Goal: Task Accomplishment & Management: Complete application form

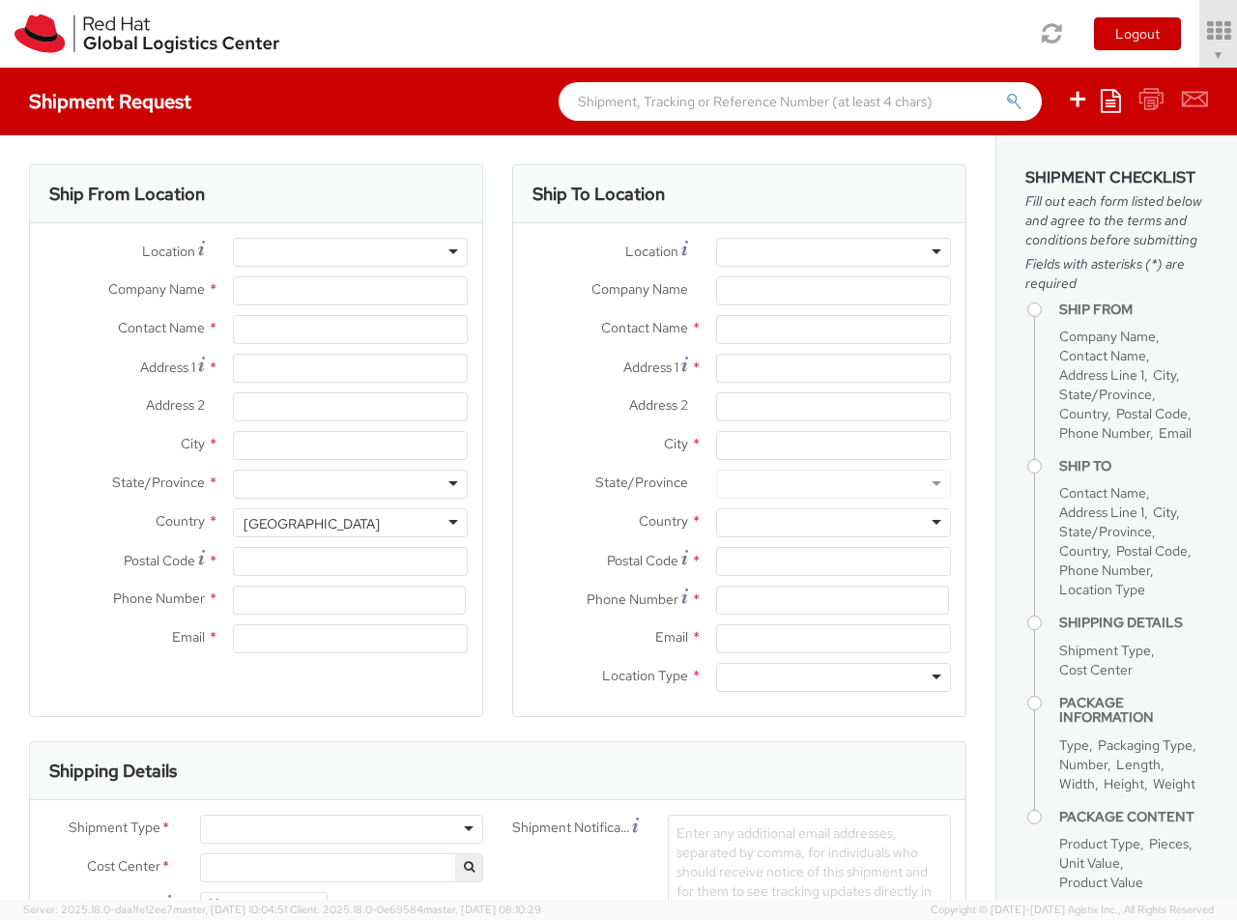
select select "850"
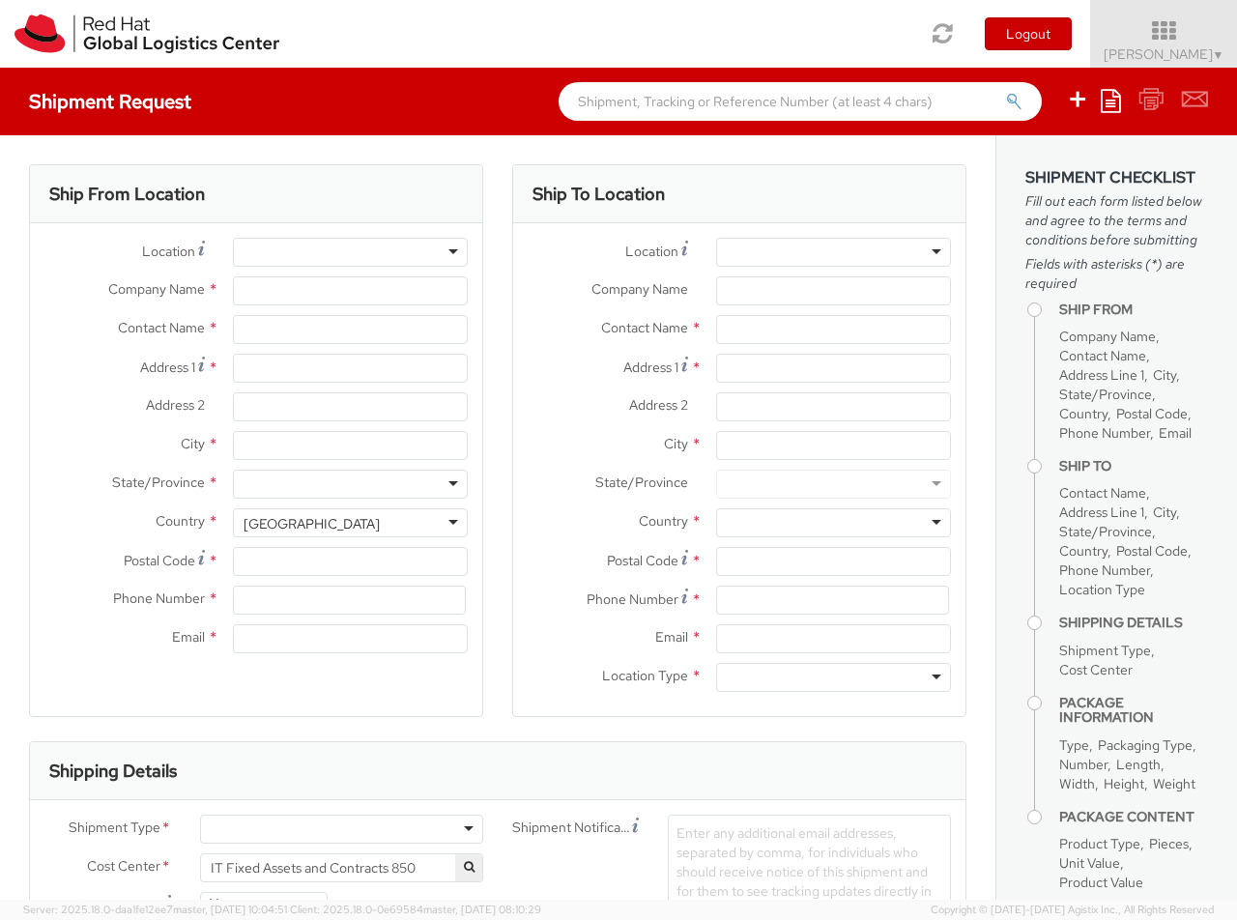
select select
type input "Red Hat Czech s.r.o."
type input "[PERSON_NAME]"
type input "Purkynova 647/111"
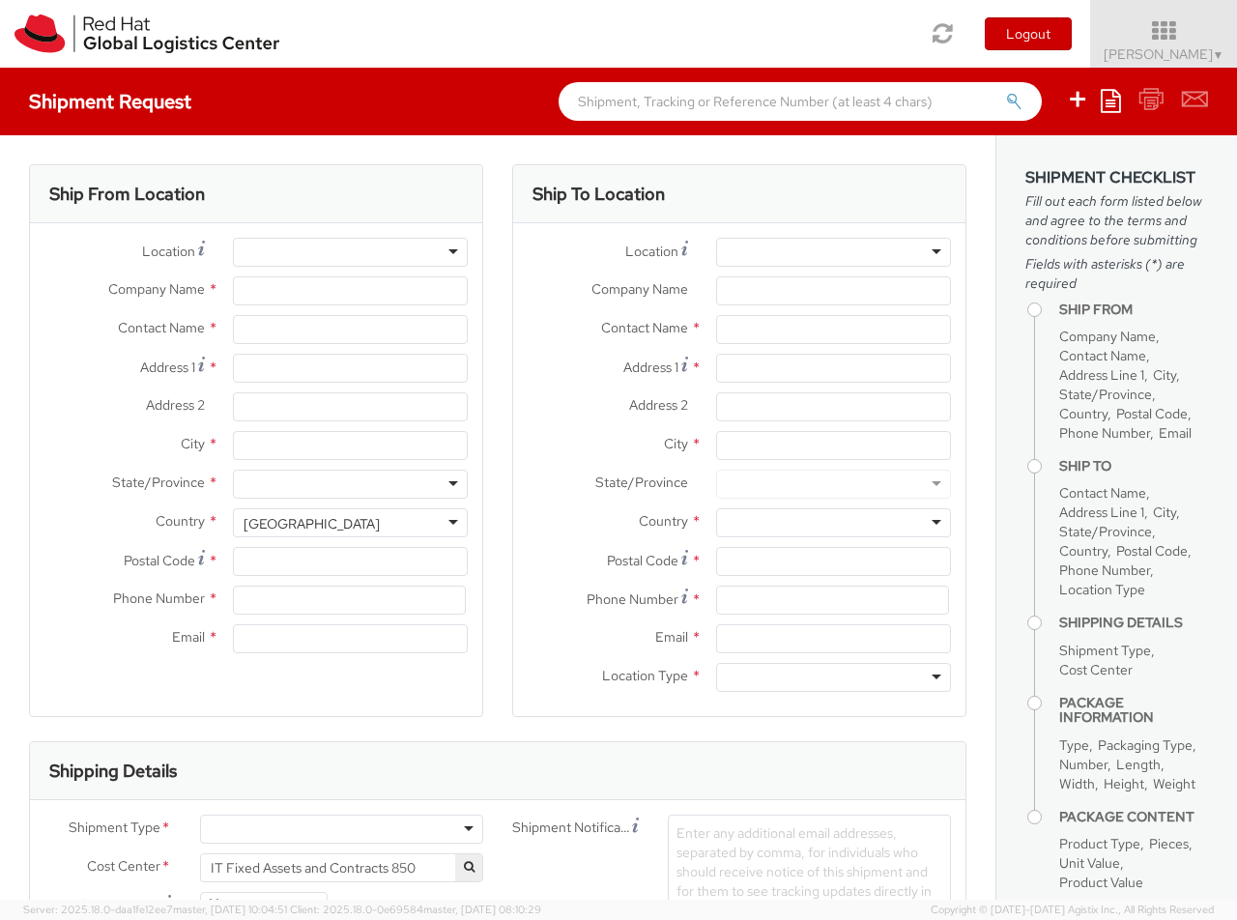
type input "[GEOGRAPHIC_DATA]"
type input "621 00"
type input "420 532 294 555"
type input "[EMAIL_ADDRESS][DOMAIN_NAME]"
select select "CM"
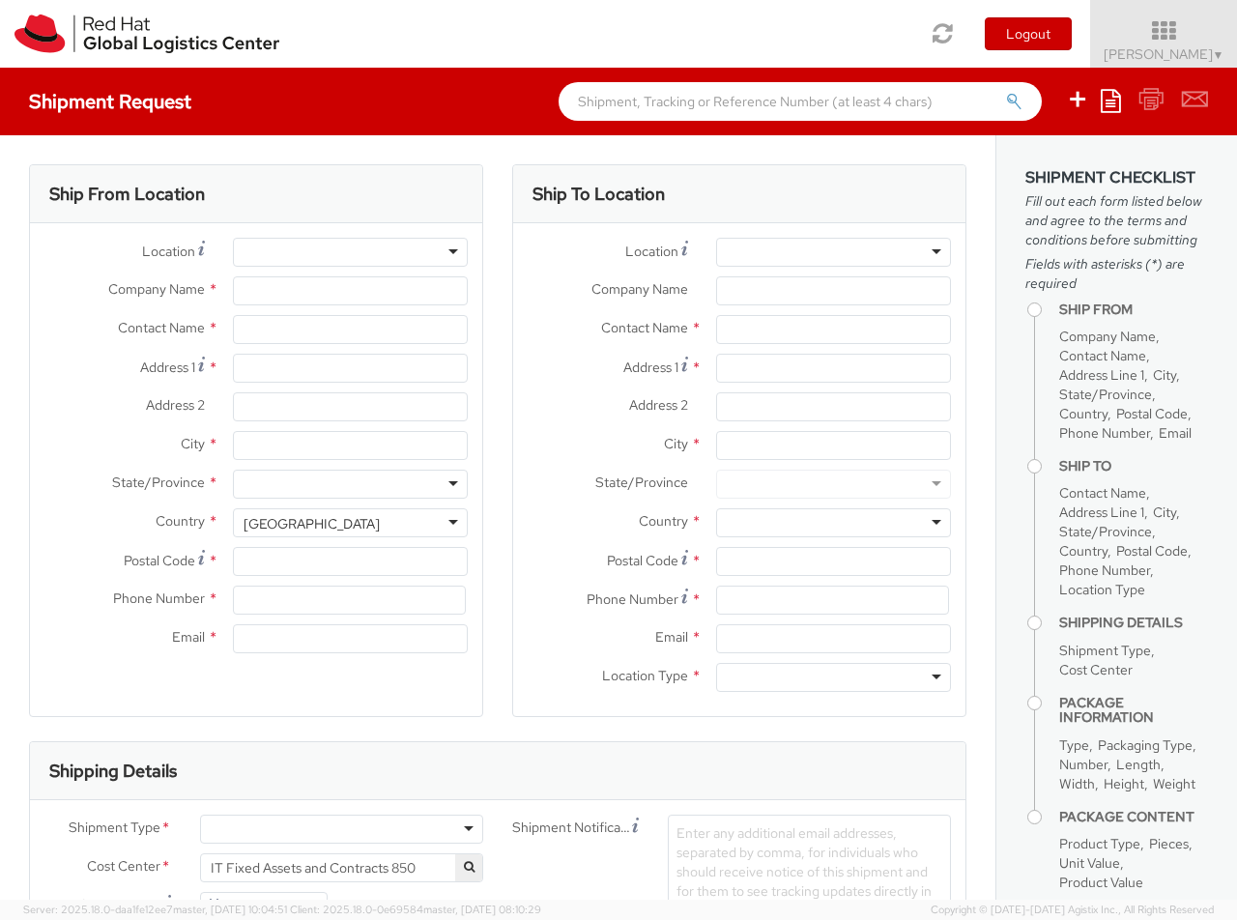
select select "KGS"
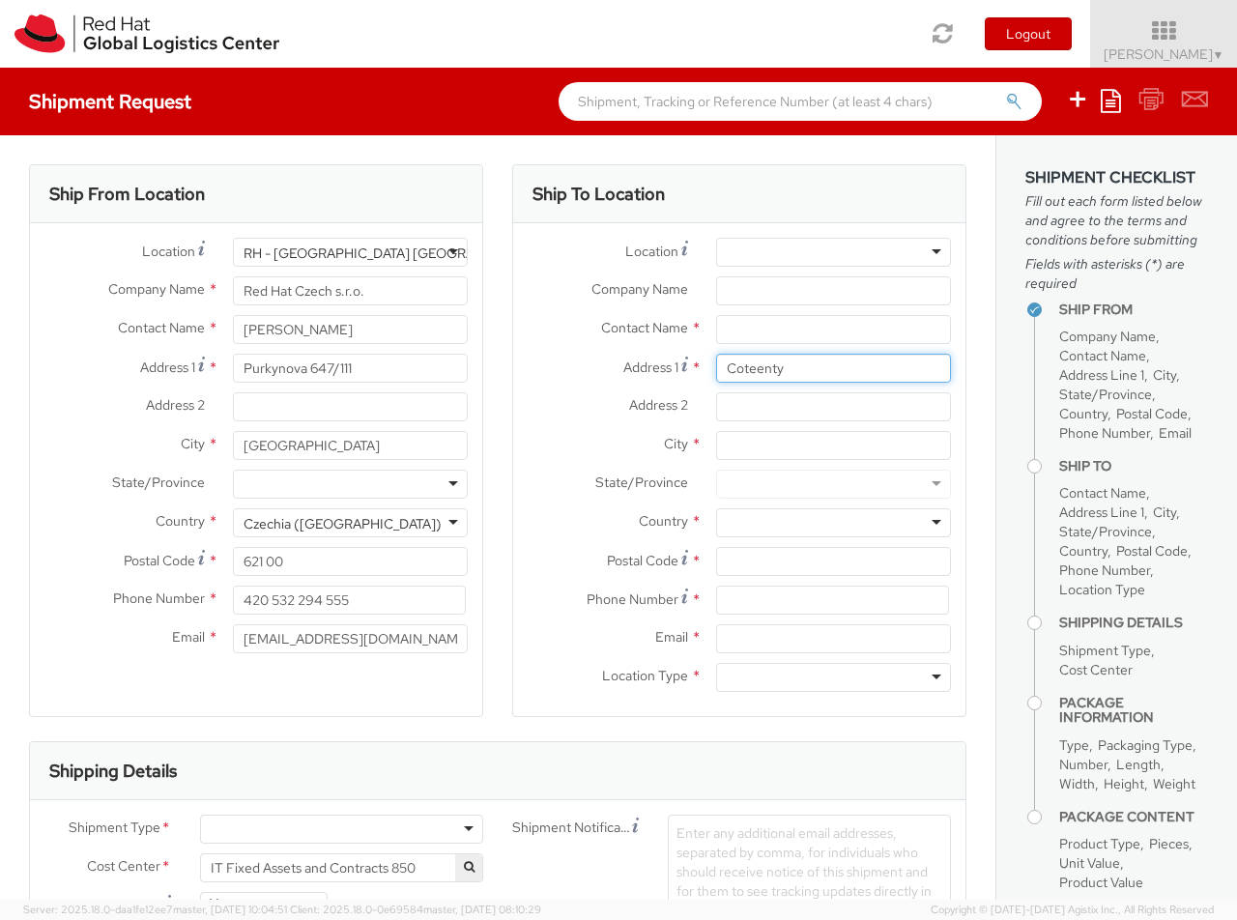
type input "Coteenty"
type input "Corrandulla"
type input "[GEOGRAPHIC_DATA]"
type input "H91K1HT"
click at [833, 523] on div at bounding box center [833, 522] width 235 height 29
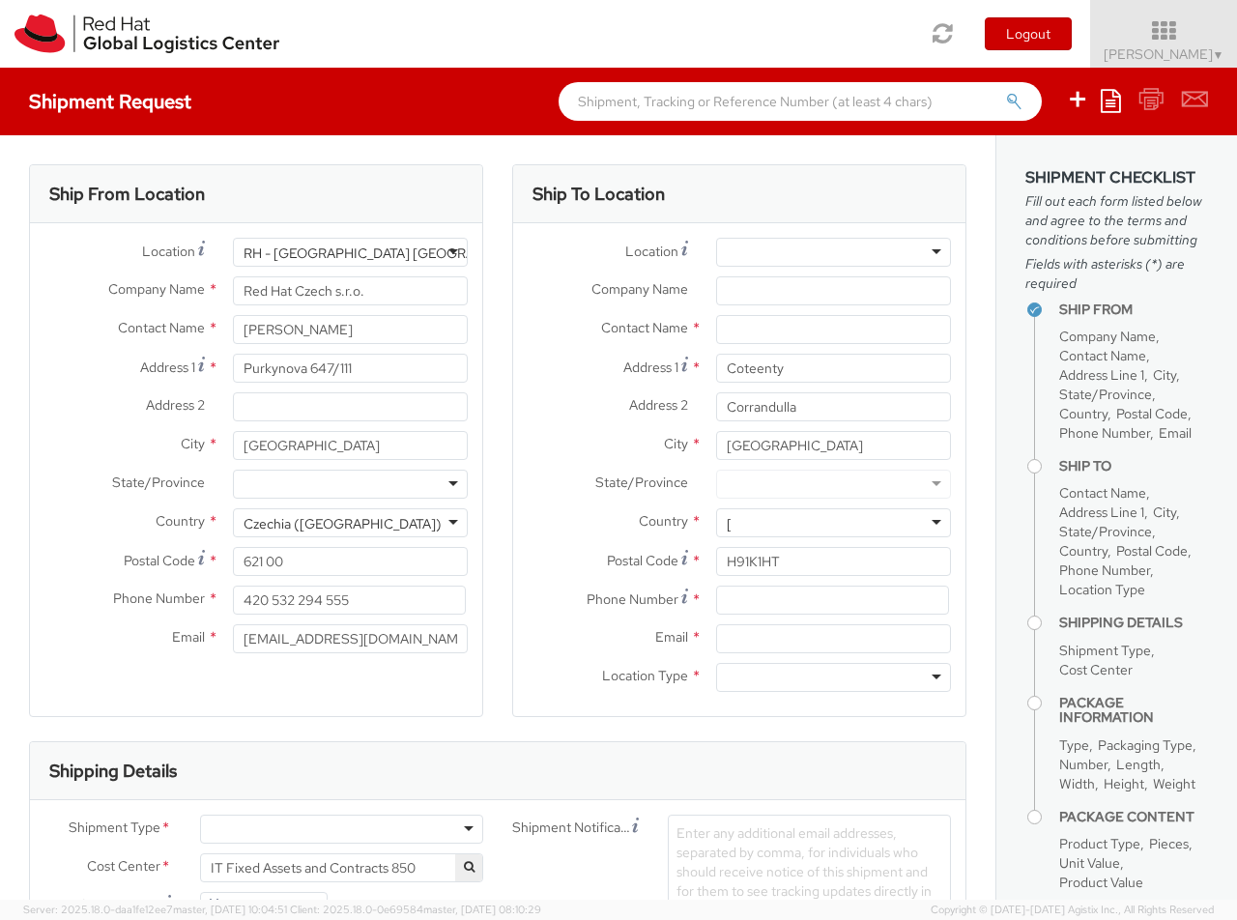
type input "[GEOGRAPHIC_DATA]"
click at [833, 677] on div at bounding box center [833, 677] width 235 height 29
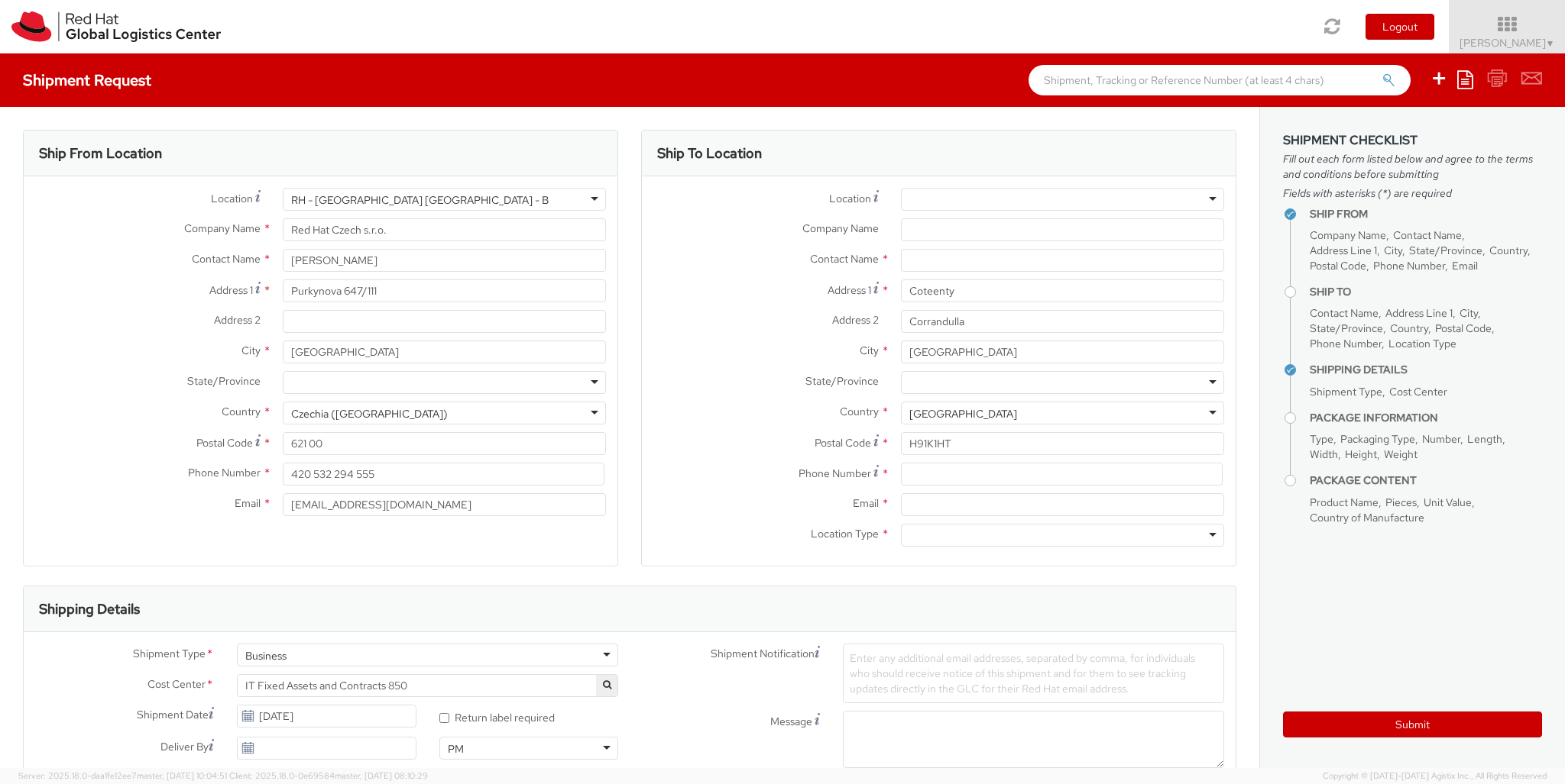
type input "r"
type input "[PERSON_NAME]"
type input "[EMAIL_ADDRESS][DOMAIN_NAME]"
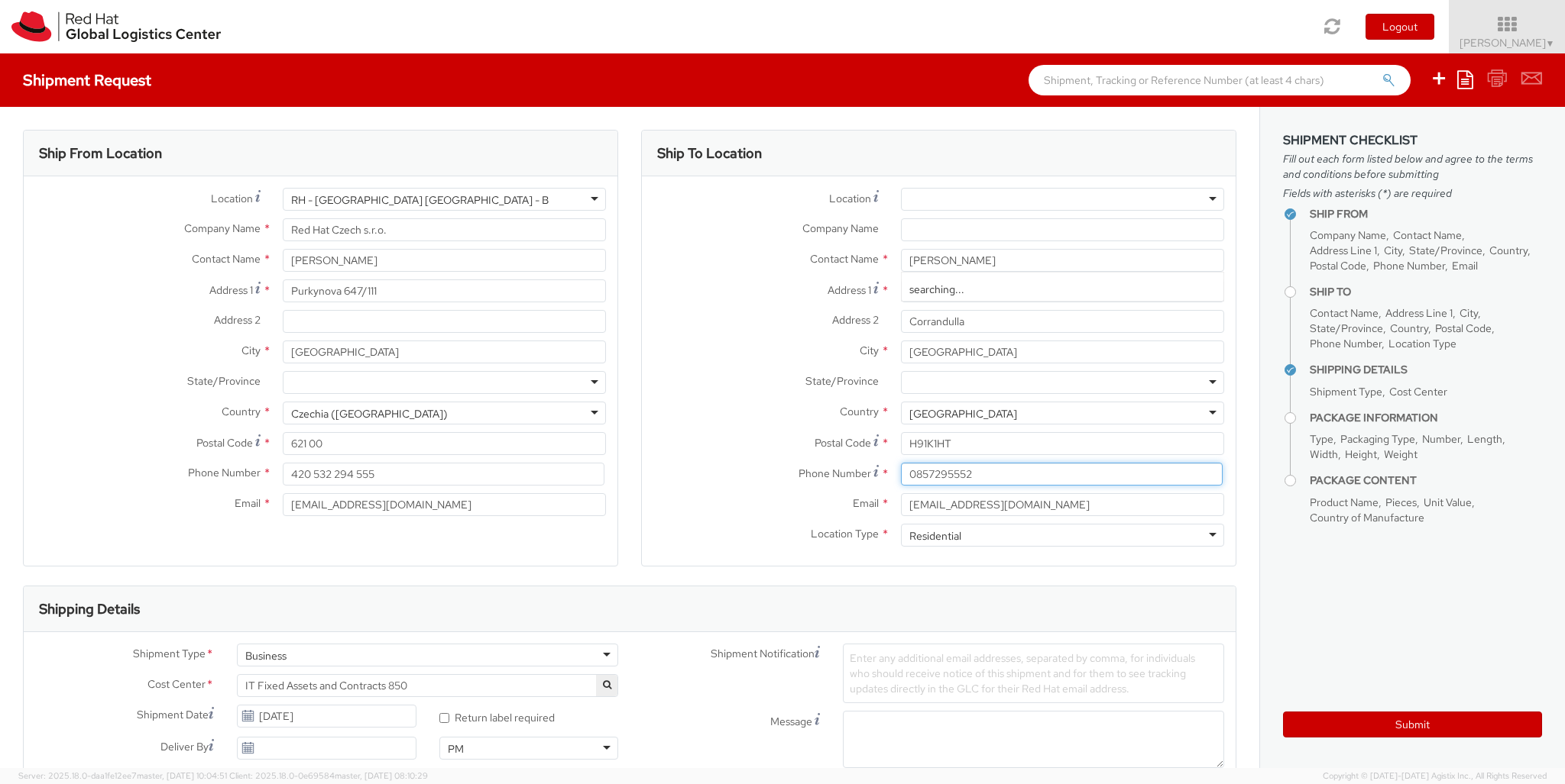
type input "0857295552"
click at [427, 655] on div "Business" at bounding box center [428, 655] width 381 height 23
click at [907, 726] on div at bounding box center [907, 787] width 128 height 23
type input "ref"
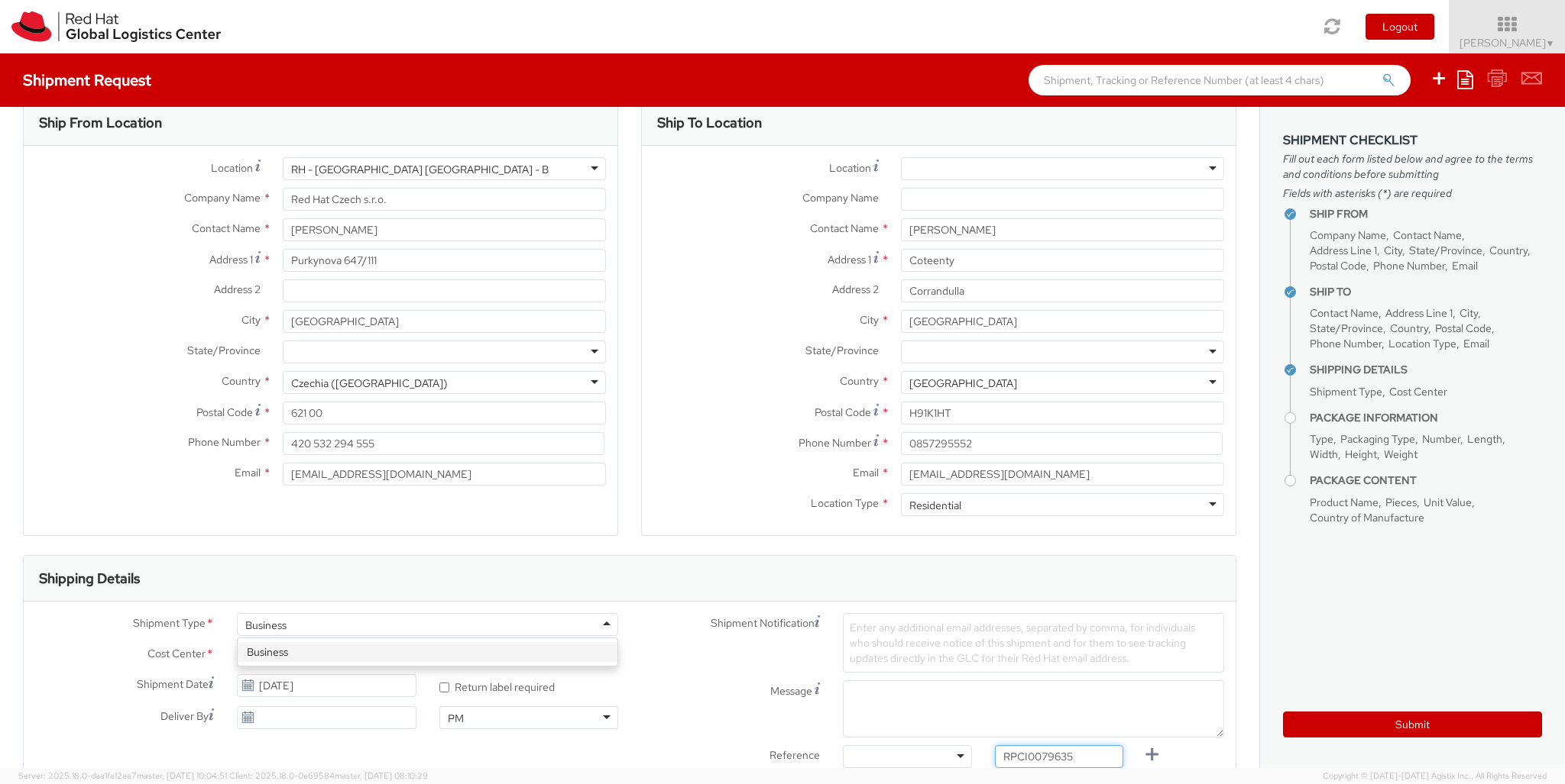
type input "RPCI0079635"
type input "[EMAIL_ADDRESS][DOMAIN_NAME]"
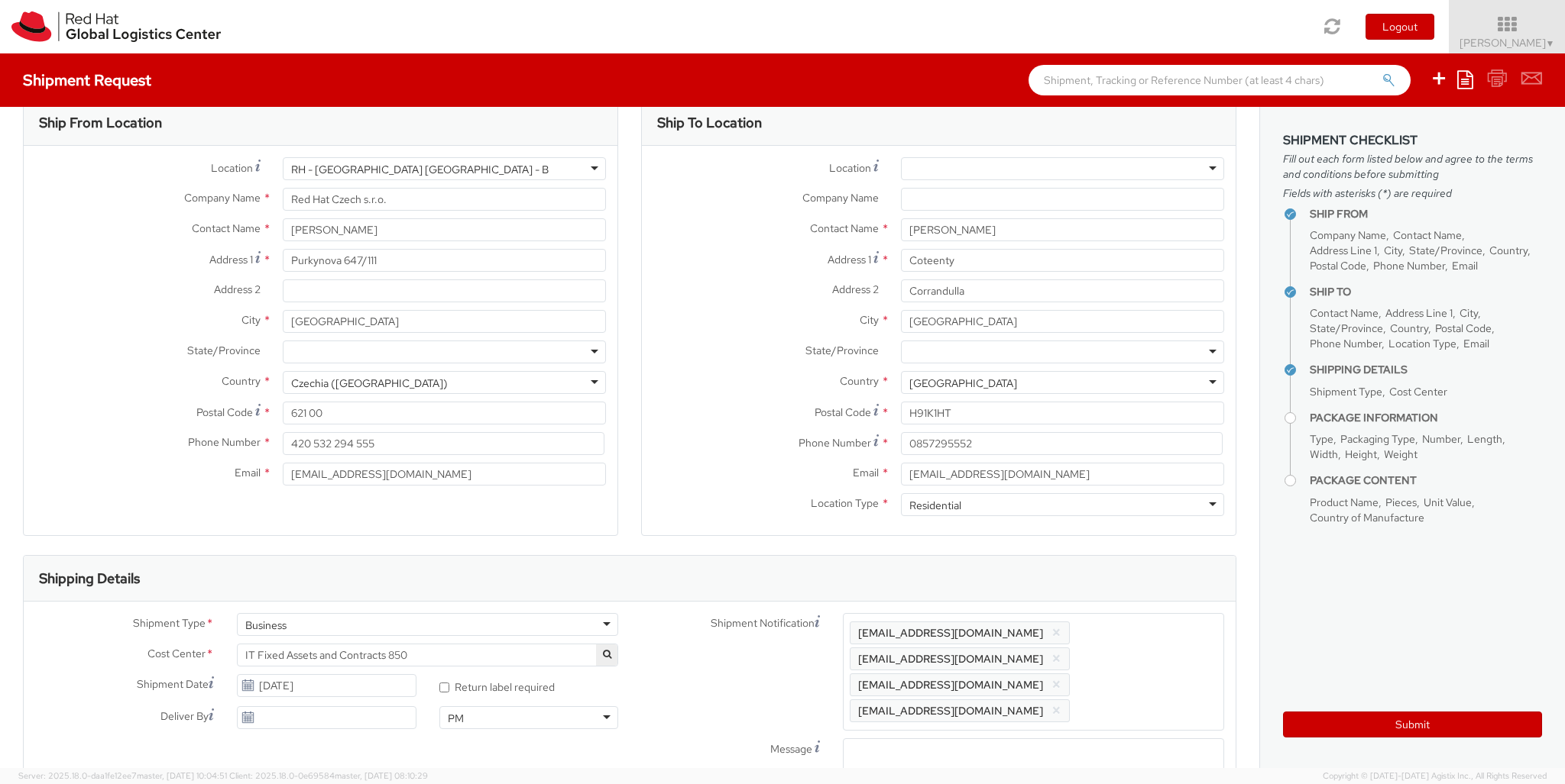
type input "lap"
select select "LAPTOP"
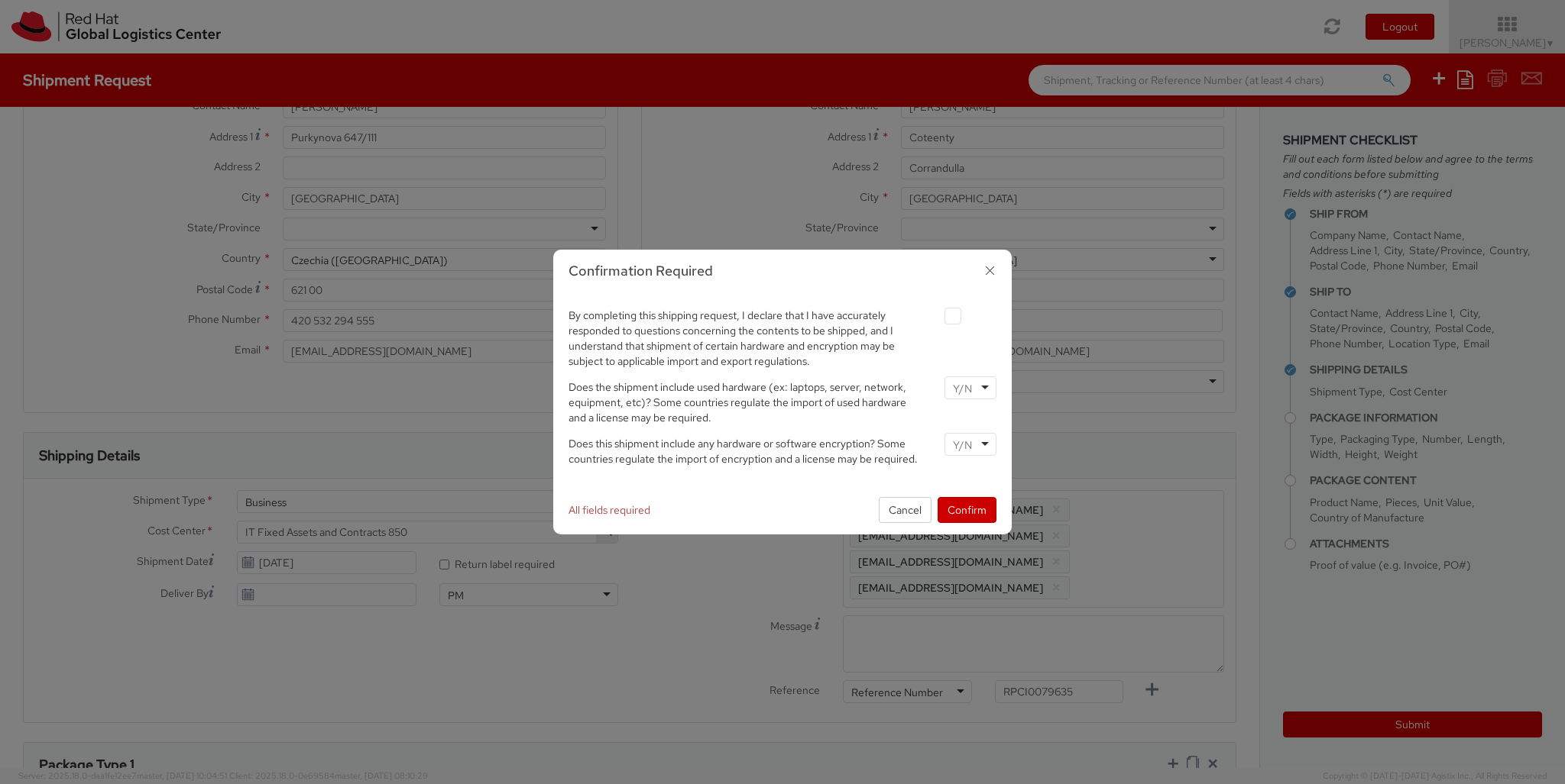
click at [952, 315] on label at bounding box center [952, 315] width 17 height 17
click at [939, 315] on input "checkbox" at bounding box center [935, 316] width 10 height 10
checkbox input "true"
click at [970, 387] on input "select-one" at bounding box center [964, 388] width 22 height 15
type input "no"
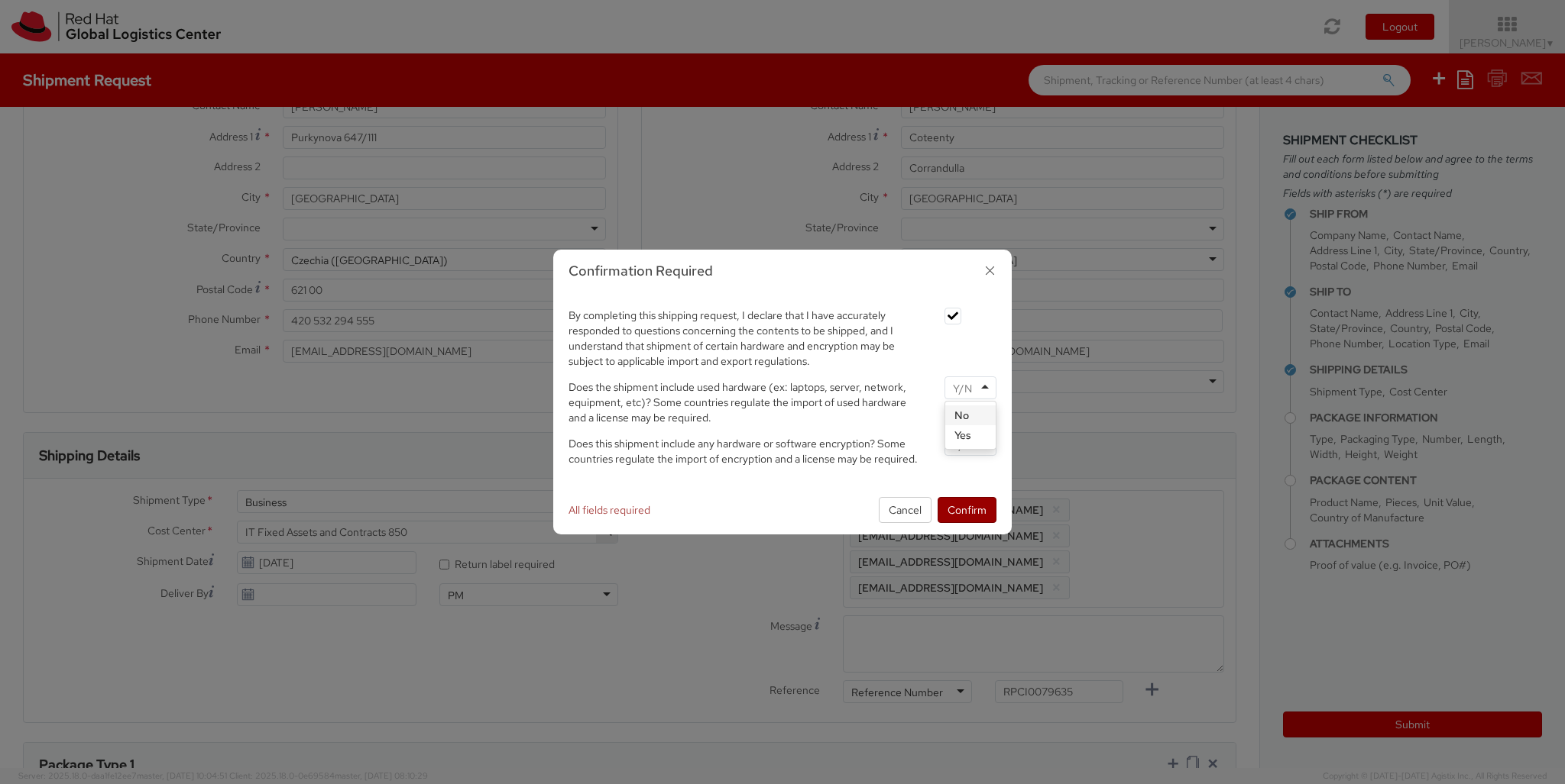
click at [970, 443] on input "select-one" at bounding box center [964, 445] width 22 height 15
click at [966, 509] on button "Confirm" at bounding box center [967, 510] width 59 height 26
type input "your"
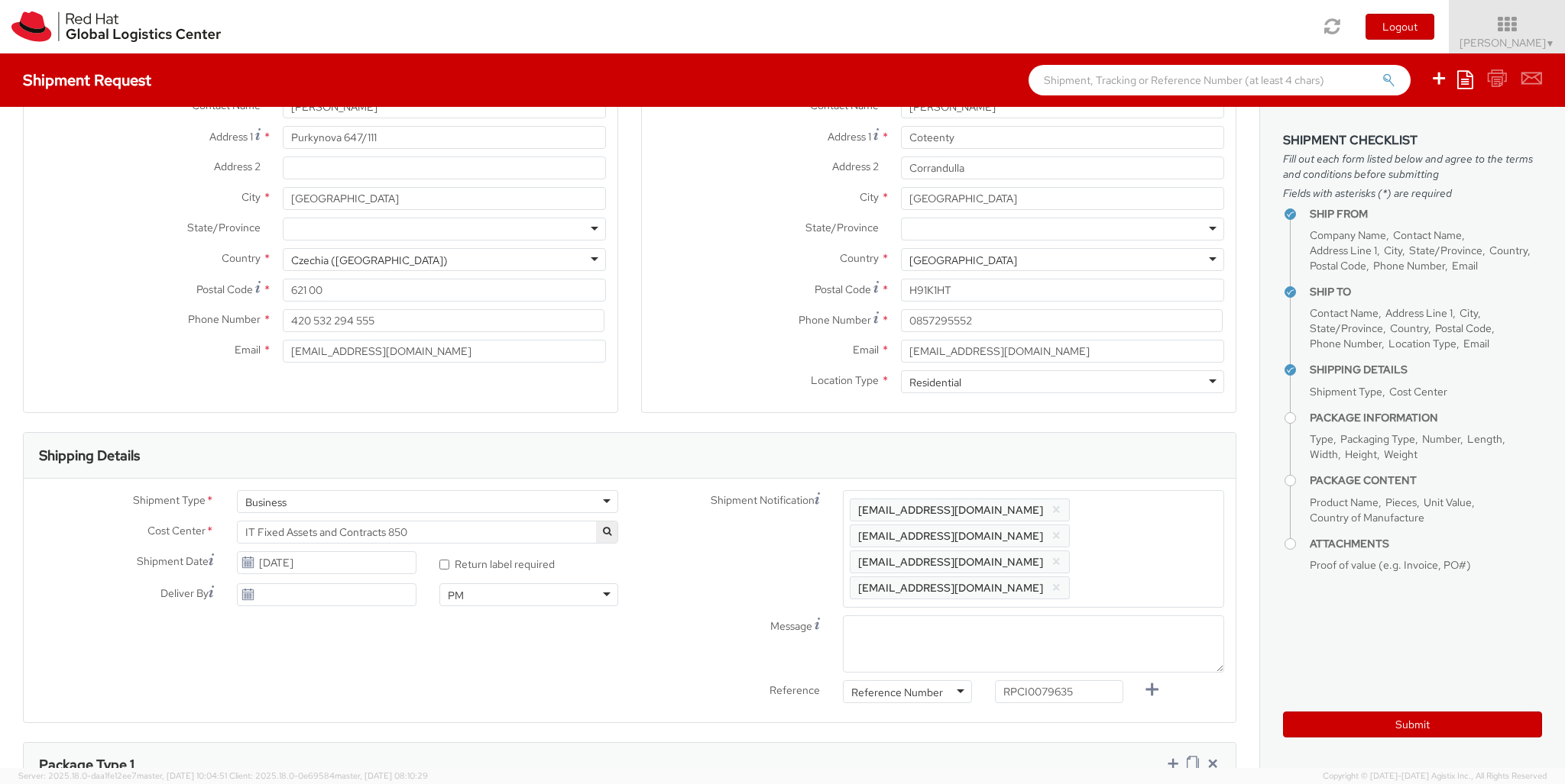
type input "1"
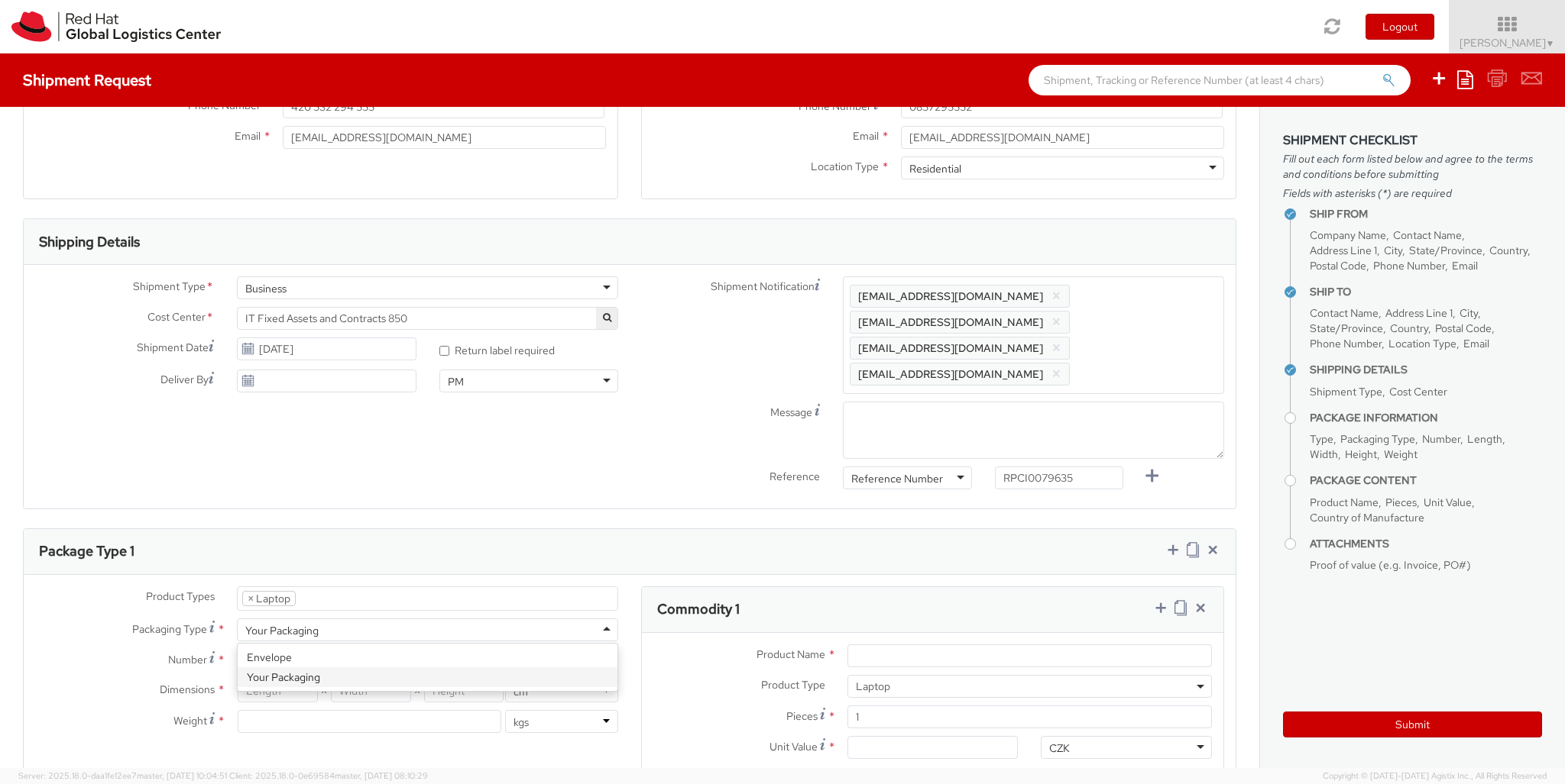
type input "[GEOGRAPHIC_DATA]"
type input "50"
type input "30"
type input "20"
type input "3.8"
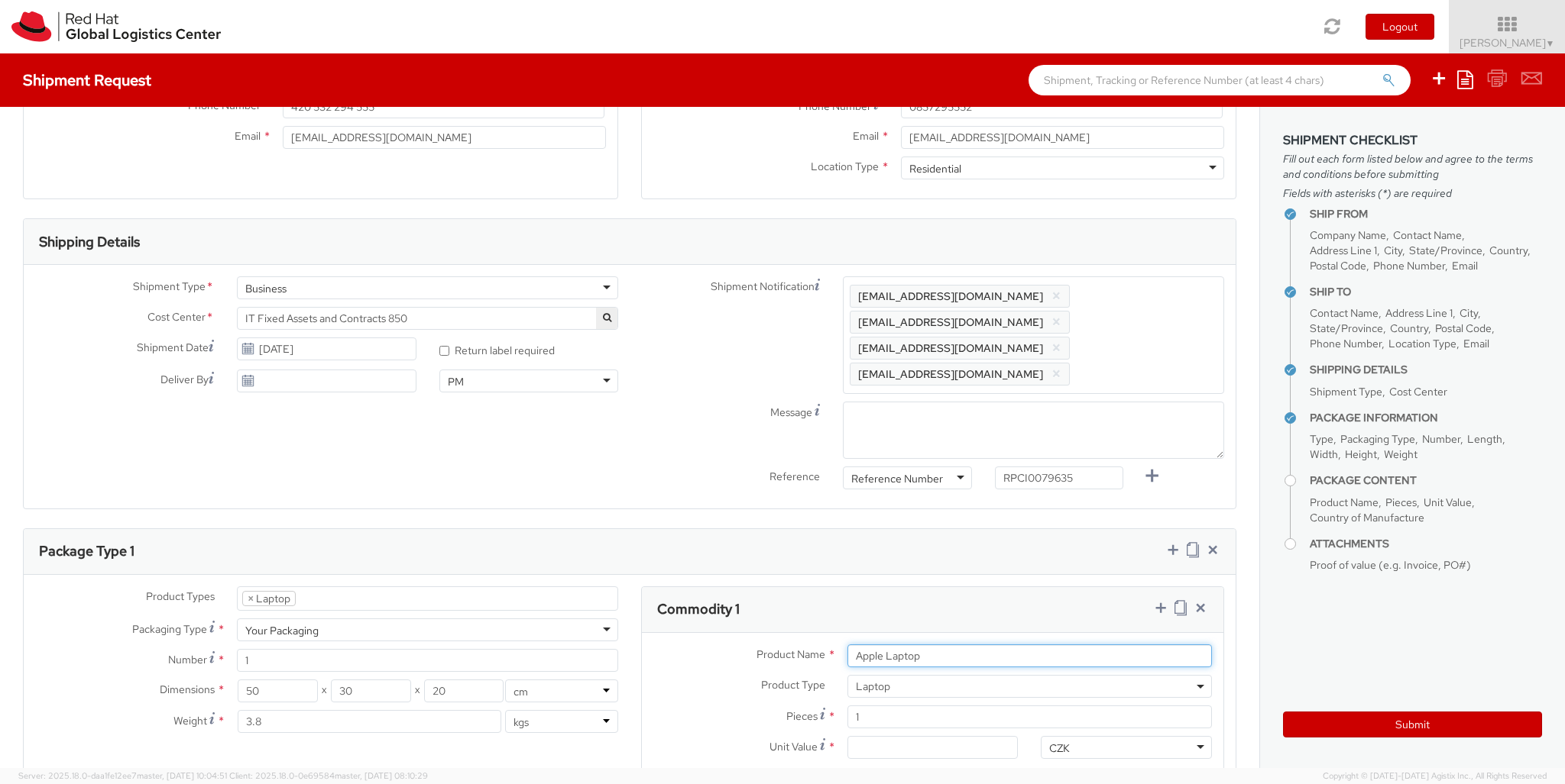
type input "Apple Laptop"
click at [932, 726] on input "Unit Value *" at bounding box center [933, 747] width 171 height 23
type input "2,480.40"
type input "EUR"
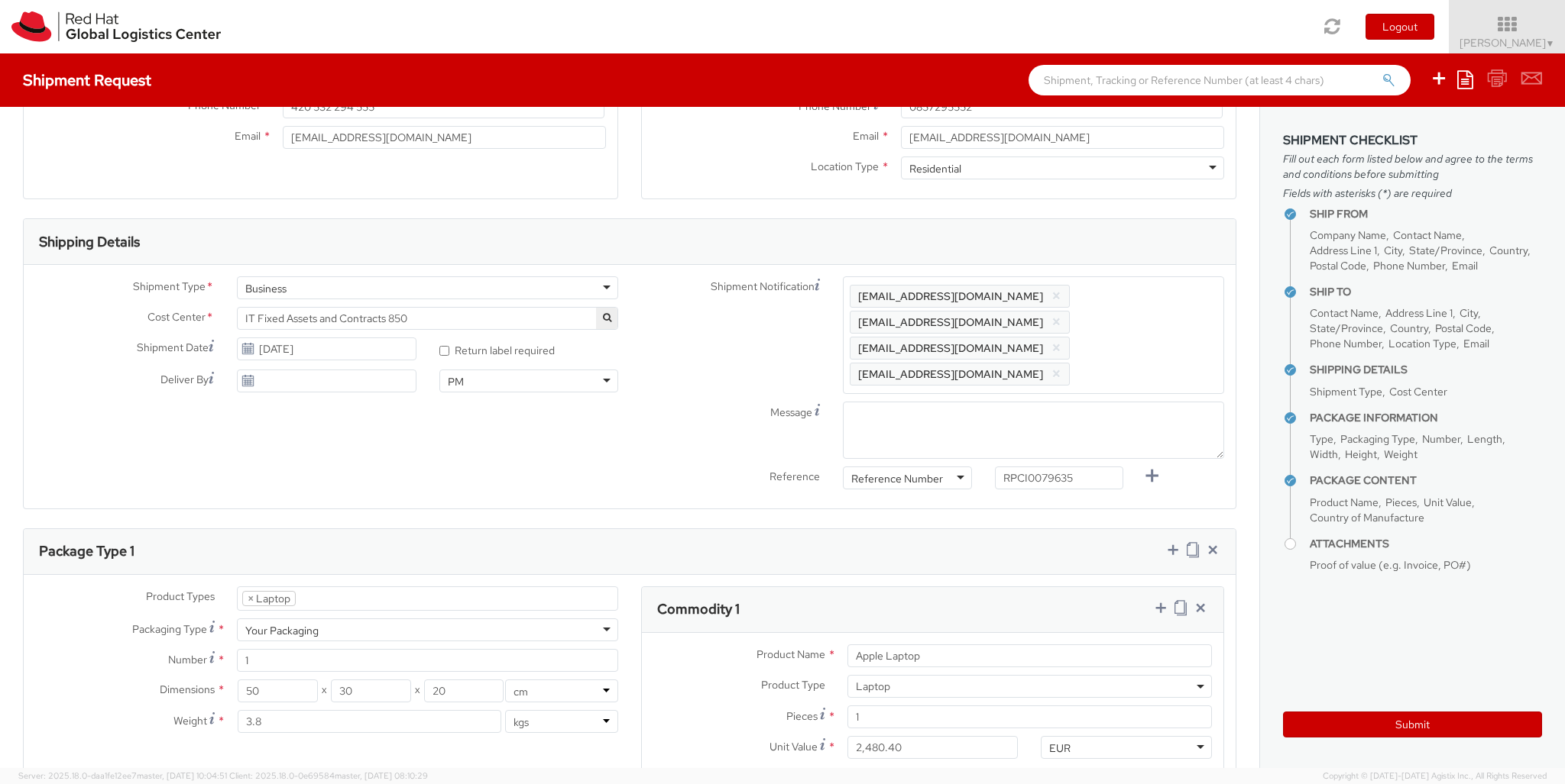
scroll to position [619, 0]
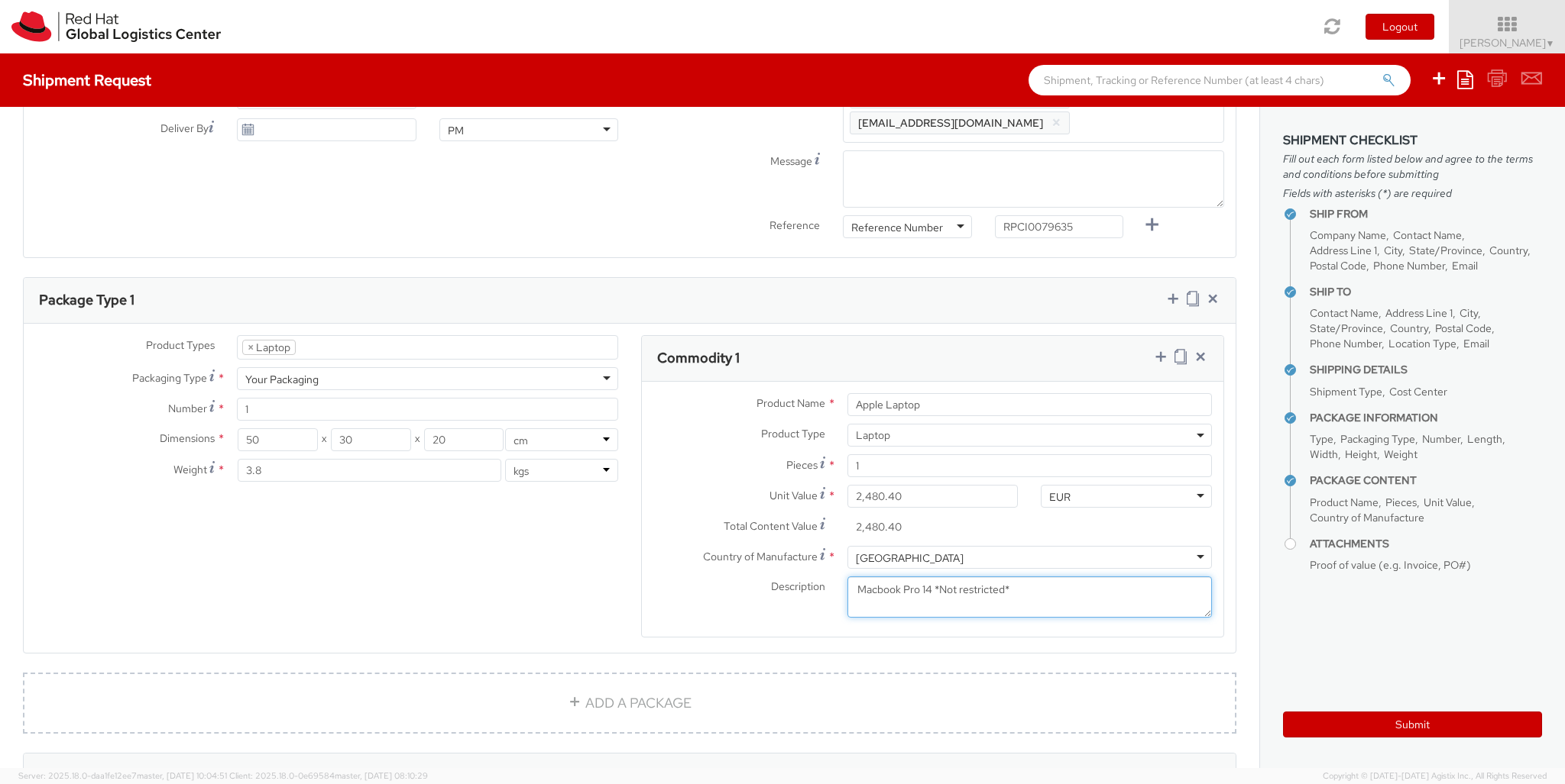
type textarea "Macbook Pro 14 *Not restricted*"
click at [977, 349] on icon at bounding box center [1160, 356] width 15 height 15
select select "DOC_STATION"
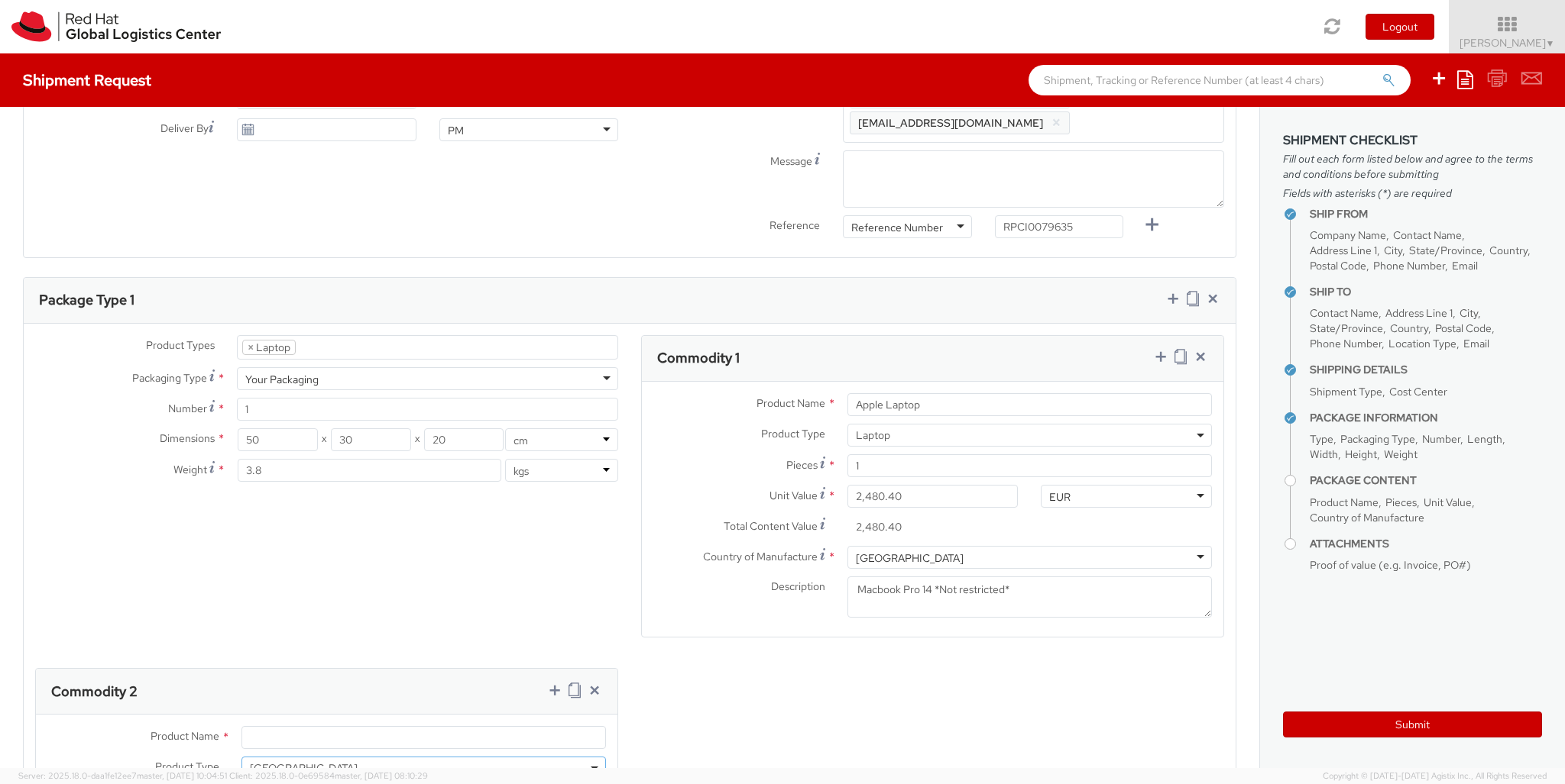
scroll to position [49, 0]
type input "59.94"
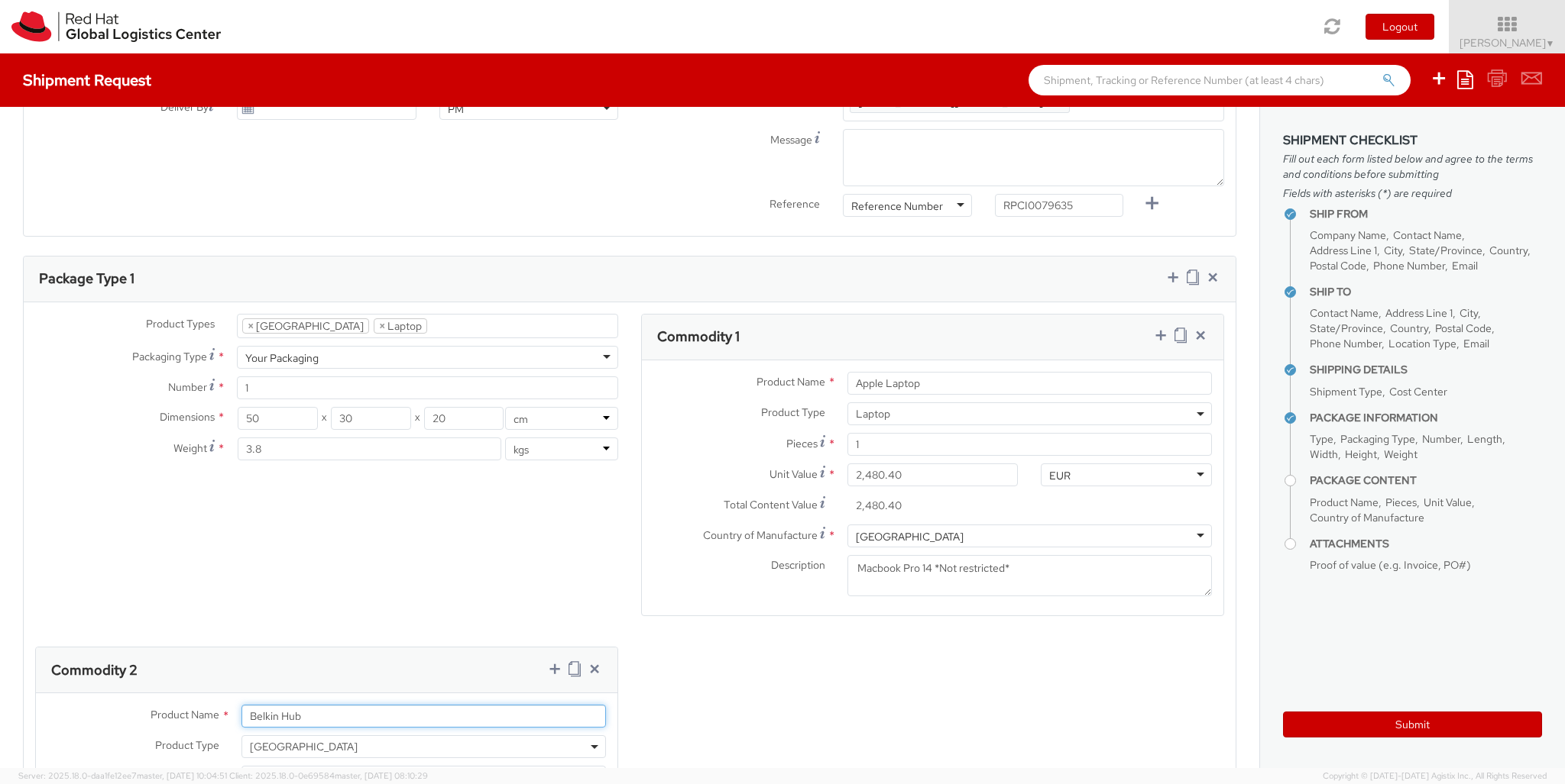
type input "Belkin Hub"
type input "[GEOGRAPHIC_DATA]"
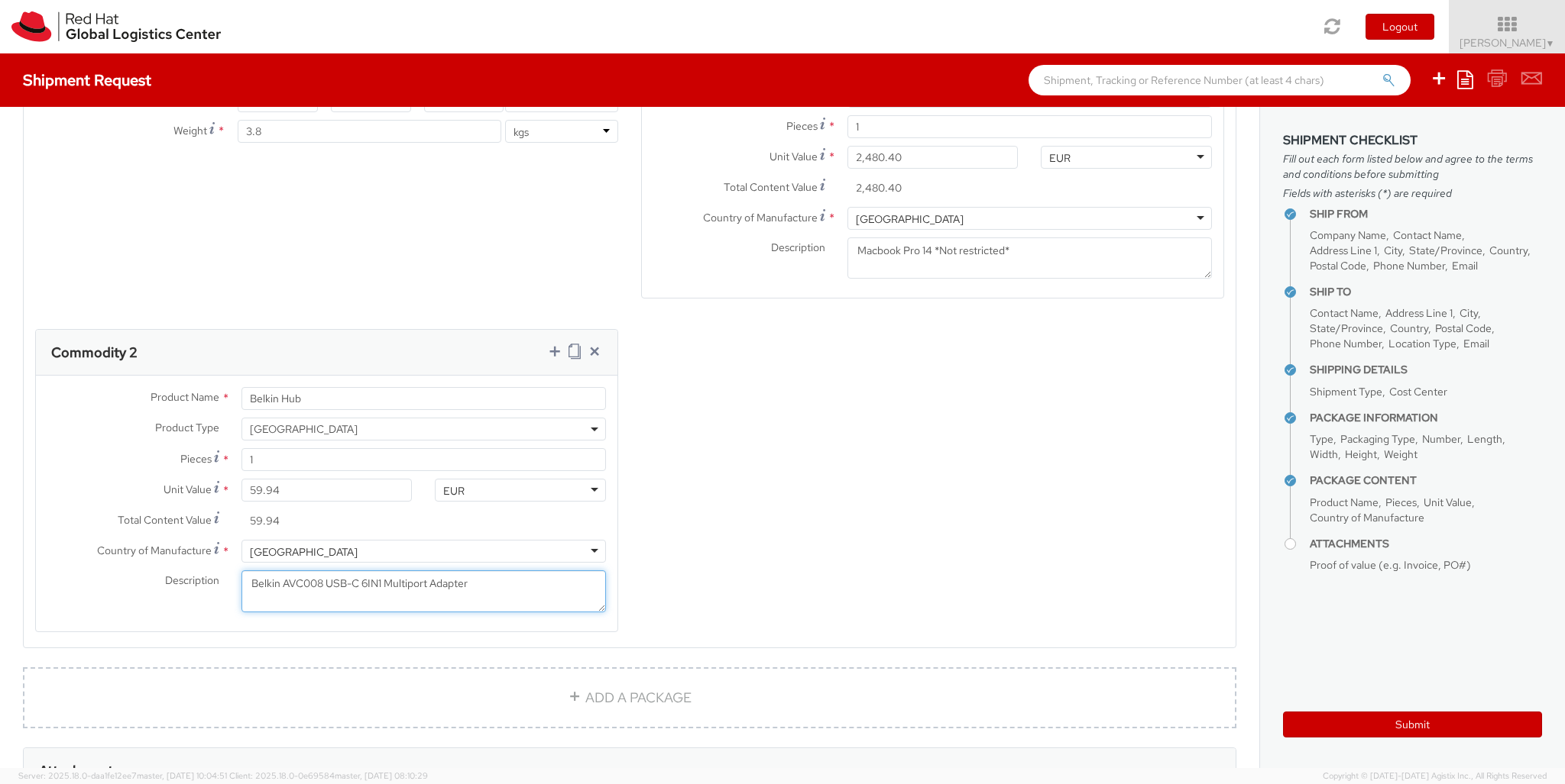
scroll to position [1219, 0]
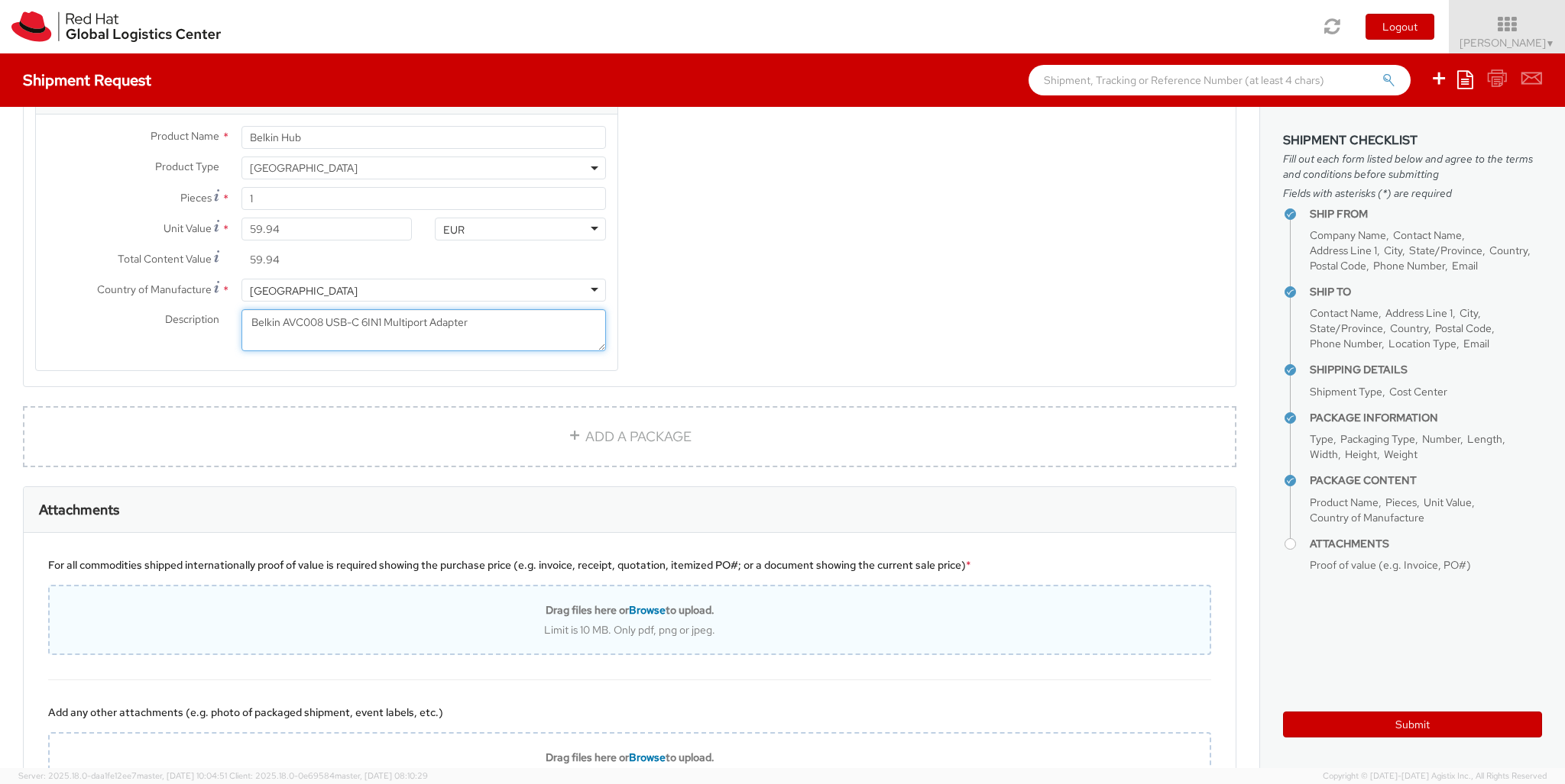
type textarea "Belkin AVC008 USB-C 6IN1 Multiport Adapter"
click at [721, 623] on div "Limit is 10 MB. Only pdf, png or jpeg." at bounding box center [629, 629] width 1160 height 13
type input "C:\fakepath\2025090493937877_E42B0478.pdf"
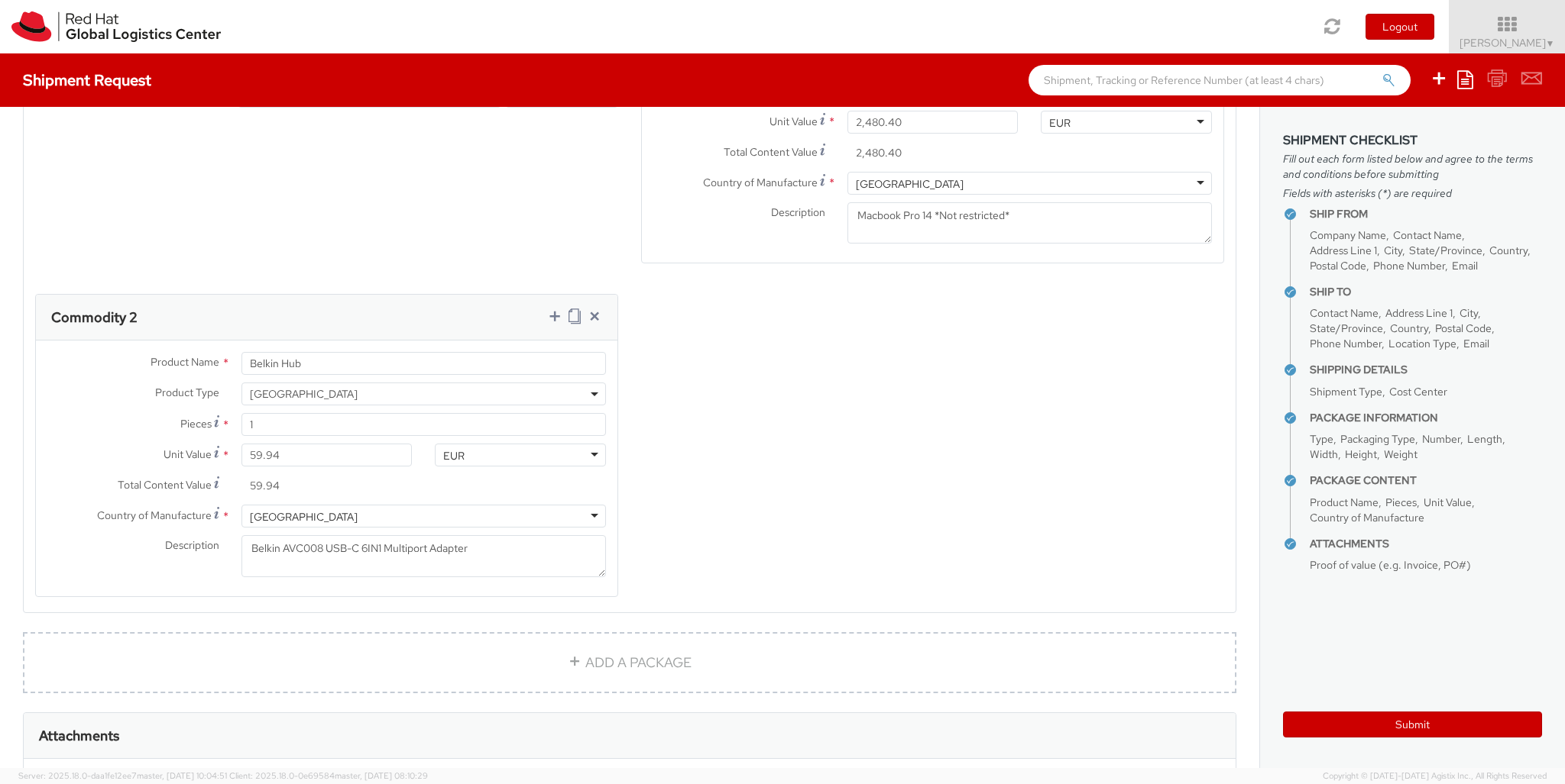
scroll to position [836, 0]
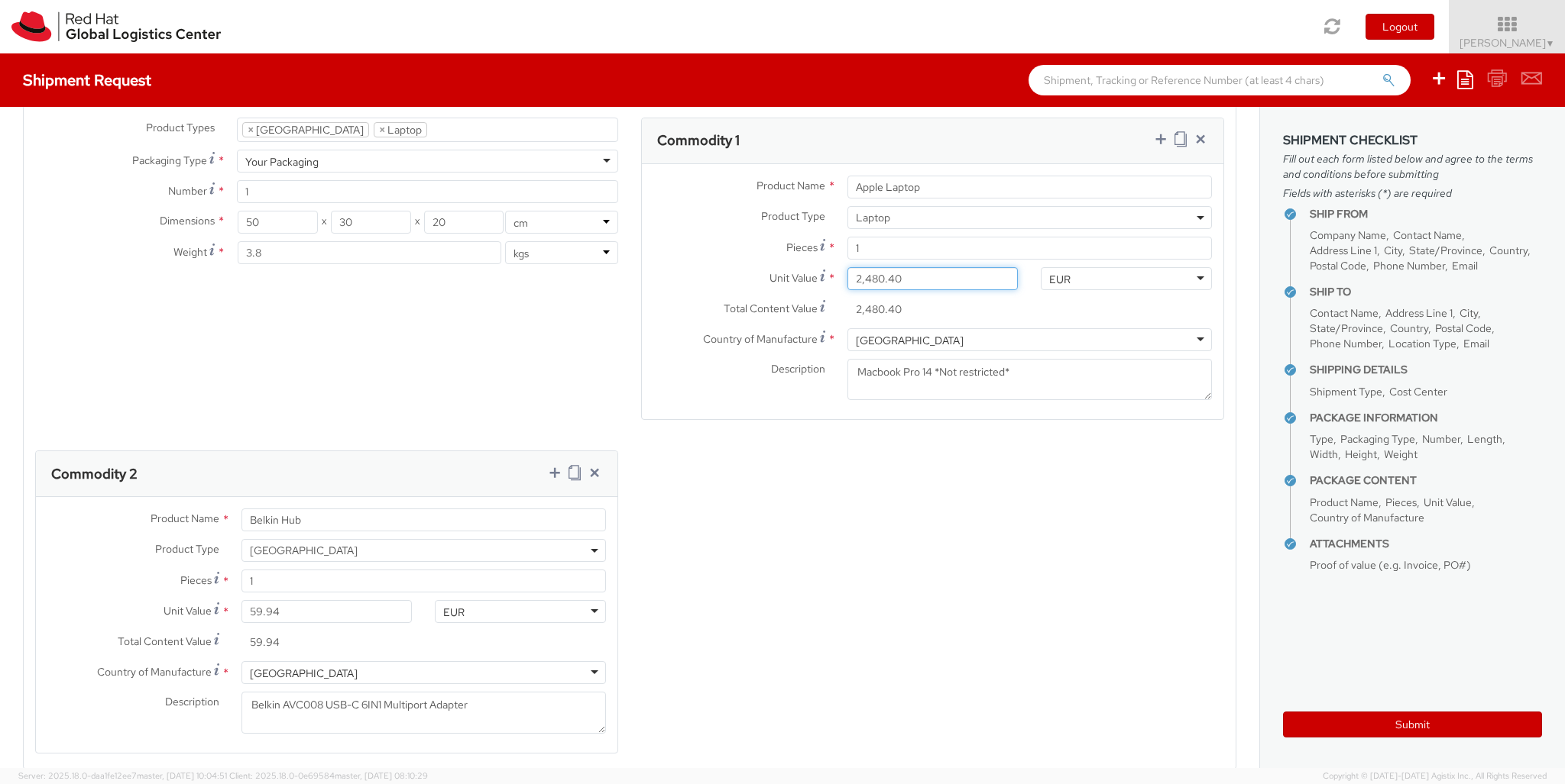
click at [913, 267] on input "2,480.40" at bounding box center [933, 278] width 171 height 23
paste input "715.87"
type input "2,715.87"
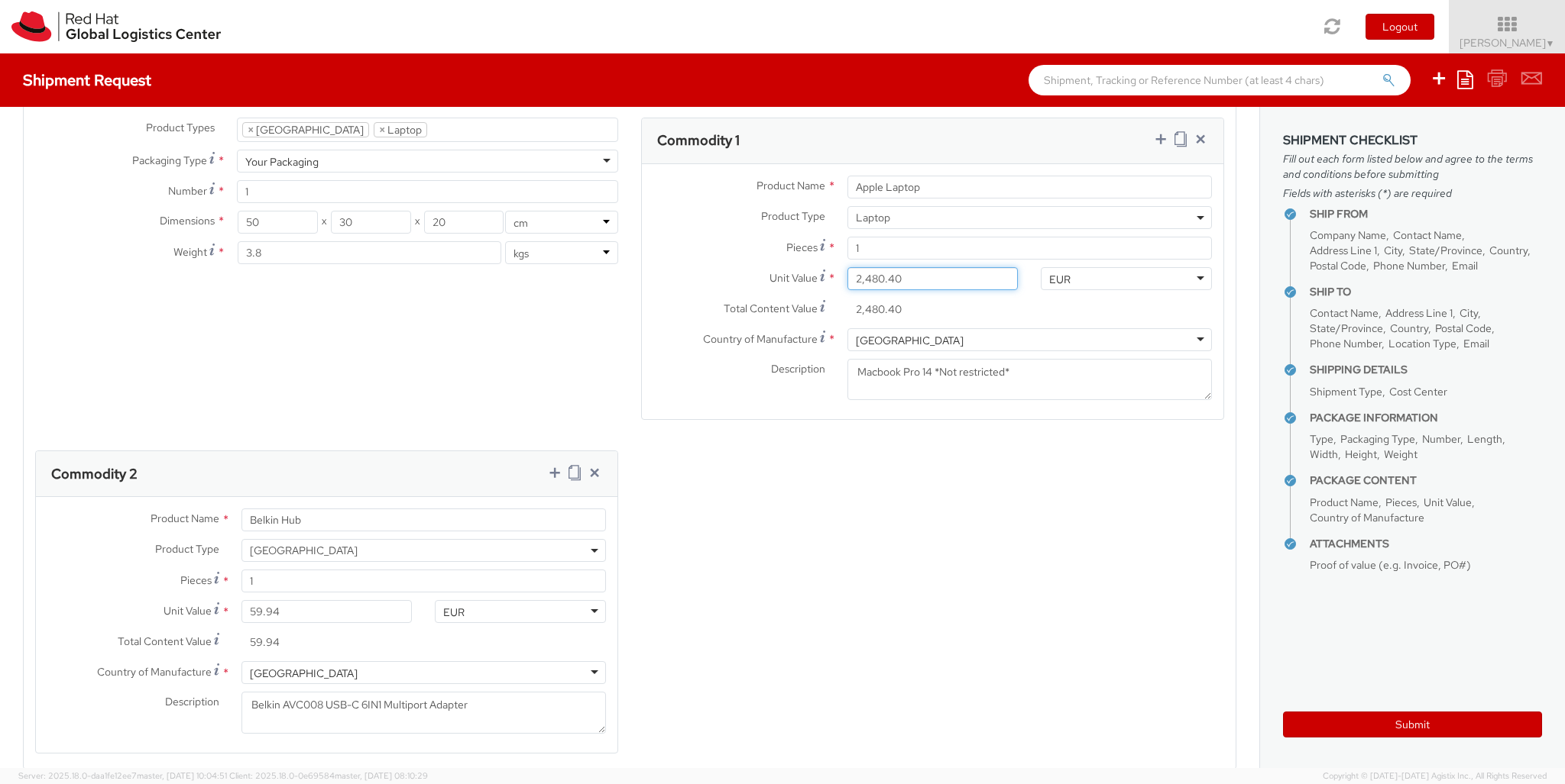
type input "2,715.87"
type input "[PERSON_NAME]"
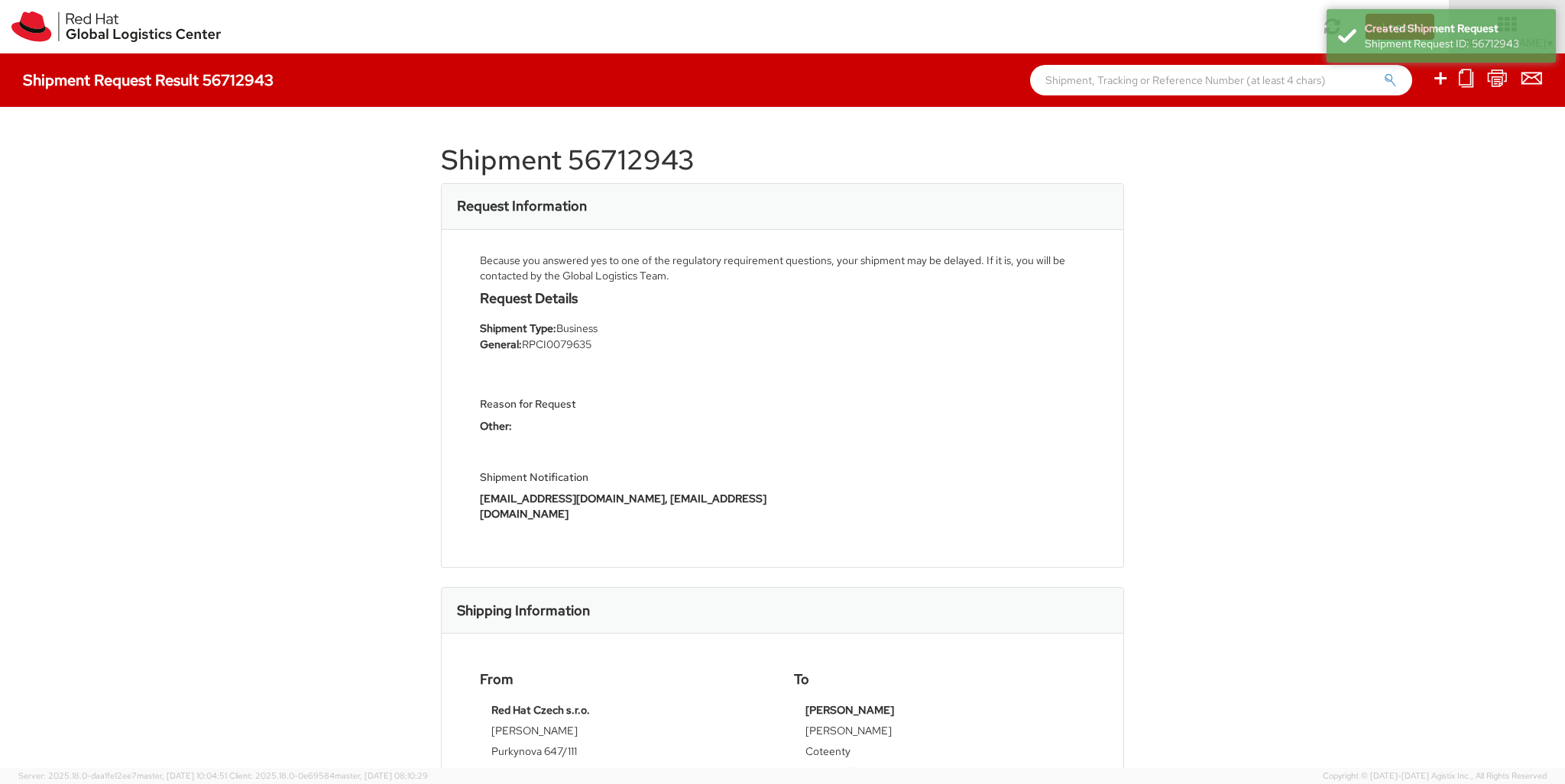
click at [977, 80] on icon at bounding box center [1440, 78] width 18 height 19
select select
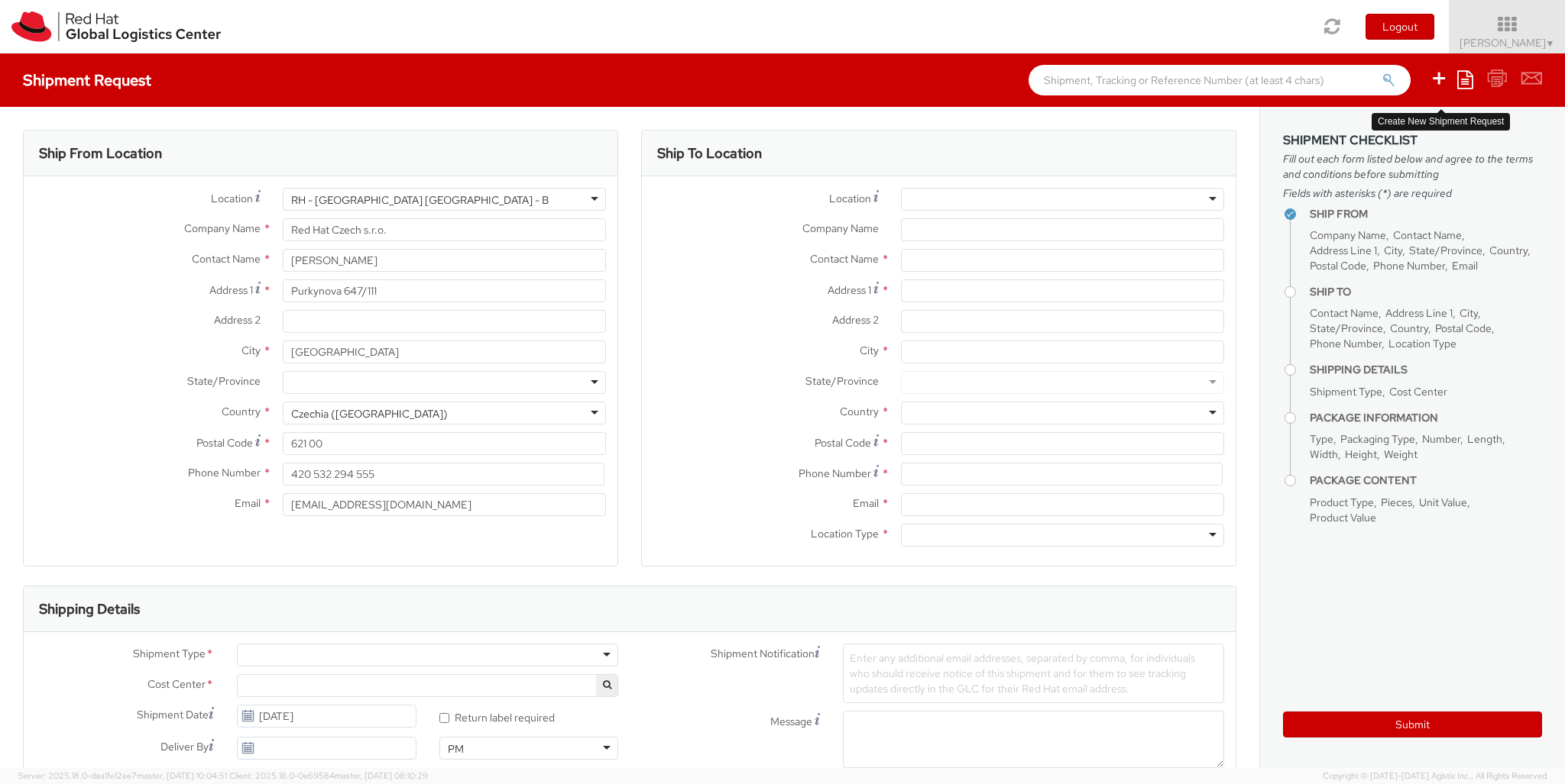
select select "850"
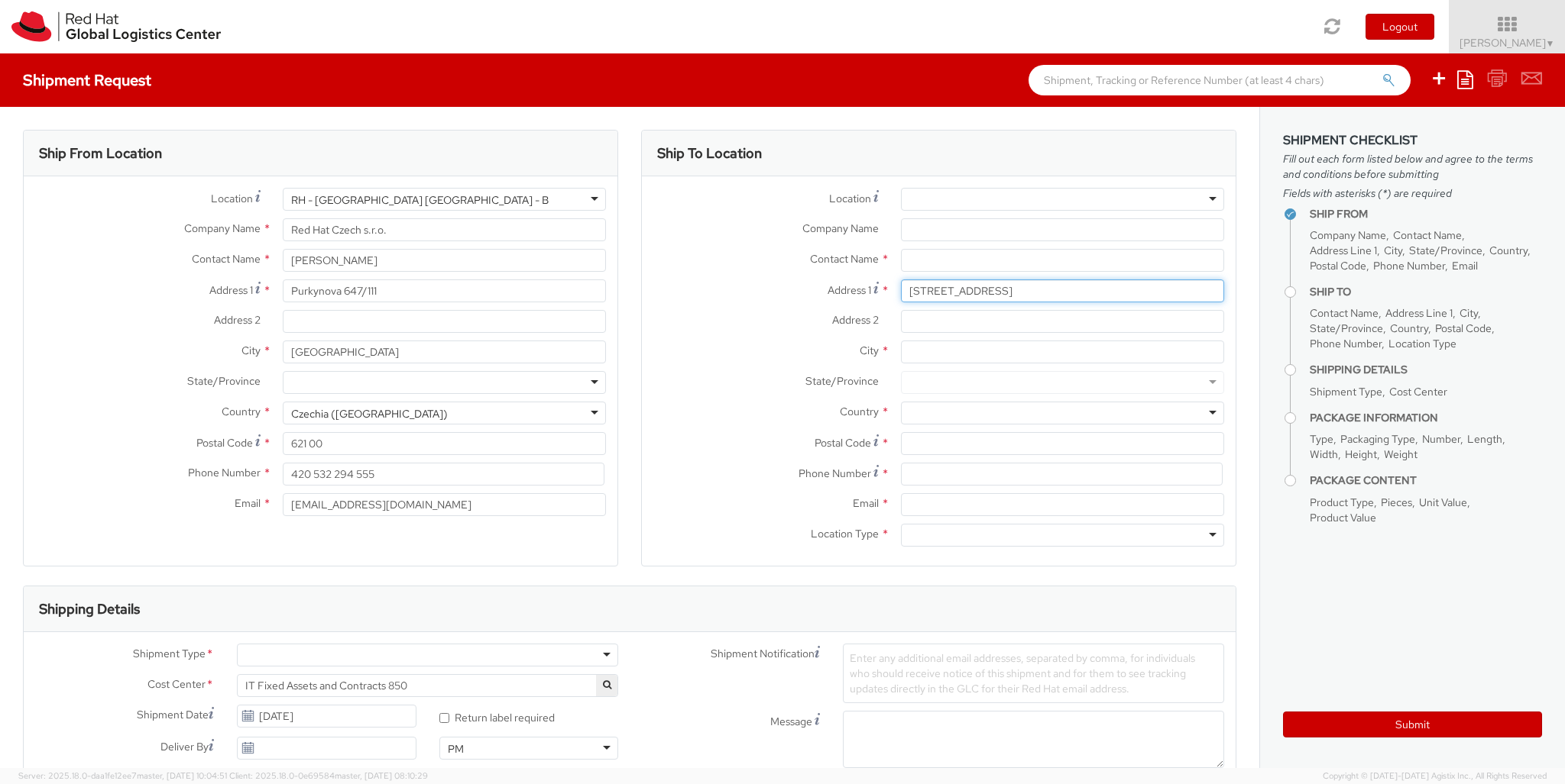
type input "[STREET_ADDRESS]"
type input "Rijswijk"
type input "2282RM"
click at [977, 413] on div at bounding box center [1062, 413] width 323 height 23
type input "[GEOGRAPHIC_DATA]"
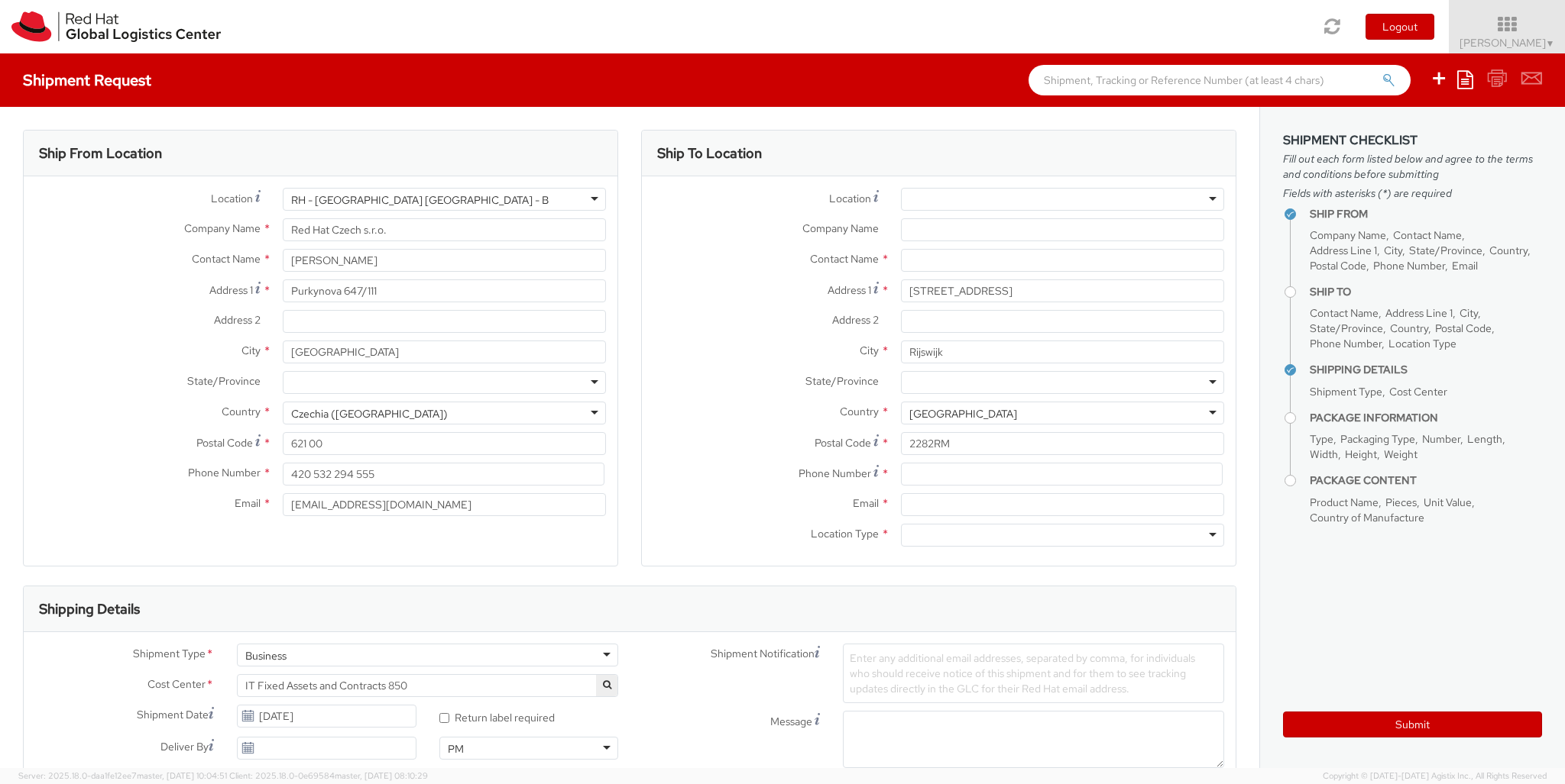
click at [977, 535] on div at bounding box center [1062, 535] width 323 height 23
type input "r"
type input "[PERSON_NAME]"
type input "[EMAIL_ADDRESS][DOMAIN_NAME]"
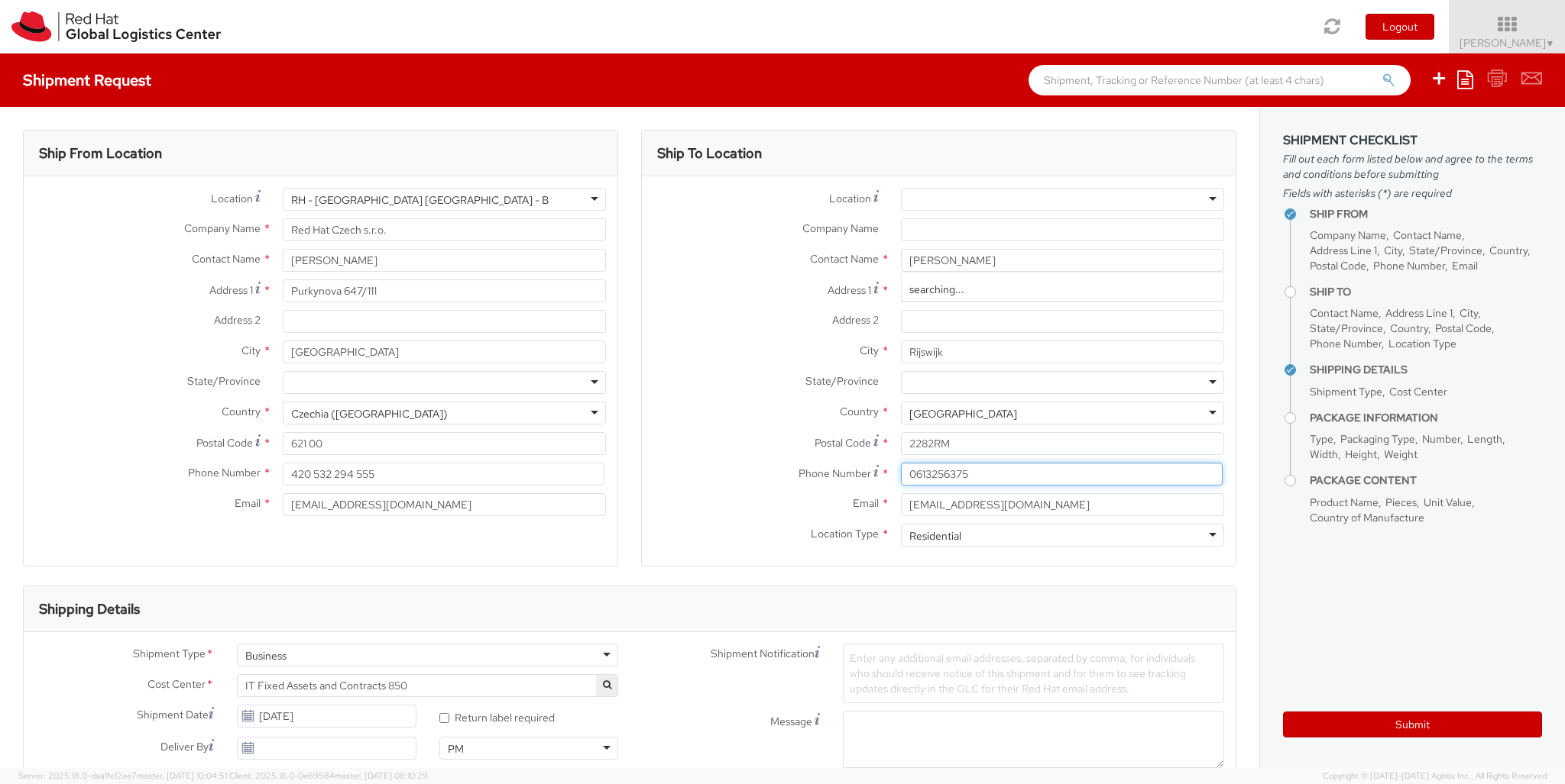
type input "0613256375"
click at [427, 655] on div "Business" at bounding box center [428, 655] width 381 height 23
click at [907, 726] on div at bounding box center [907, 787] width 128 height 23
type input "ref"
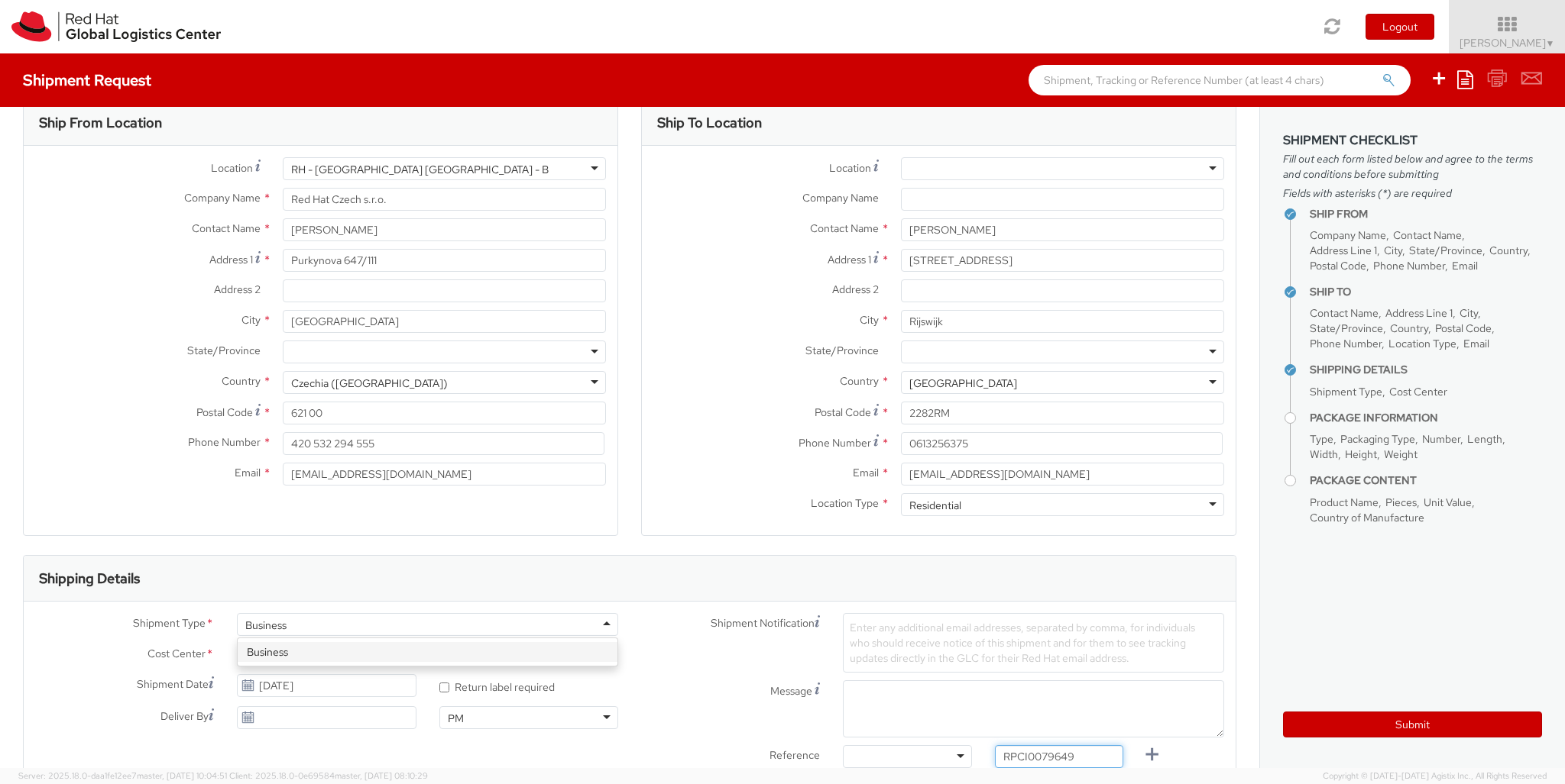
type input "RPCI0079649"
type input "[EMAIL_ADDRESS][DOMAIN_NAME]"
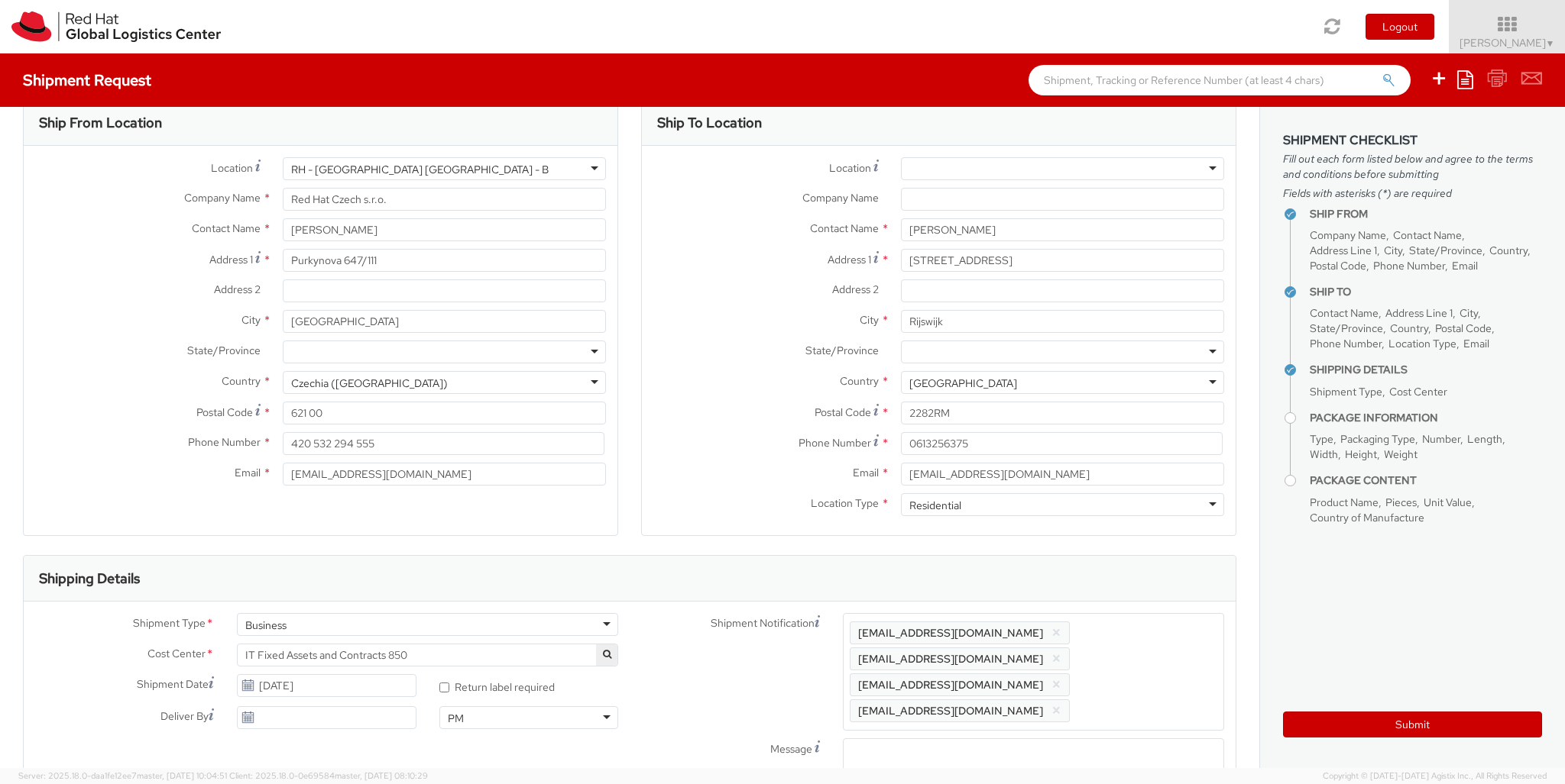
type input "lap"
checkbox input "false"
select select "LAPTOP"
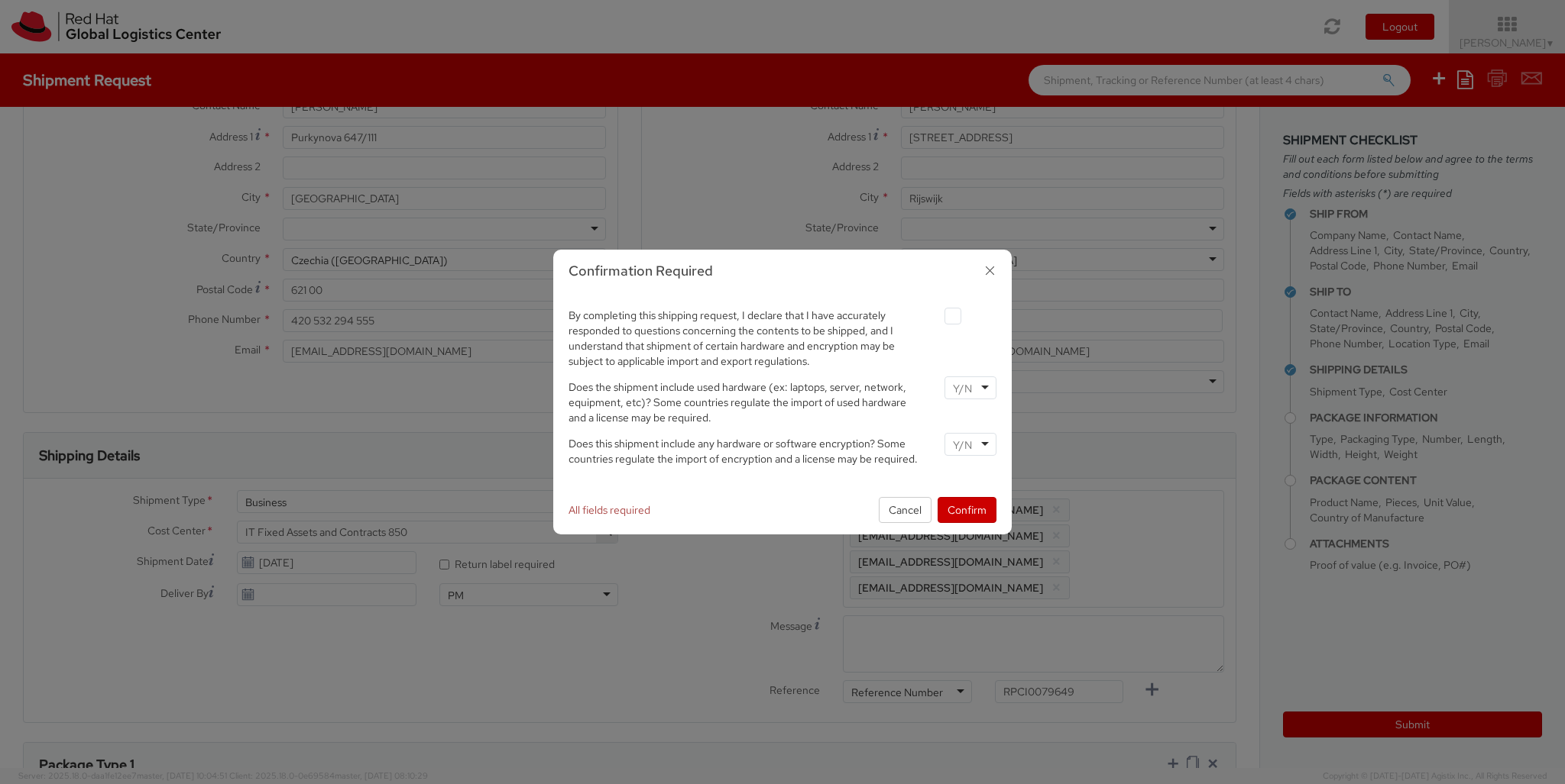
click at [952, 315] on label at bounding box center [952, 315] width 17 height 17
click at [939, 315] on input "checkbox" at bounding box center [935, 316] width 10 height 10
checkbox input "true"
click at [970, 387] on input "select-one" at bounding box center [964, 388] width 22 height 15
type input "no"
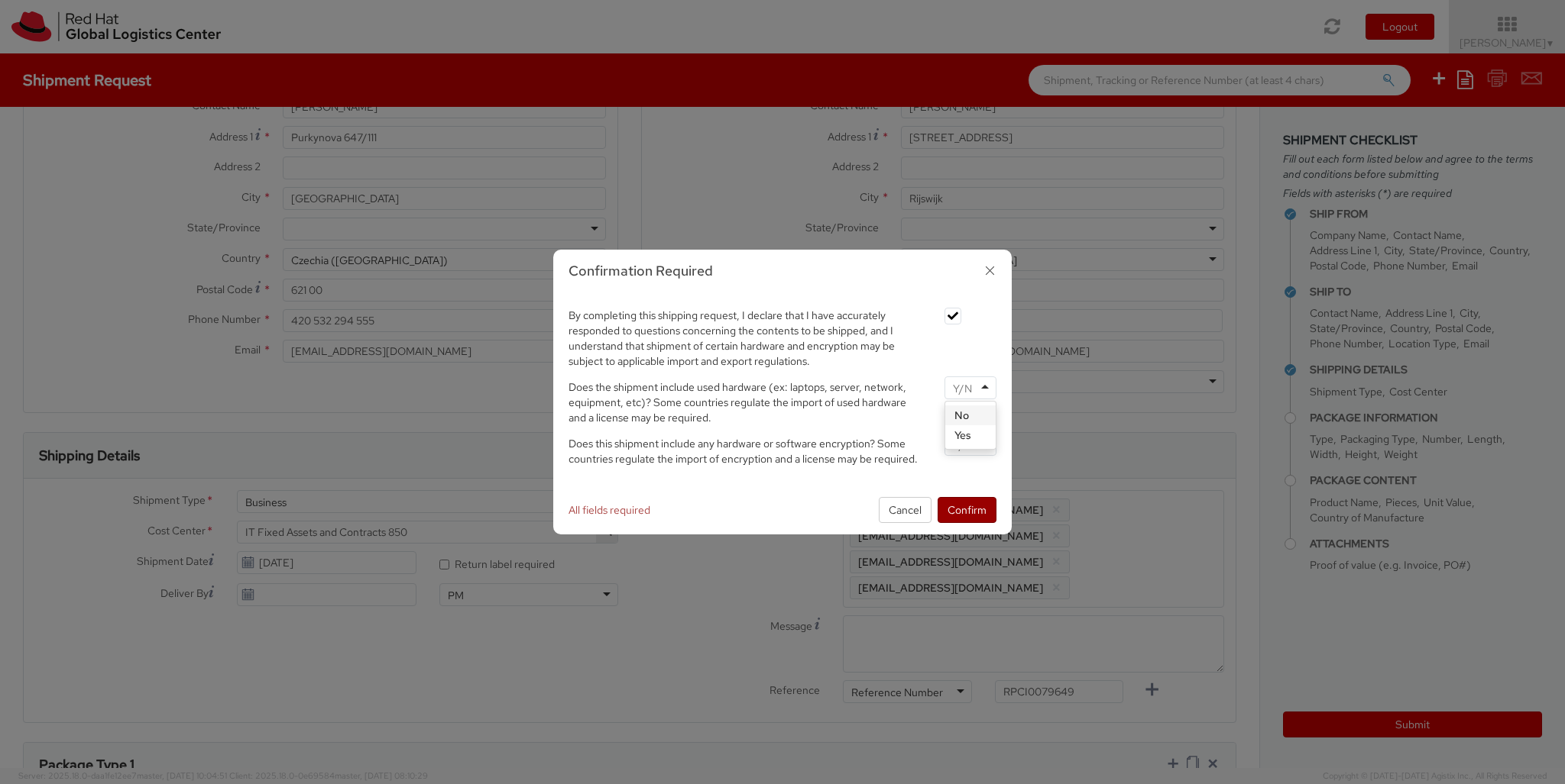
click at [970, 443] on input "select-one" at bounding box center [964, 445] width 22 height 15
click at [966, 509] on button "Confirm" at bounding box center [967, 510] width 59 height 26
type input "your"
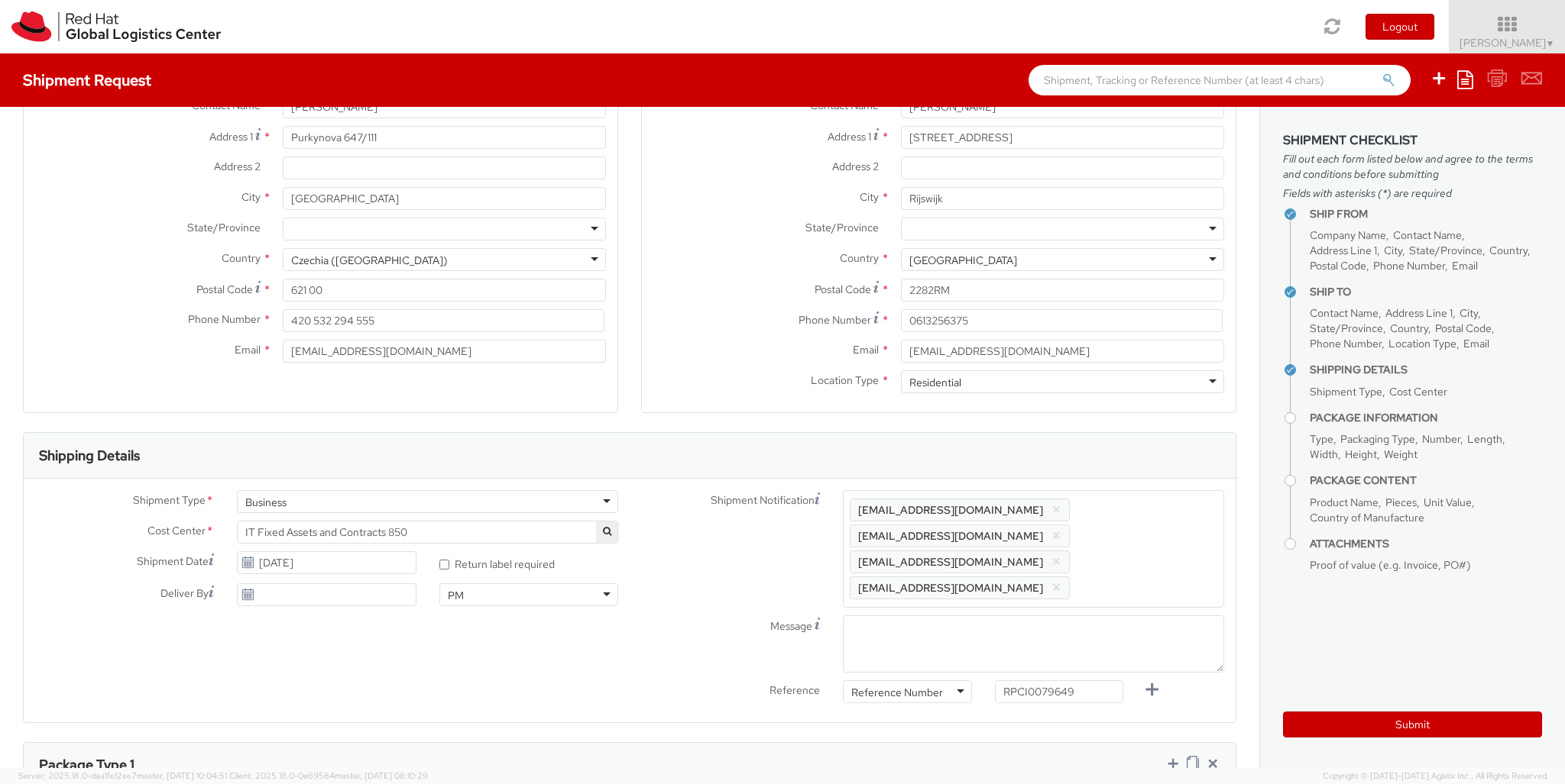
type input "1"
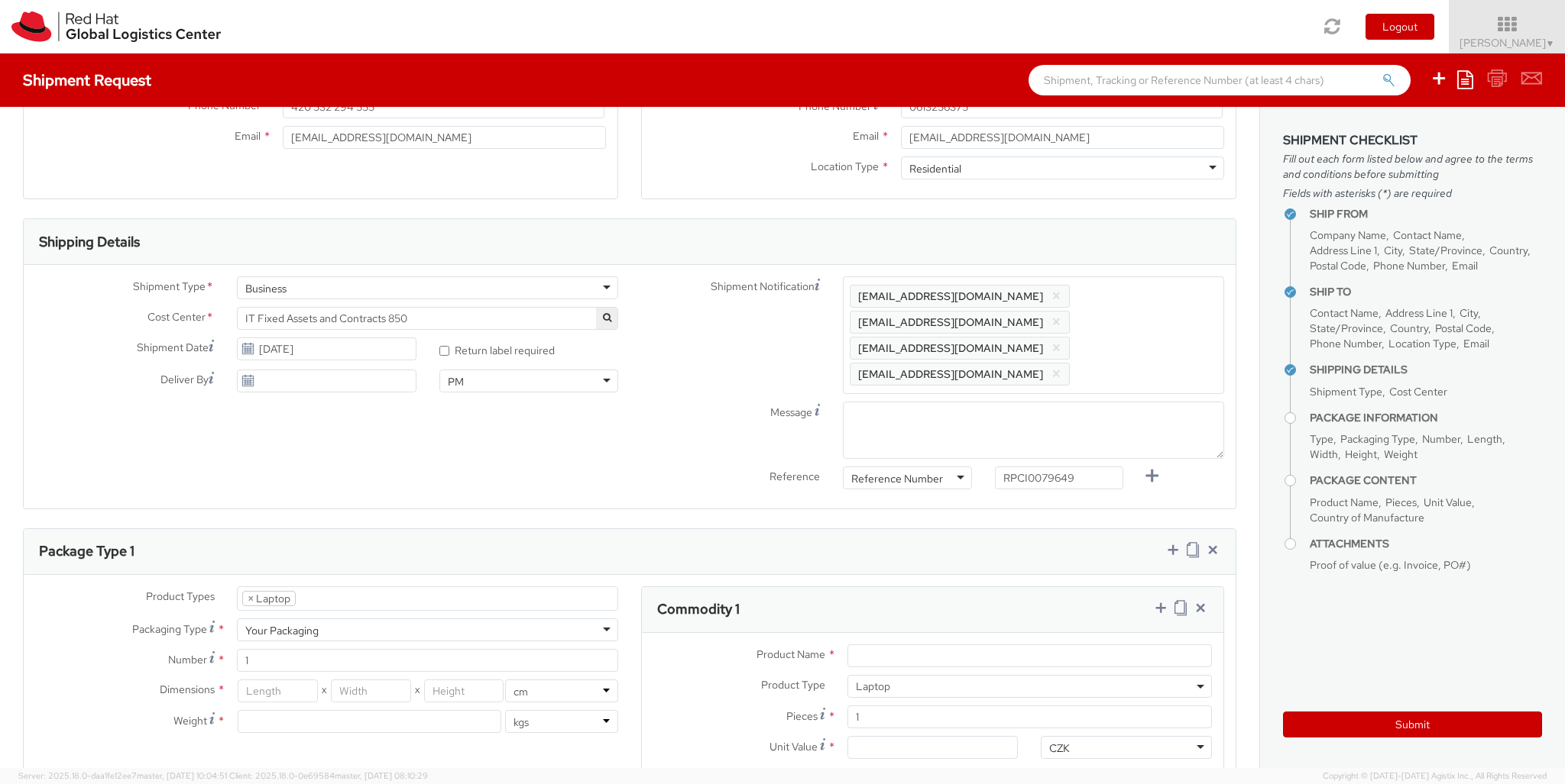
type input "[GEOGRAPHIC_DATA]"
type input "44"
type input "34"
type input "9"
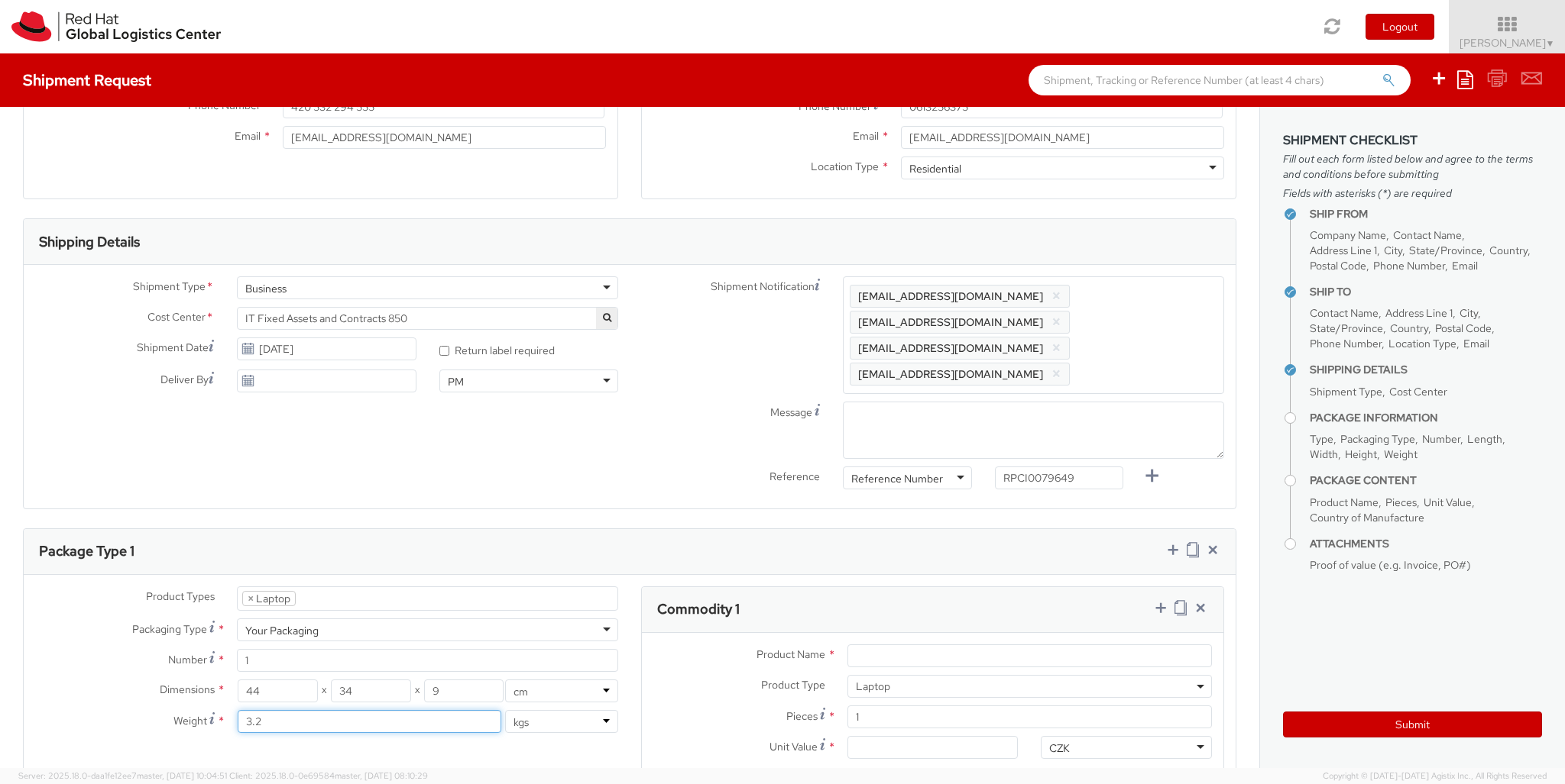
type input "3.2"
type input "Apple Laptop"
click at [932, 726] on input "Unit Value *" at bounding box center [933, 747] width 171 height 23
type input "2,480.40"
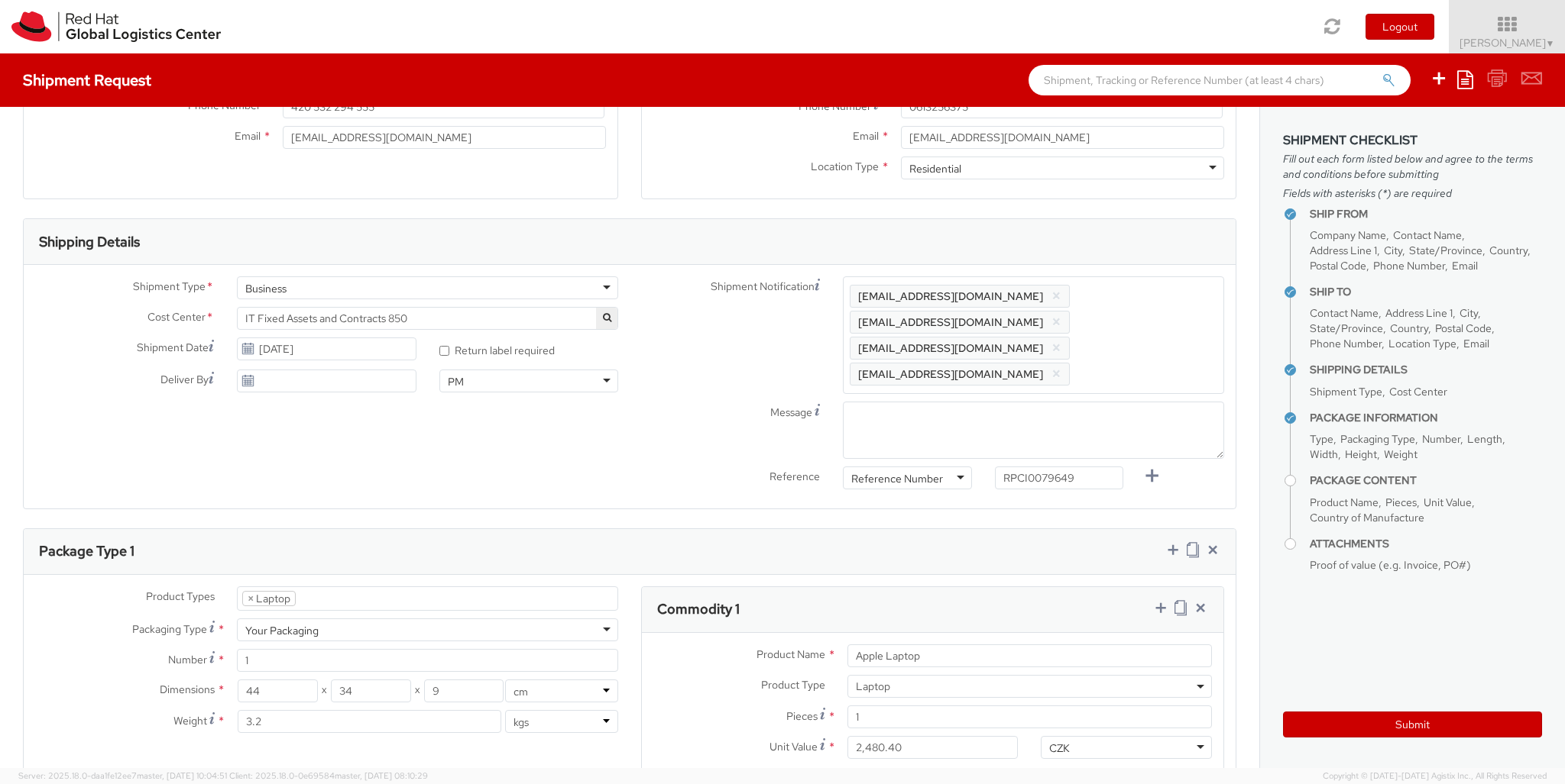
type input "EUR"
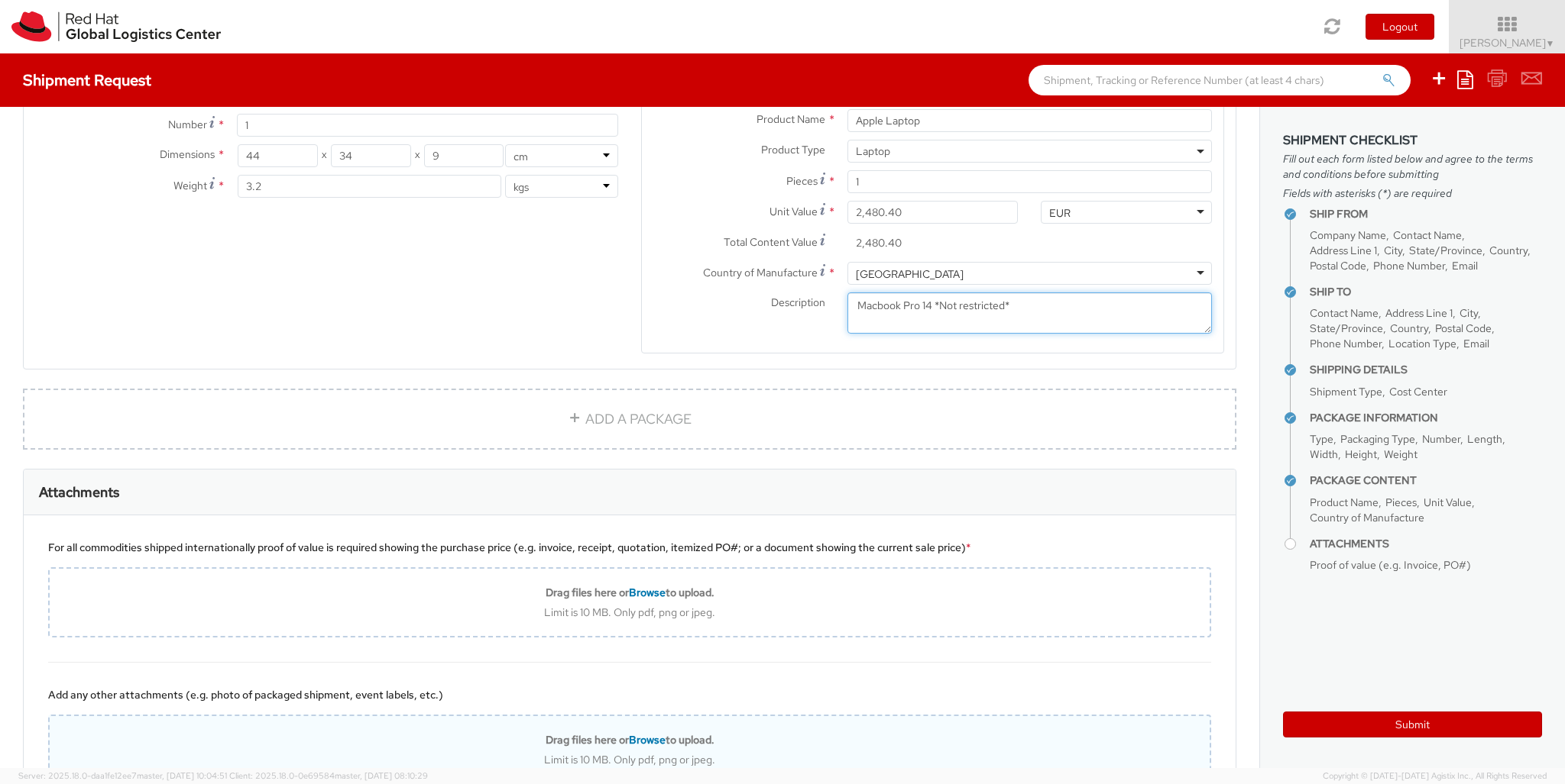
scroll to position [974, 0]
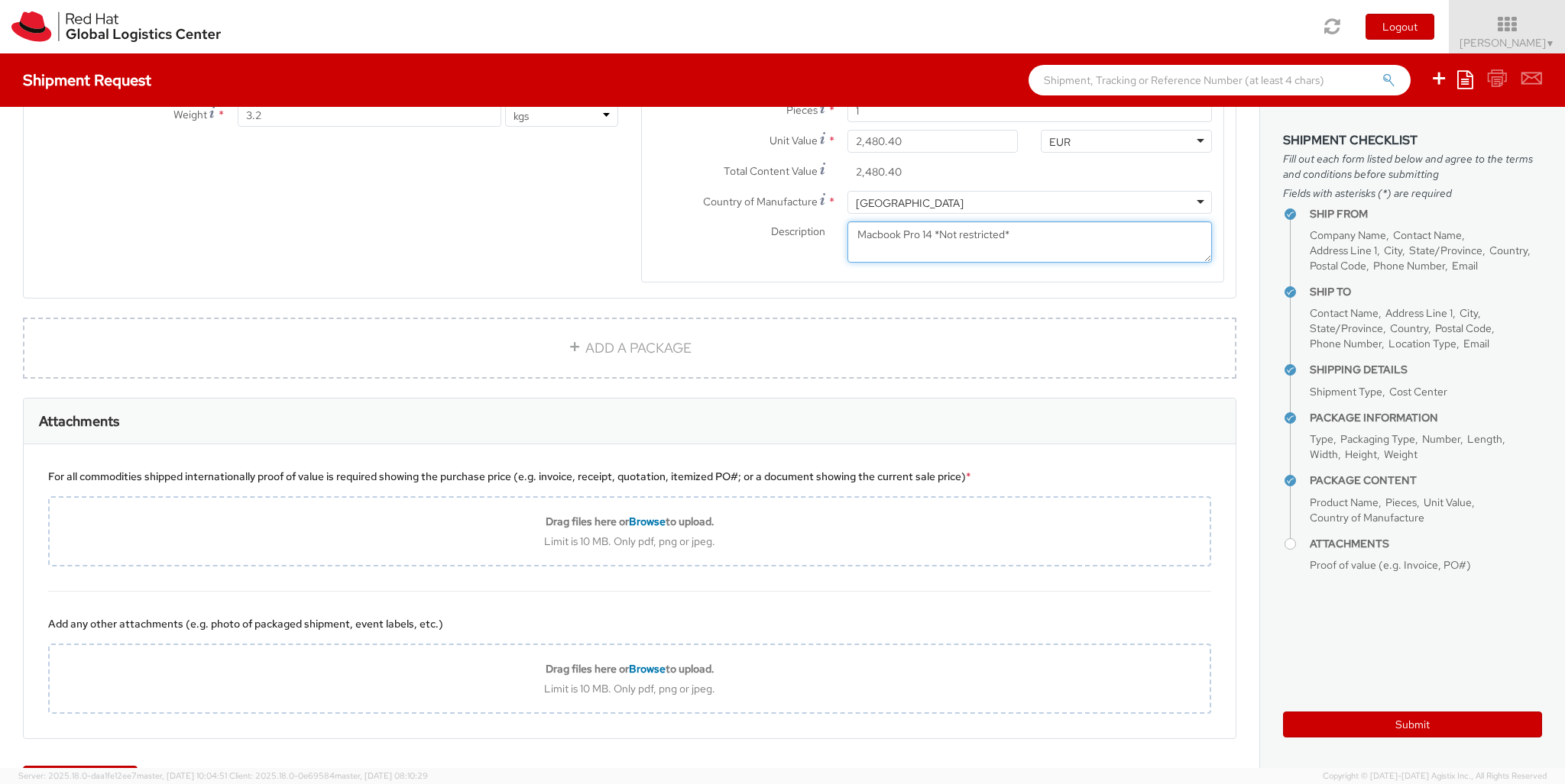
type textarea "Macbook Pro 14 *Not restricted*"
click at [734, 669] on div "Add any other attachments (e.g. photo of packaged shipment, event labels, etc.)…" at bounding box center [629, 665] width 1212 height 147
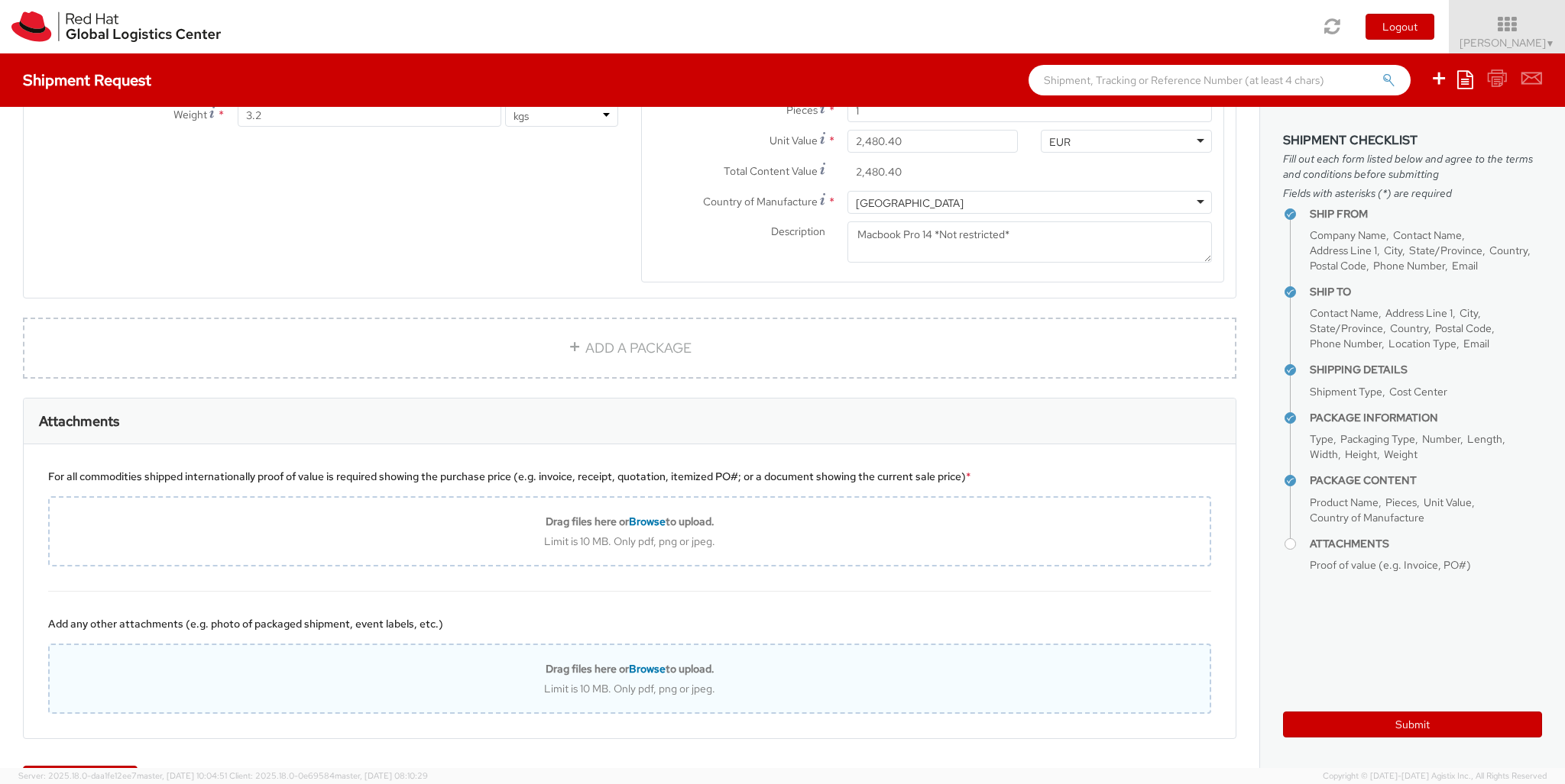
click at [743, 682] on div "Limit is 10 MB. Only pdf, png or jpeg." at bounding box center [629, 688] width 1160 height 13
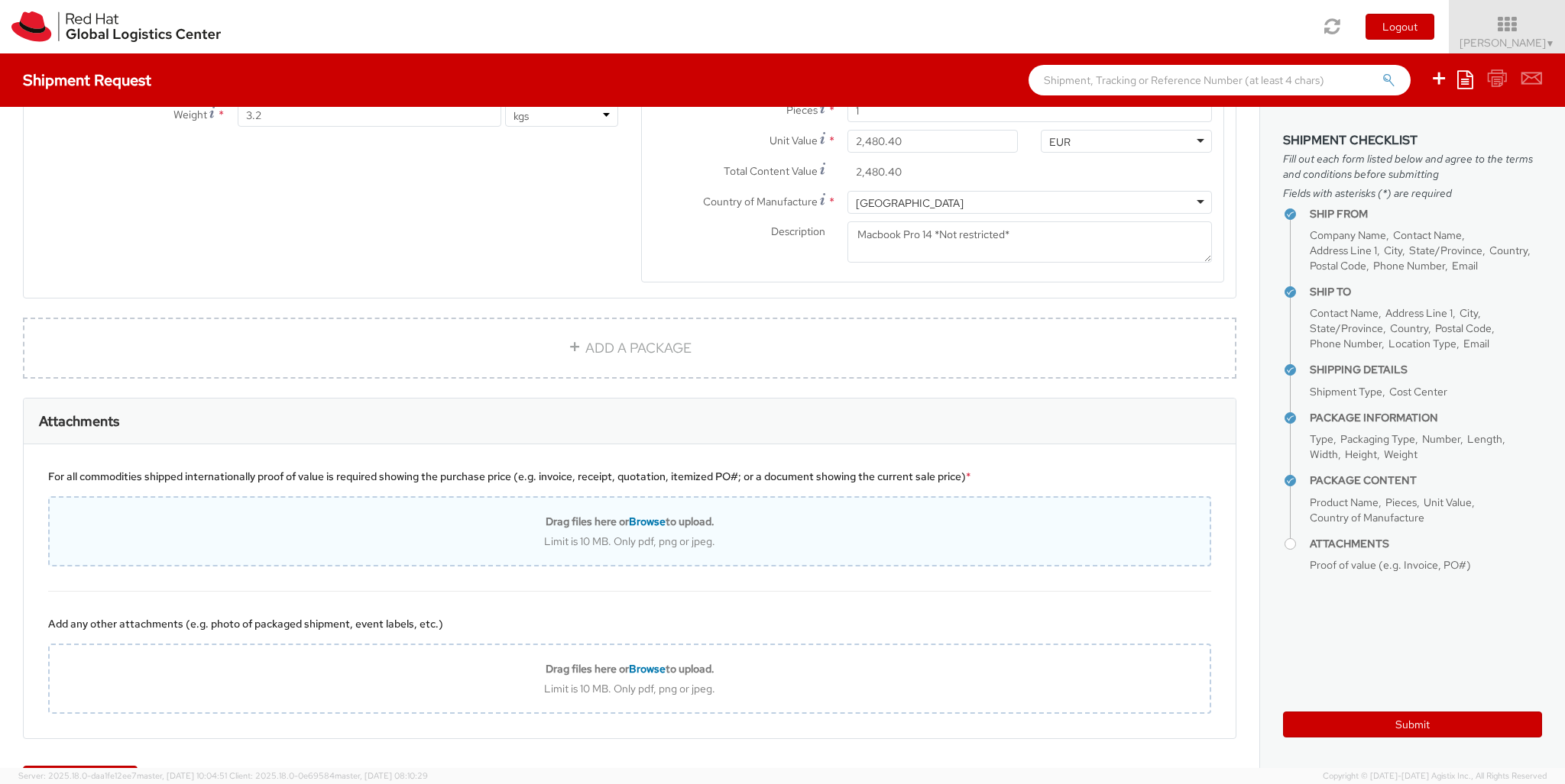
click at [647, 496] on div "Drag files here or Browse to upload. Limit is 10 MB. Only pdf, png or jpeg." at bounding box center [629, 531] width 1163 height 70
type input "C:\fakepath\2025090493937877_E42B0478.pdf"
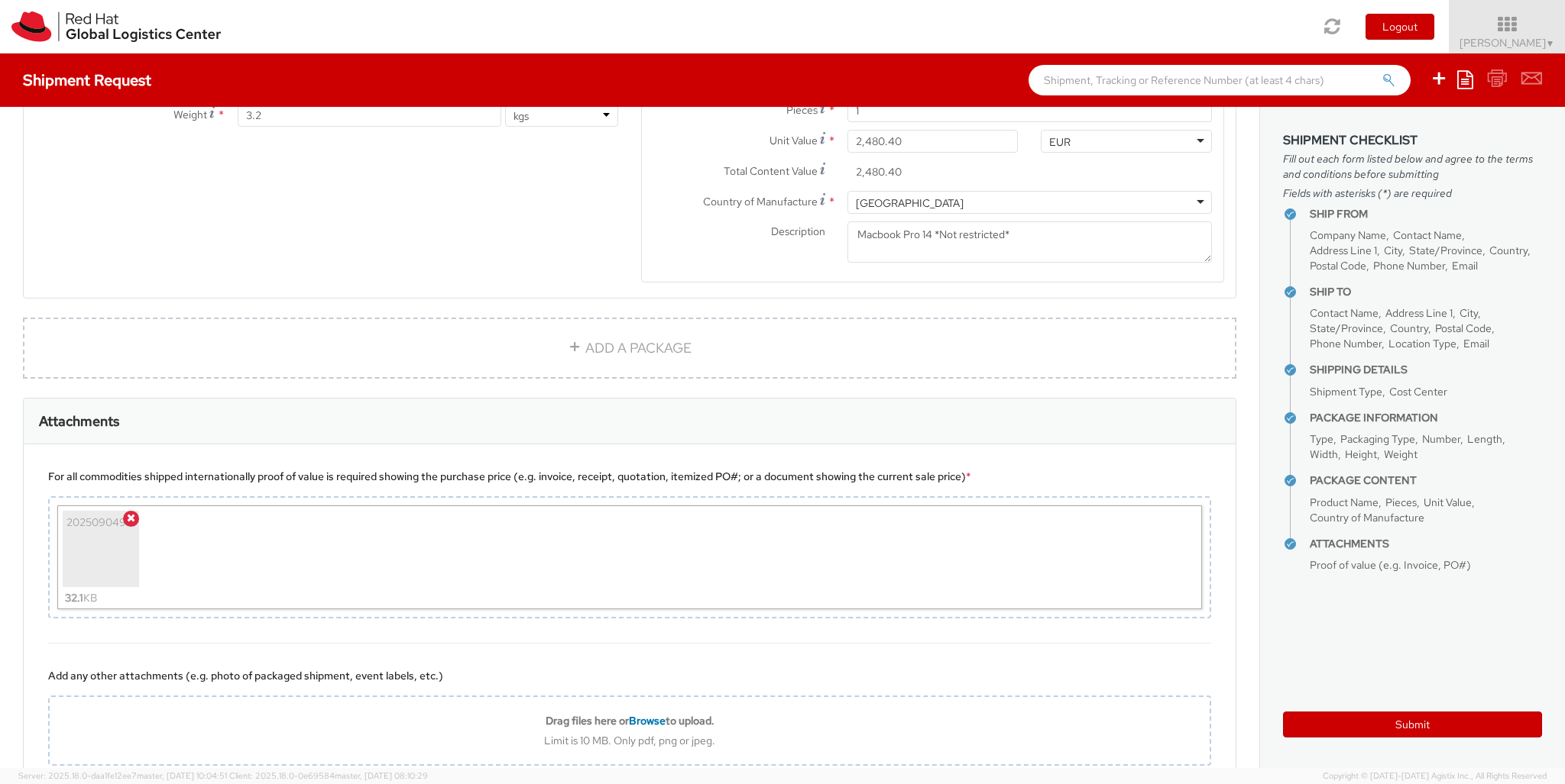
type input "[PERSON_NAME]"
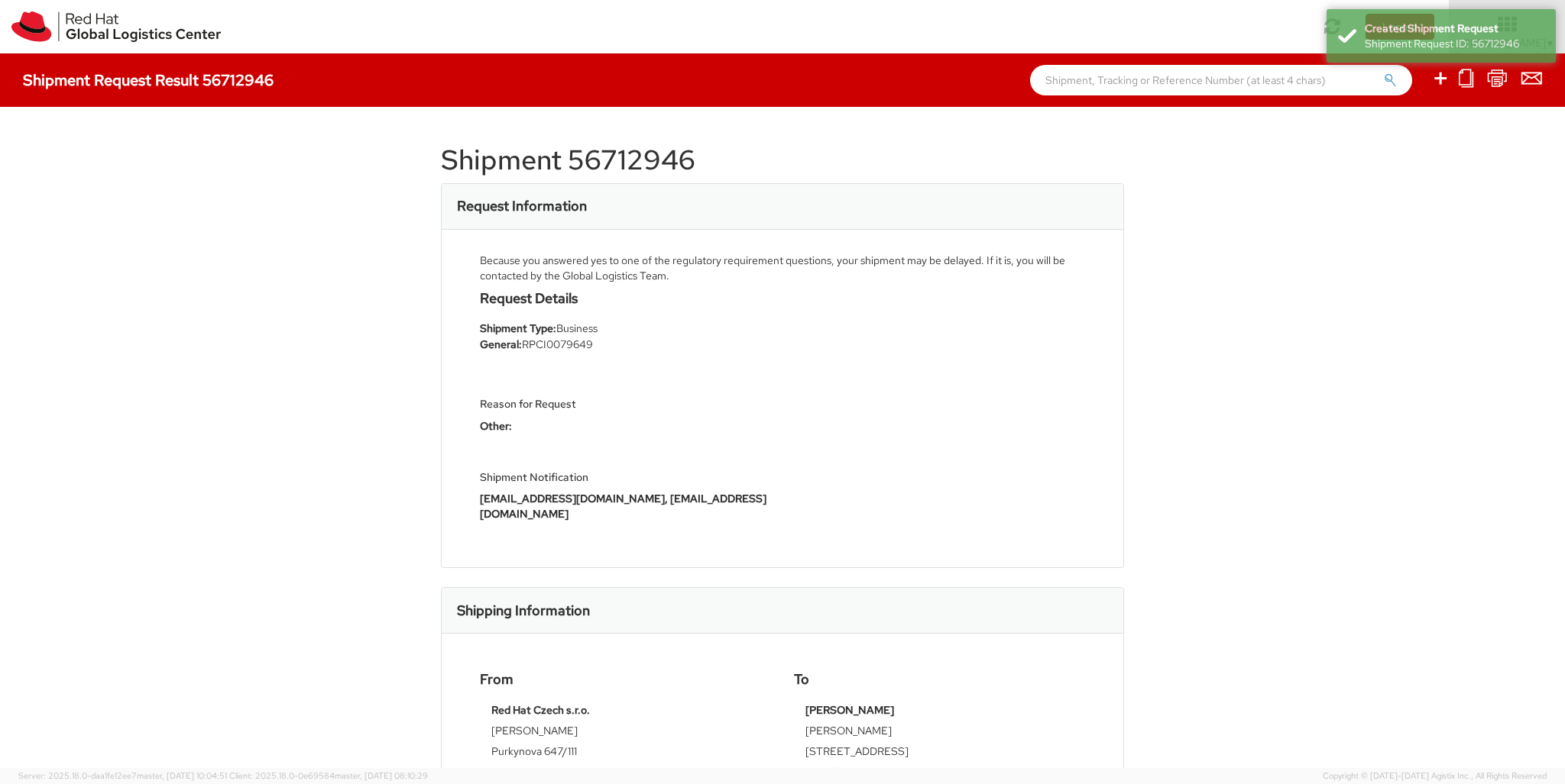
click at [977, 80] on icon at bounding box center [1440, 78] width 18 height 19
select select
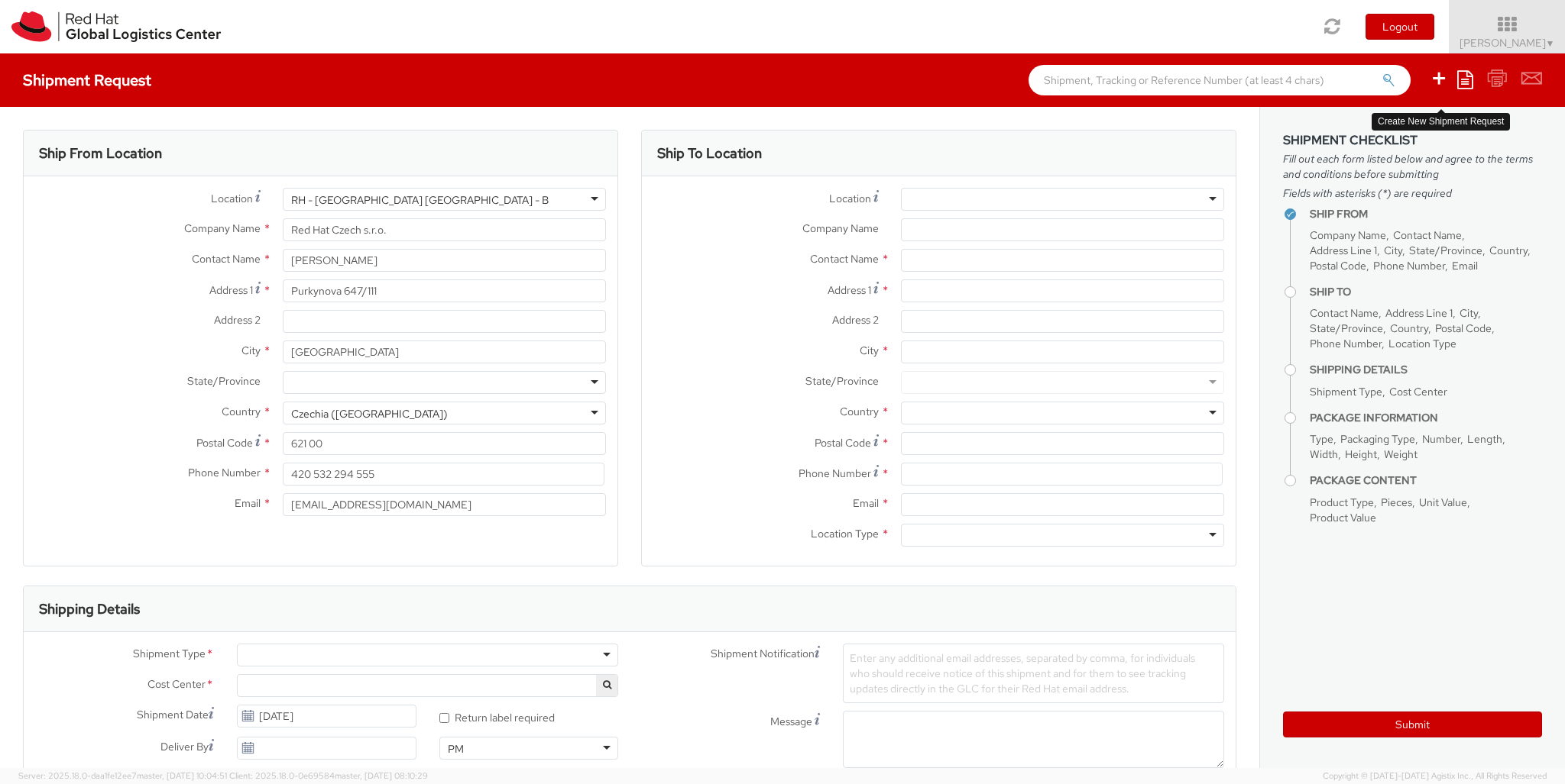
select select "850"
click at [977, 199] on div at bounding box center [1062, 199] width 323 height 23
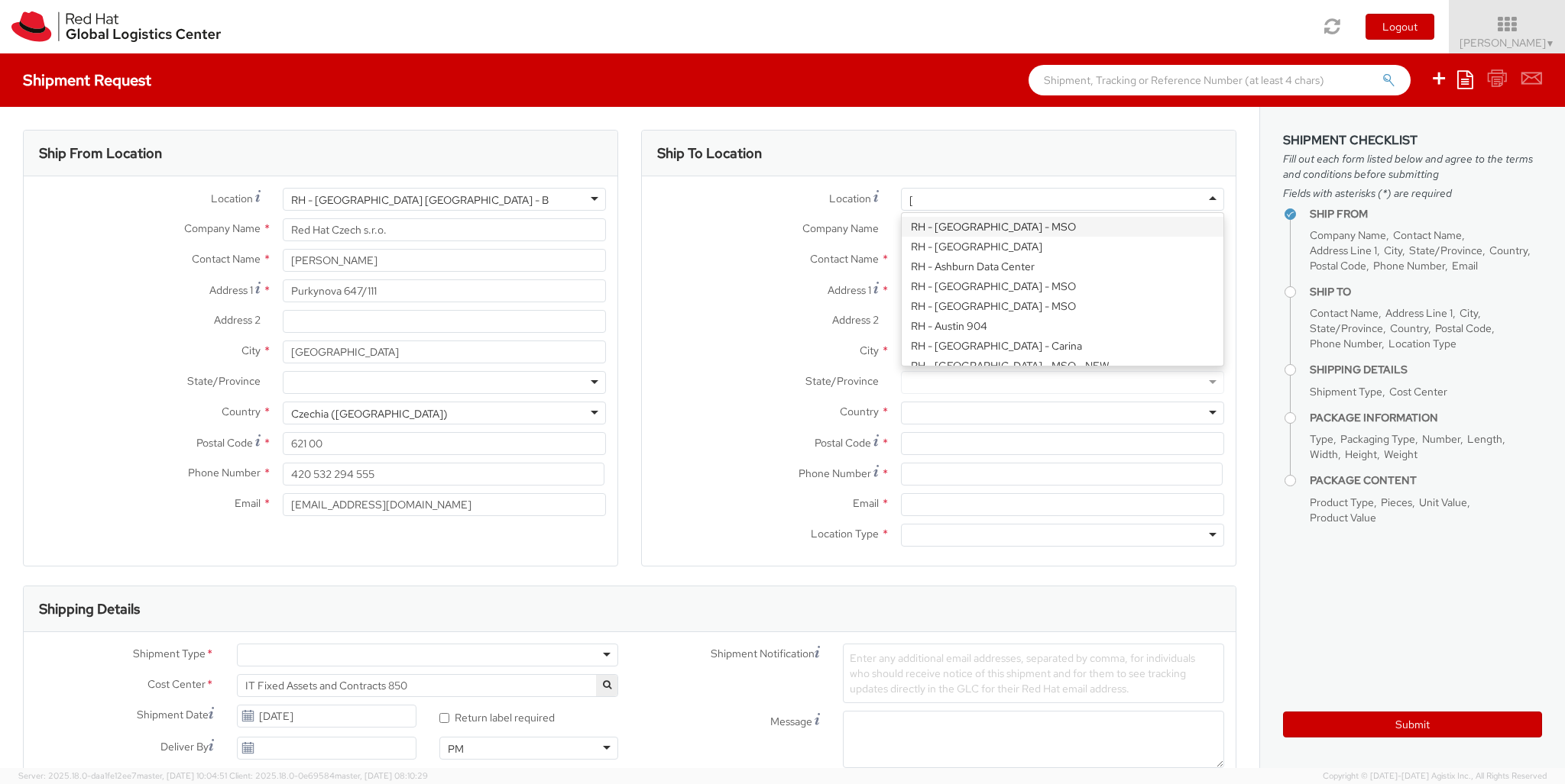
type input "[GEOGRAPHIC_DATA] [GEOGRAPHIC_DATA] - C"
type input "Red Hat Czech s.r.o."
type input "Purkynova 647/111"
type input "[GEOGRAPHIC_DATA]"
type input "621 00"
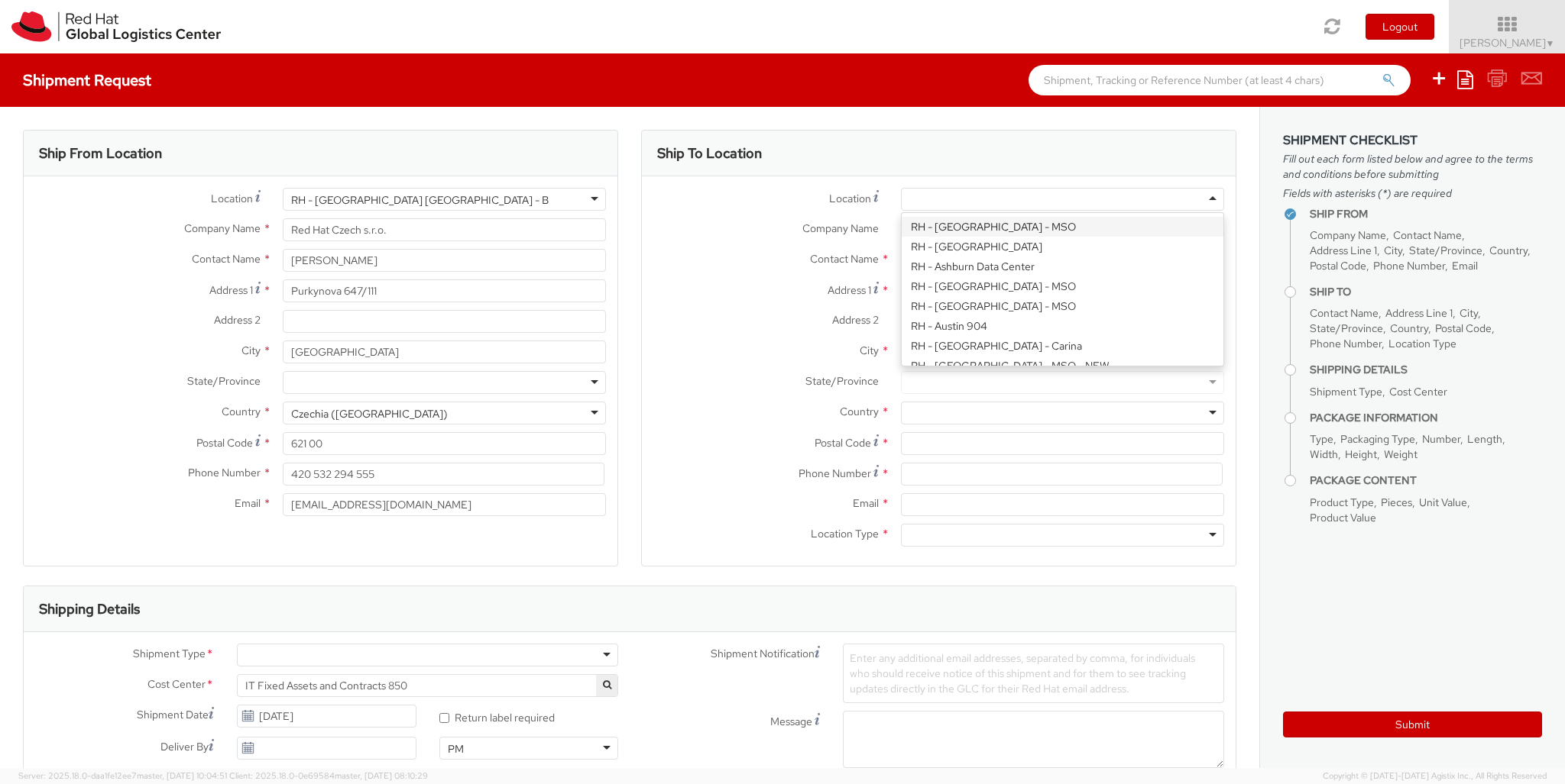
type input "420 532 294 555"
click at [977, 535] on div at bounding box center [1062, 535] width 323 height 23
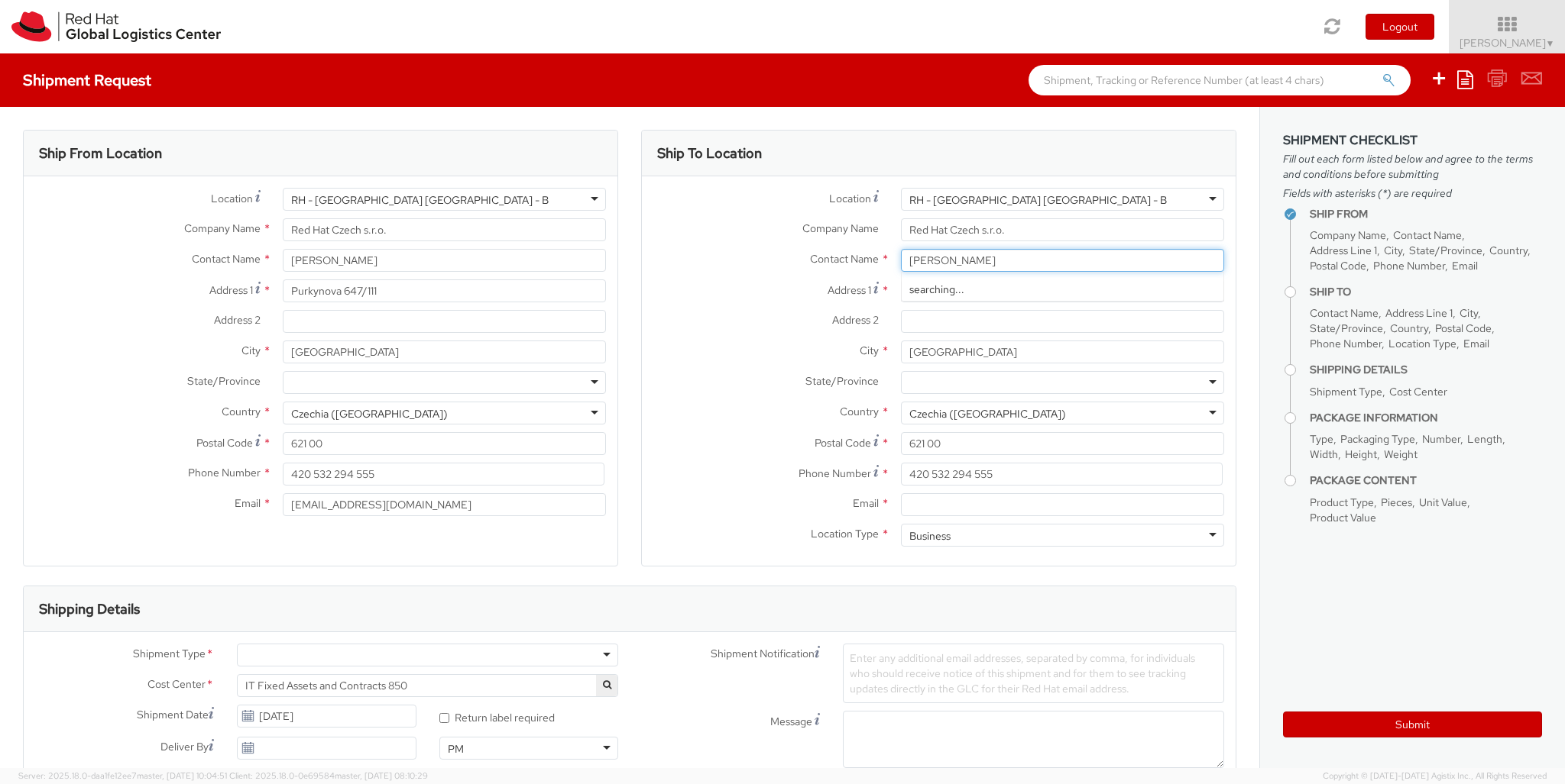
type input "[PERSON_NAME]"
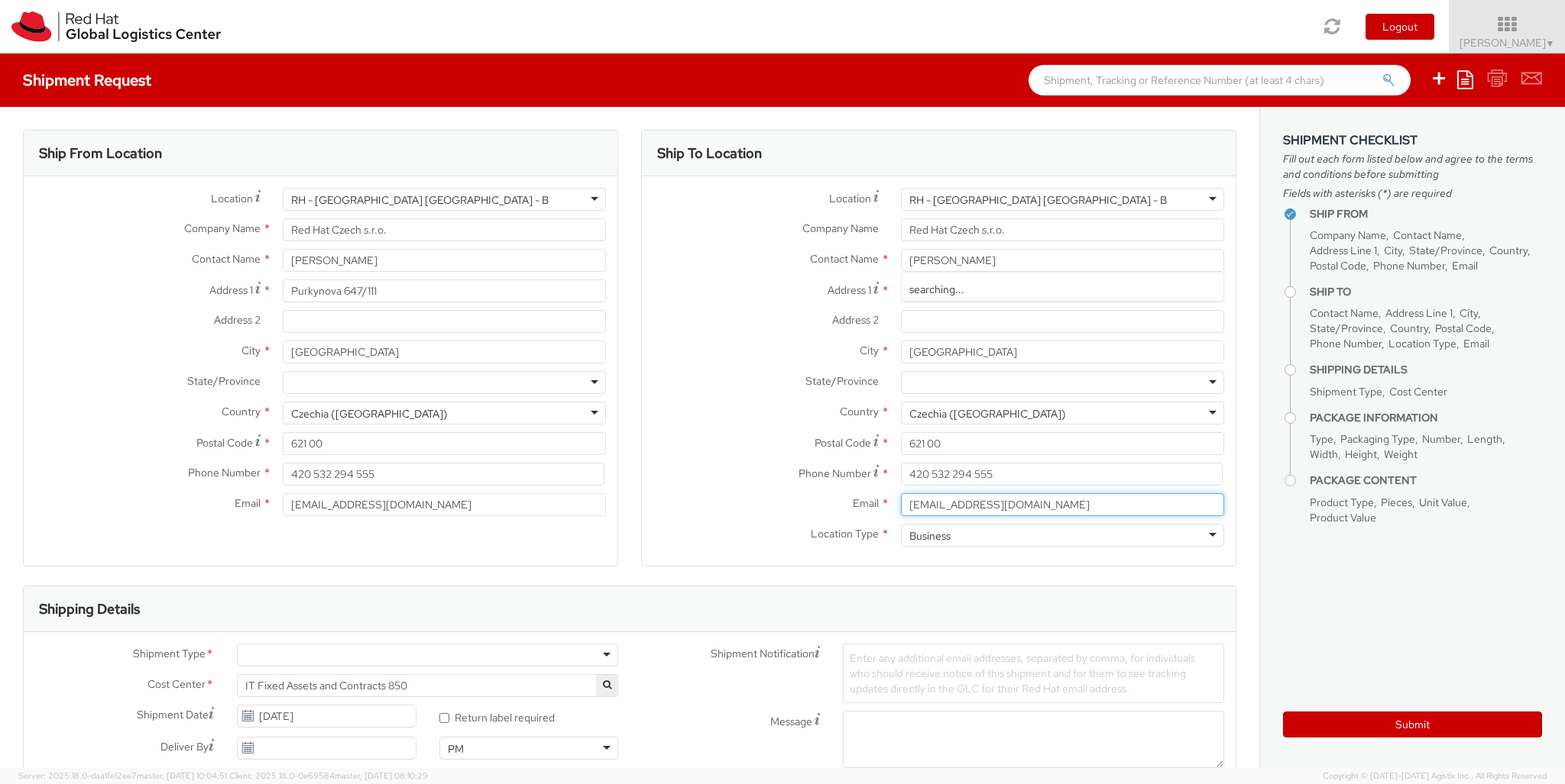
type input "[EMAIL_ADDRESS][DOMAIN_NAME]"
type input "00420731517237"
click at [427, 655] on div at bounding box center [428, 655] width 381 height 23
type input "bu"
click at [907, 726] on div at bounding box center [907, 787] width 128 height 23
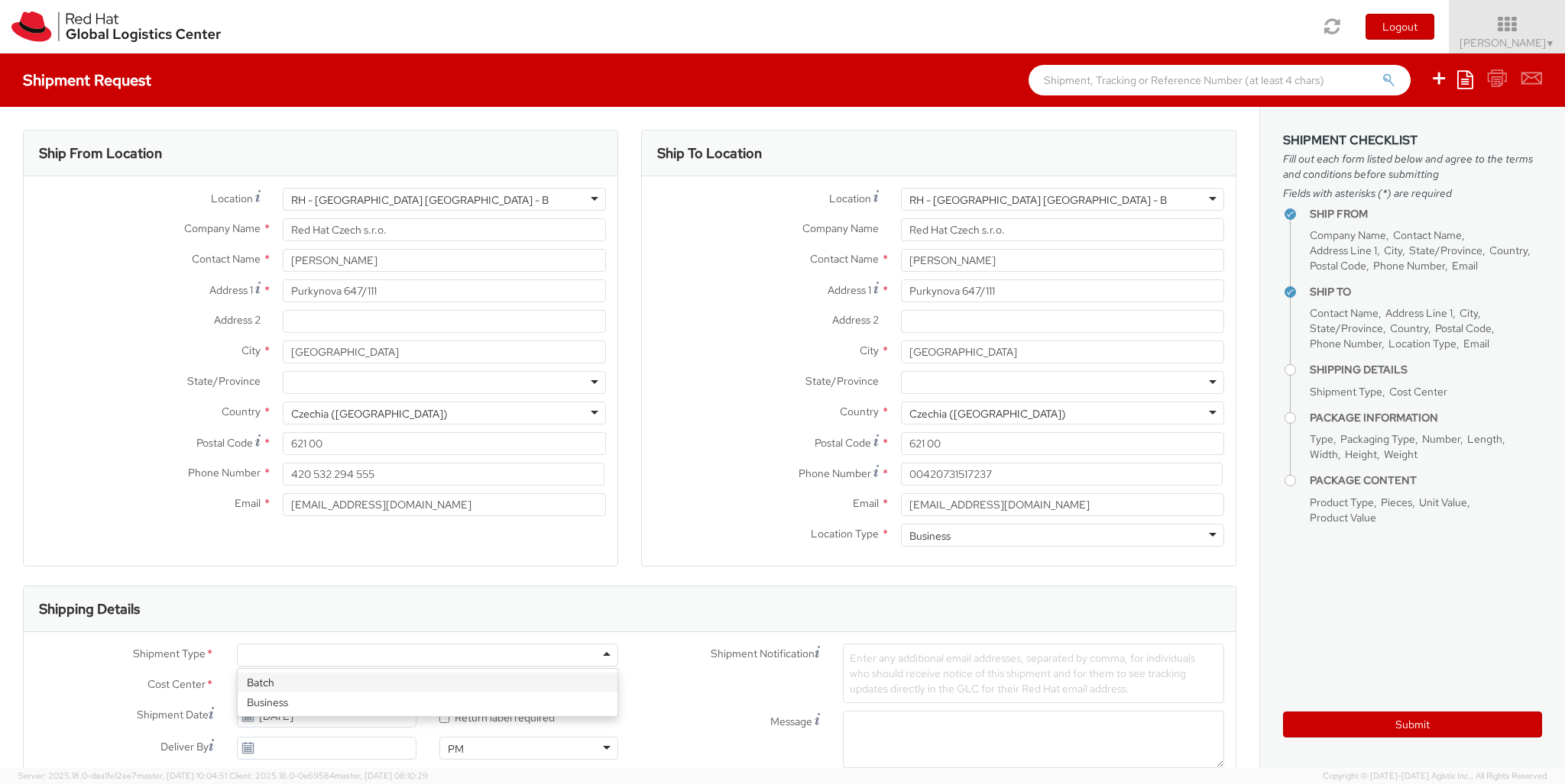
type input "ref"
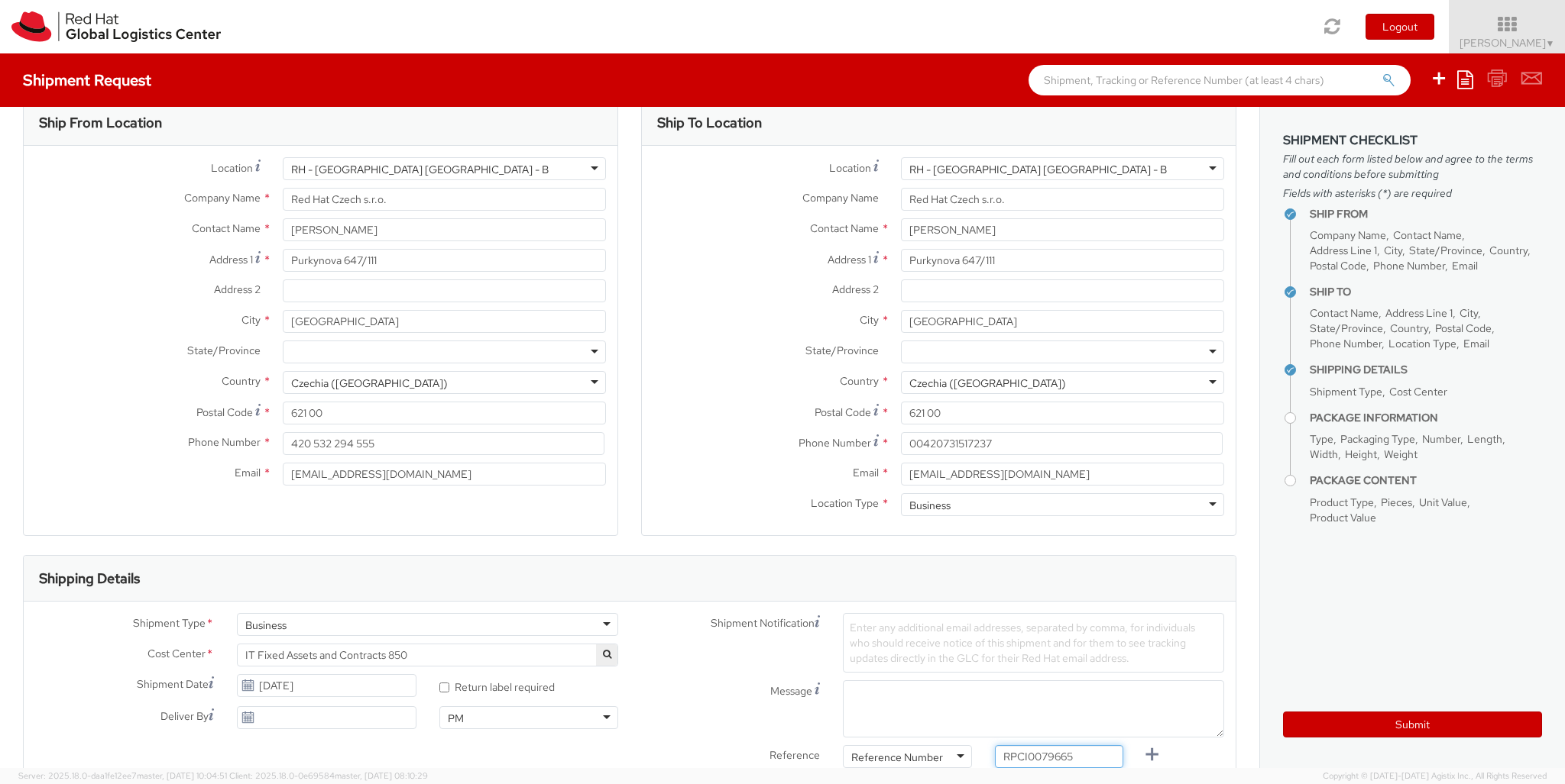
type input "RPCI0079665"
type input "[EMAIL_ADDRESS][DOMAIN_NAME]"
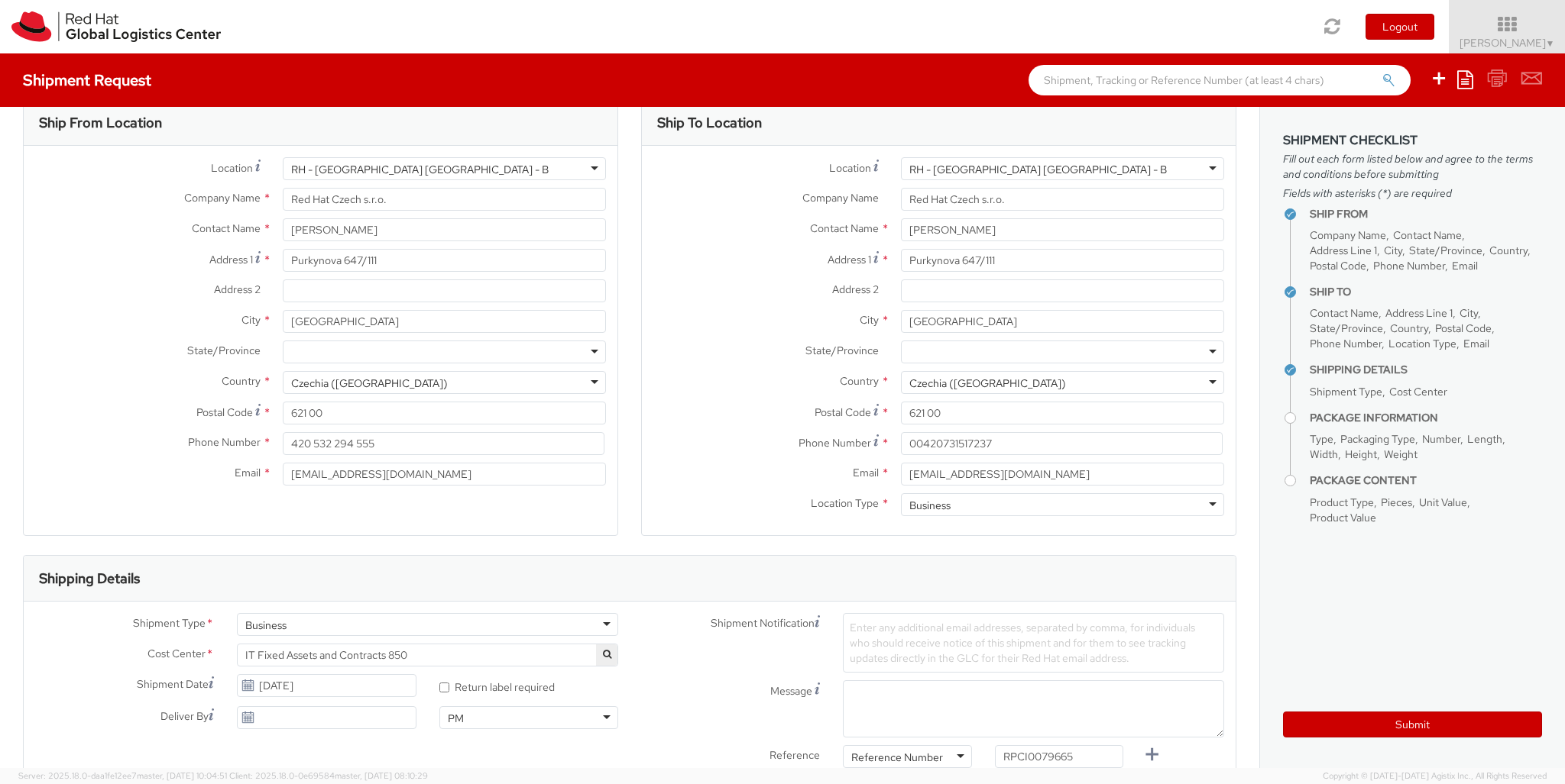
type input "lap"
select select "LAPTOP"
type input "your"
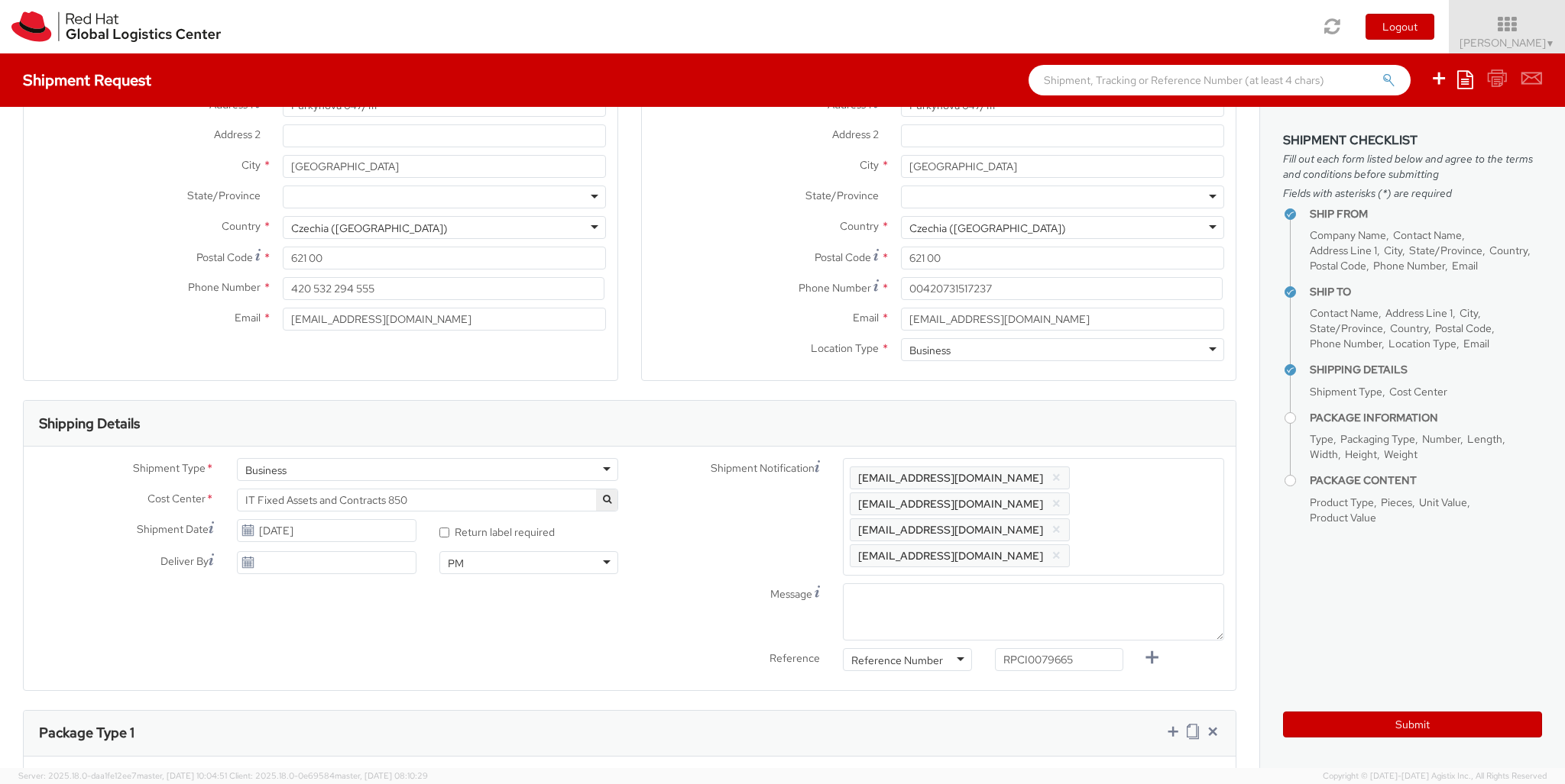
type input "1"
type input "50"
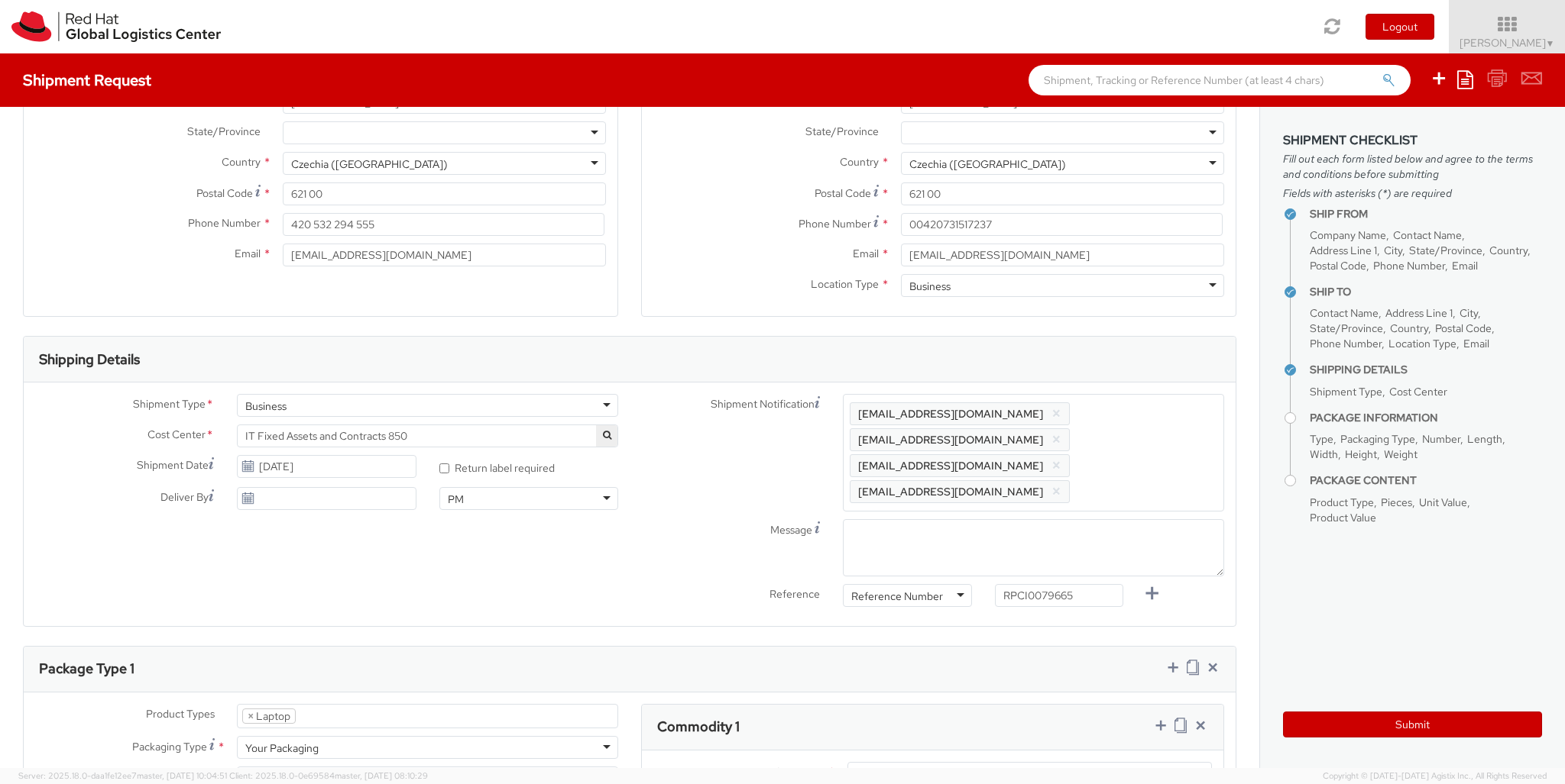
type input "30"
type input "20"
type input "3.8"
type input "Macbook Air 15"
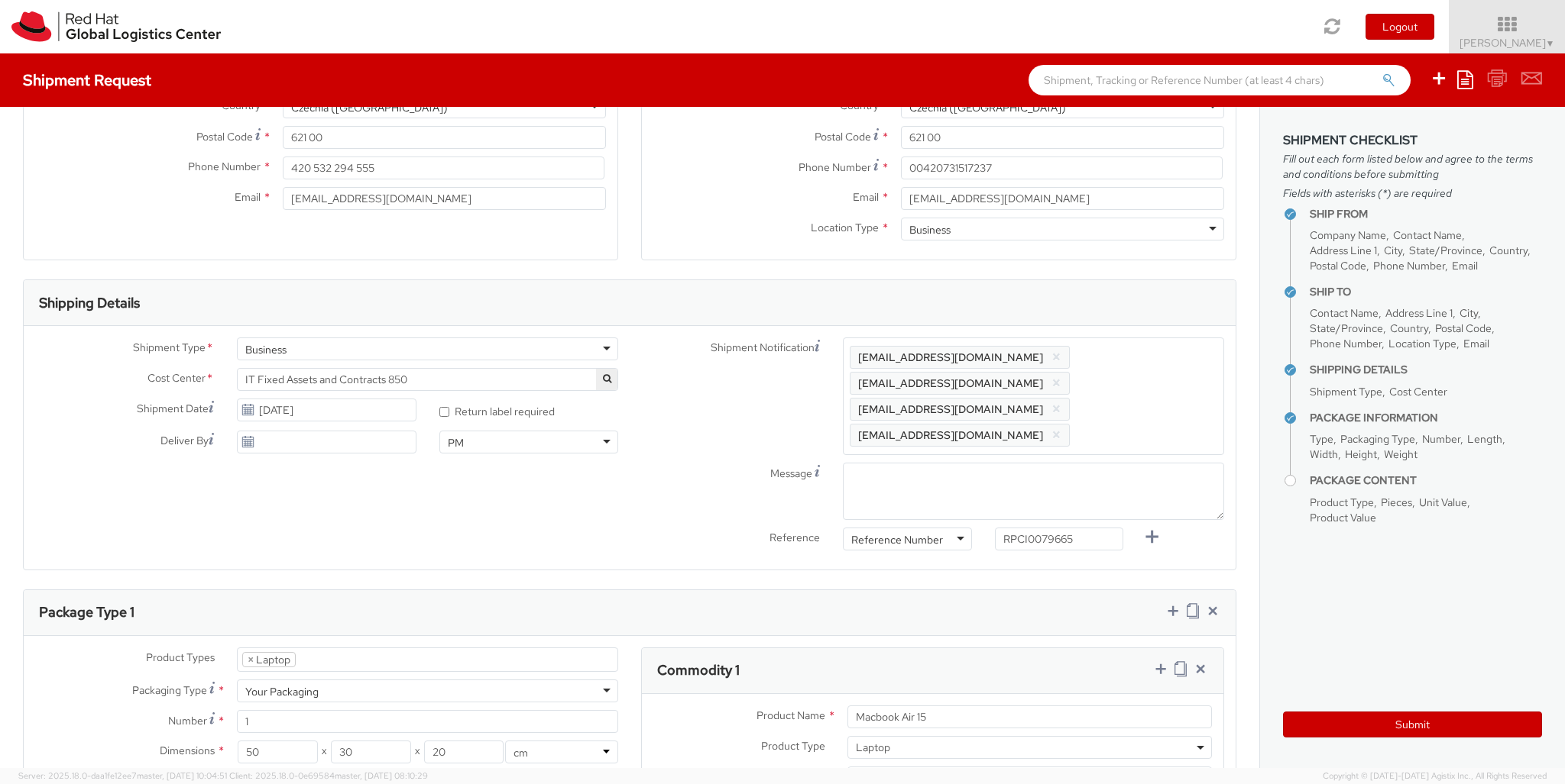
type input "1,674.52"
type input "EUR"
click at [977, 662] on icon at bounding box center [1160, 669] width 15 height 15
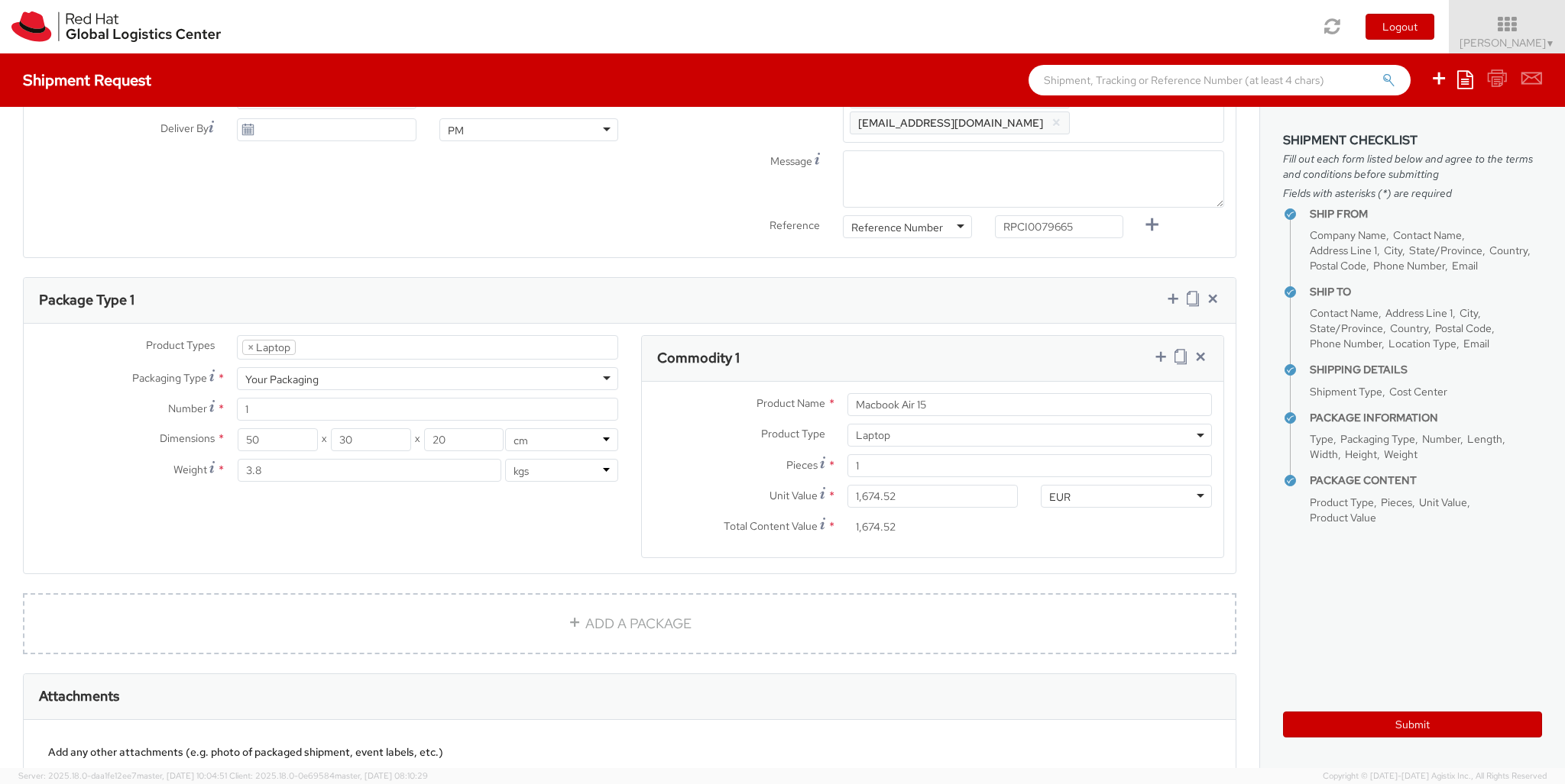
select select "DOC_STATION"
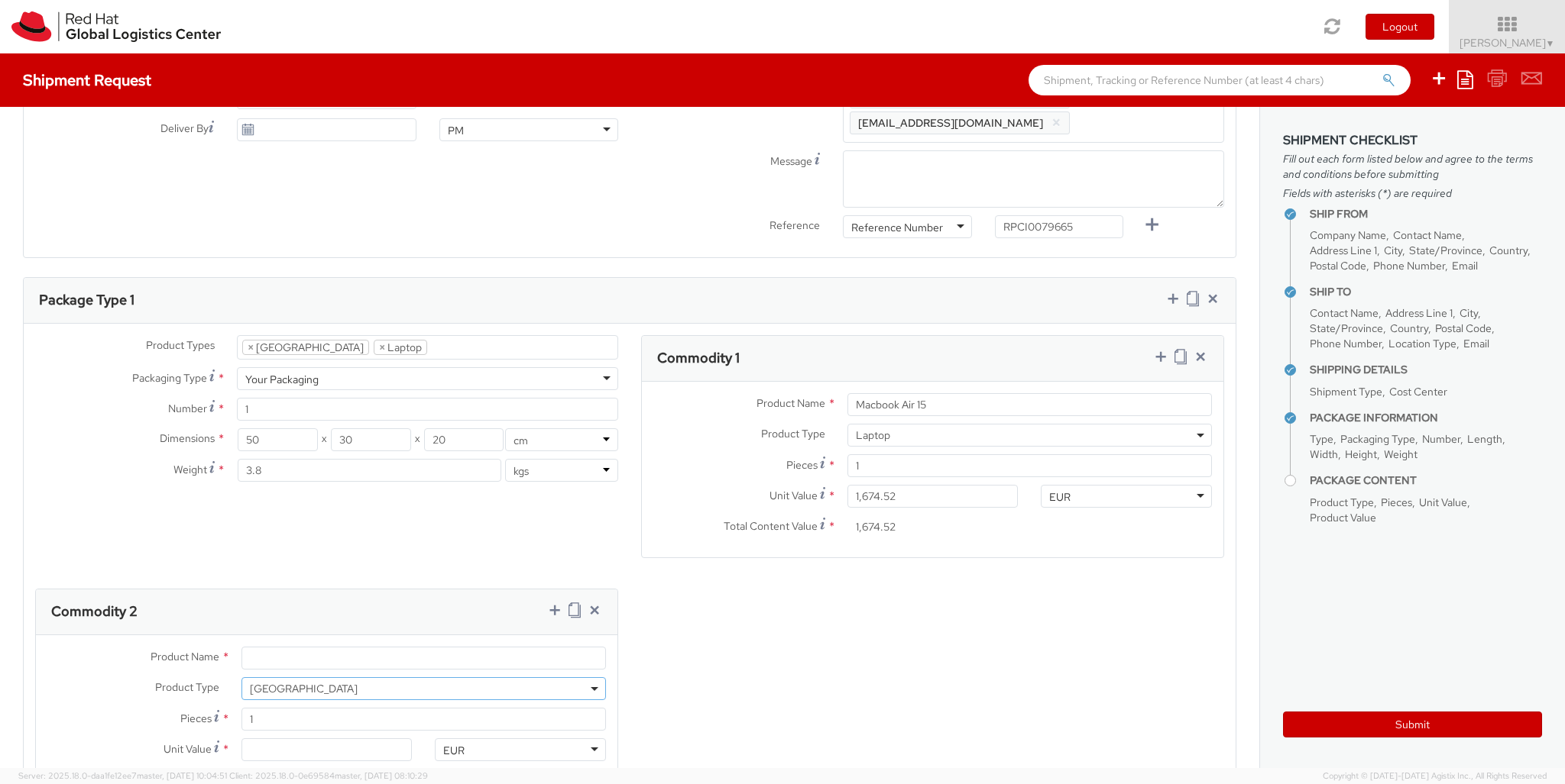
select select "DOC_STATION"
click at [327, 726] on input "Unit Value *" at bounding box center [327, 749] width 171 height 23
type input "59.94"
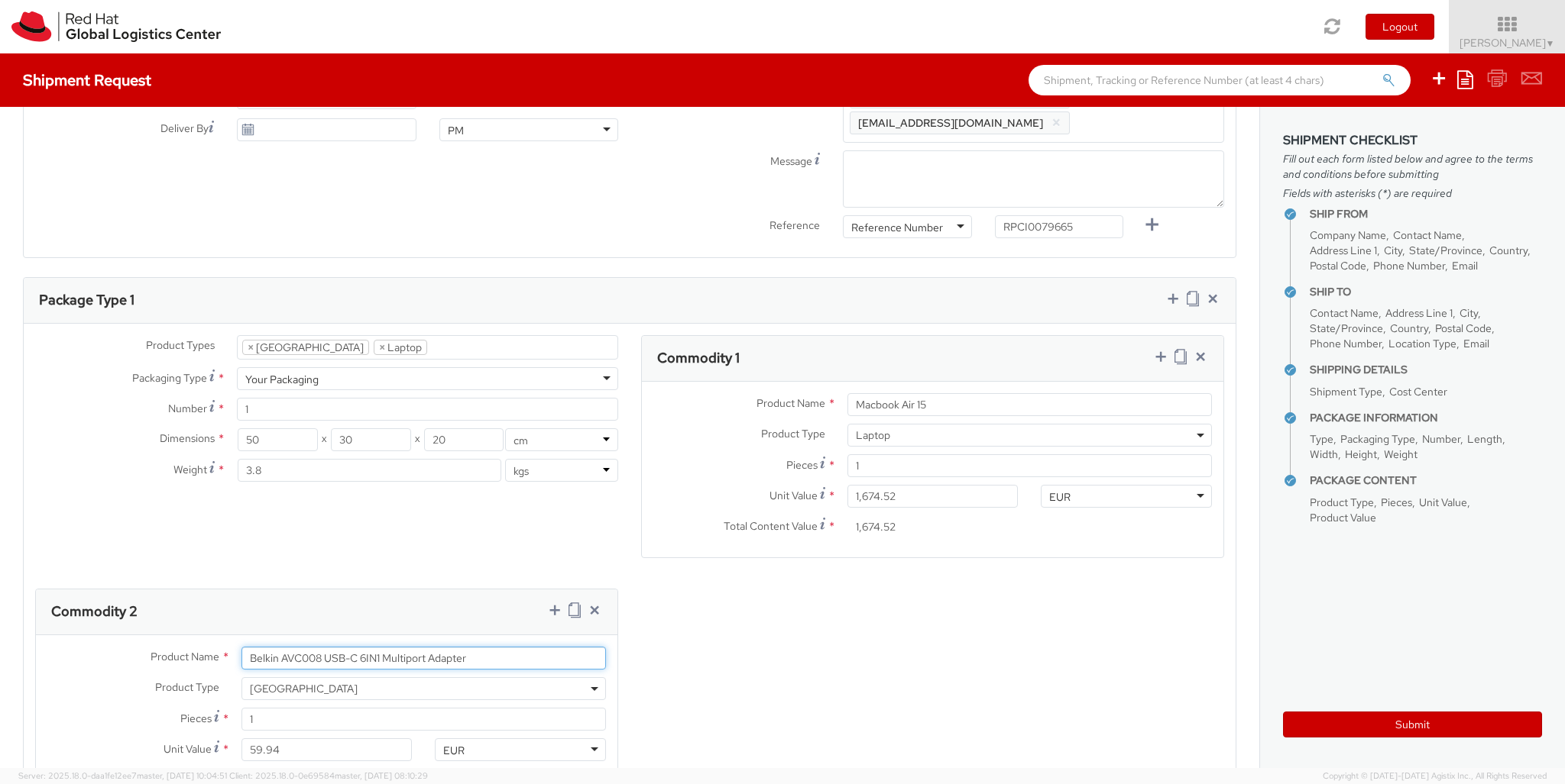
type input "Belkin AVC008 USB-C 6IN1 Multiport Adapter"
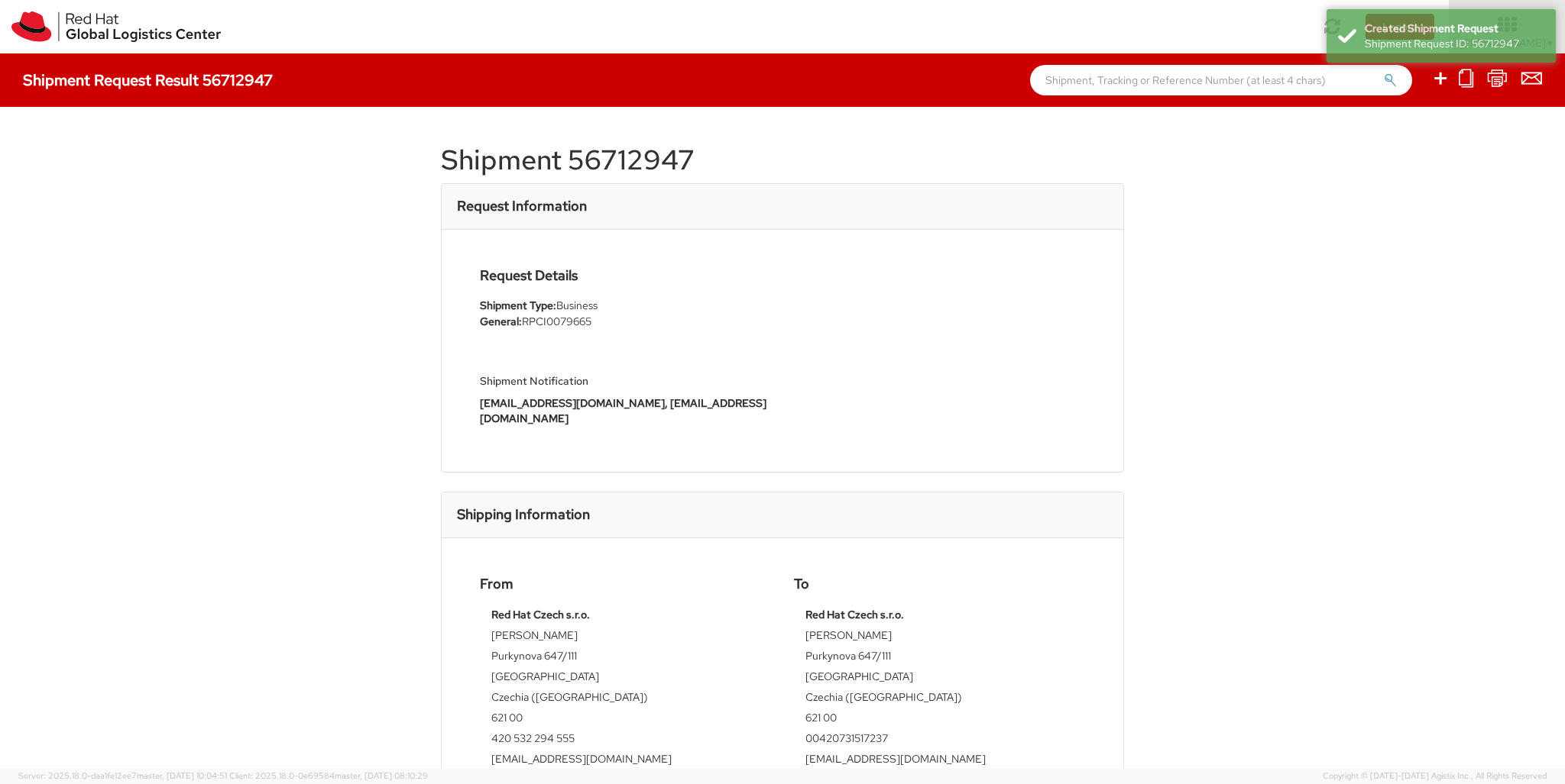
click at [977, 80] on icon at bounding box center [1440, 78] width 18 height 19
select select
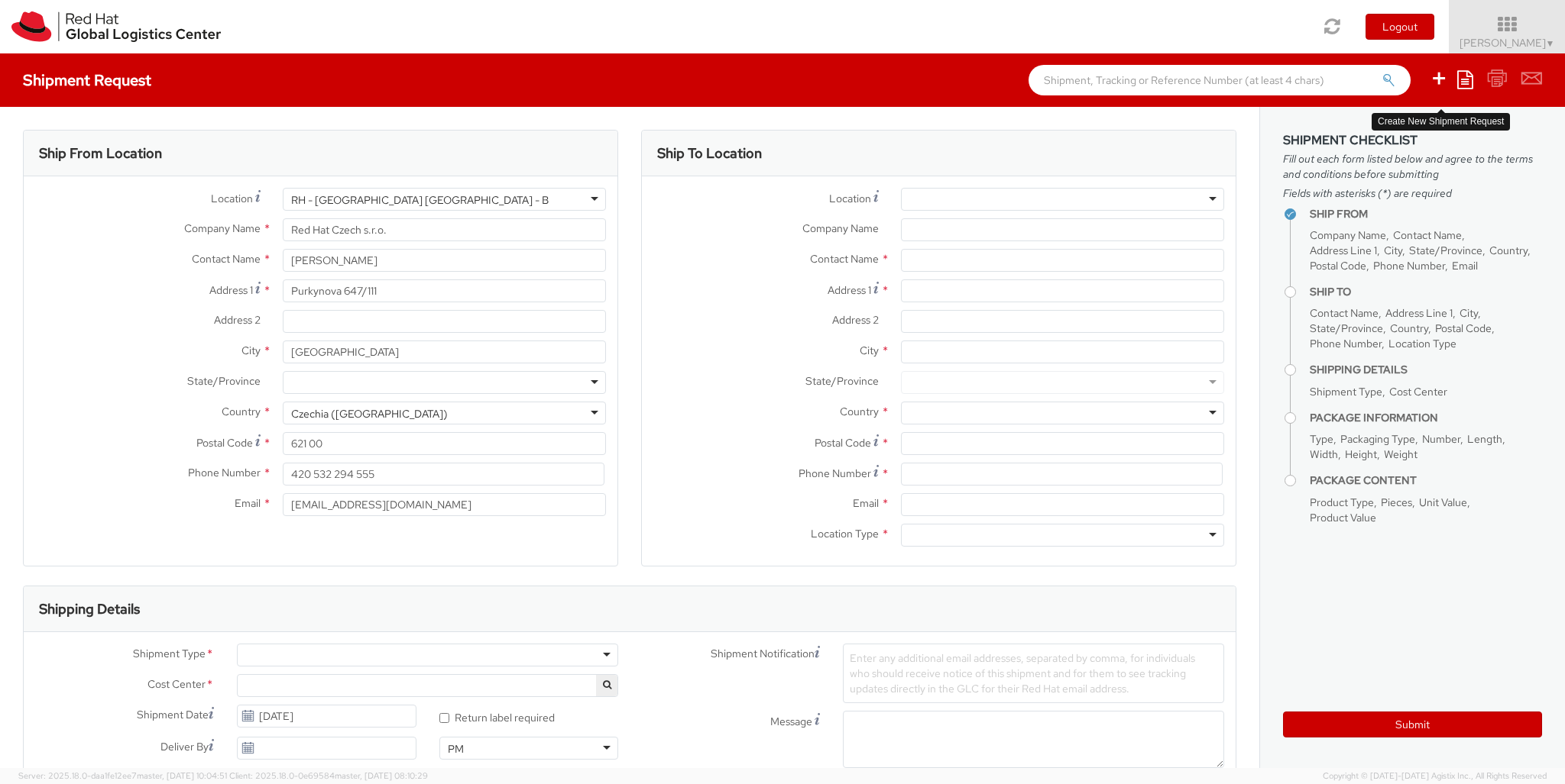
select select "850"
click at [977, 199] on div at bounding box center [1062, 199] width 323 height 23
type input "[GEOGRAPHIC_DATA] [GEOGRAPHIC_DATA] - B"
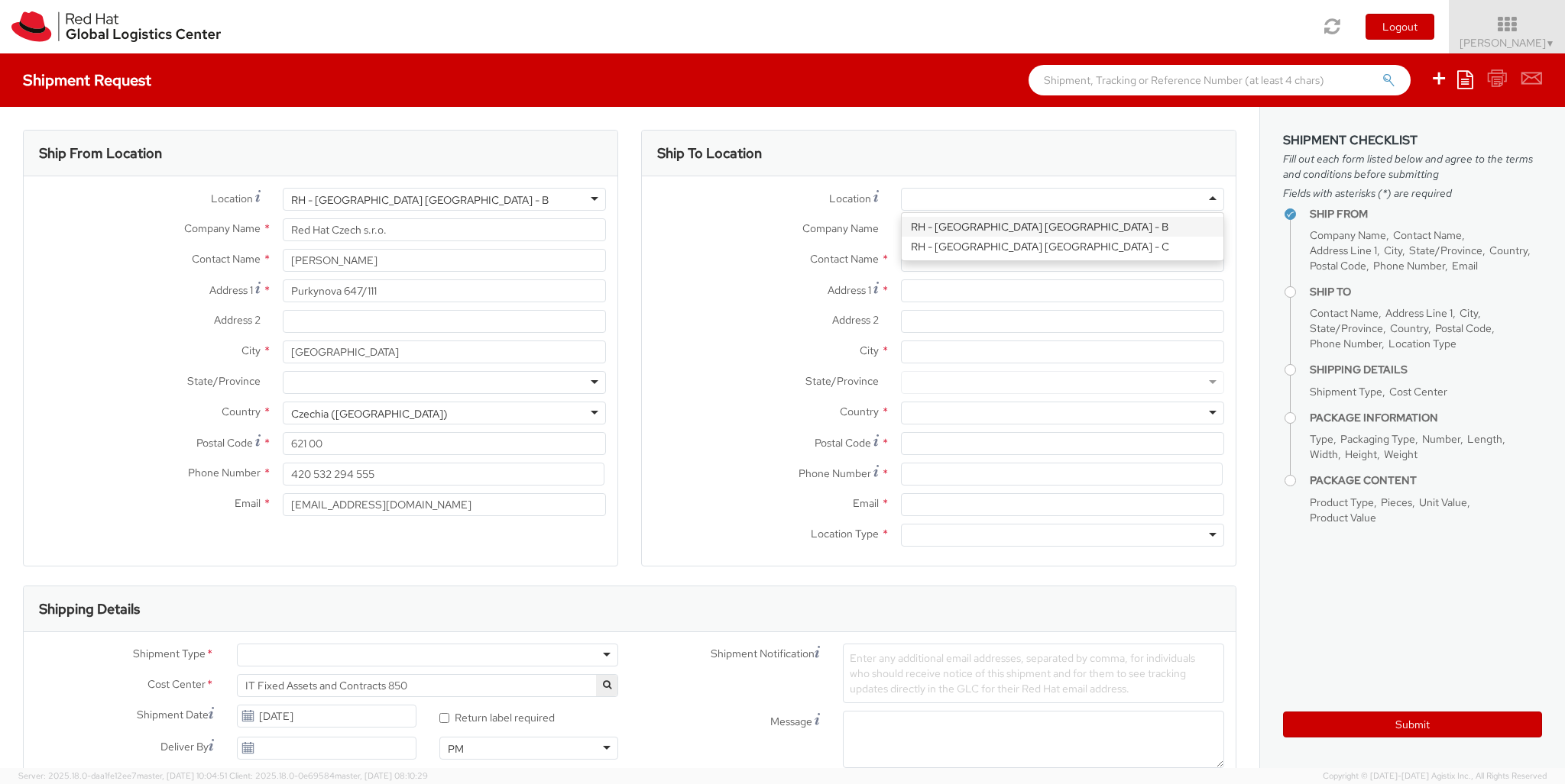
type input "Red Hat Czech s.r.o."
type input "Purkynova 647/111"
type input "[GEOGRAPHIC_DATA]"
type input "621 00"
type input "420 532 294 555"
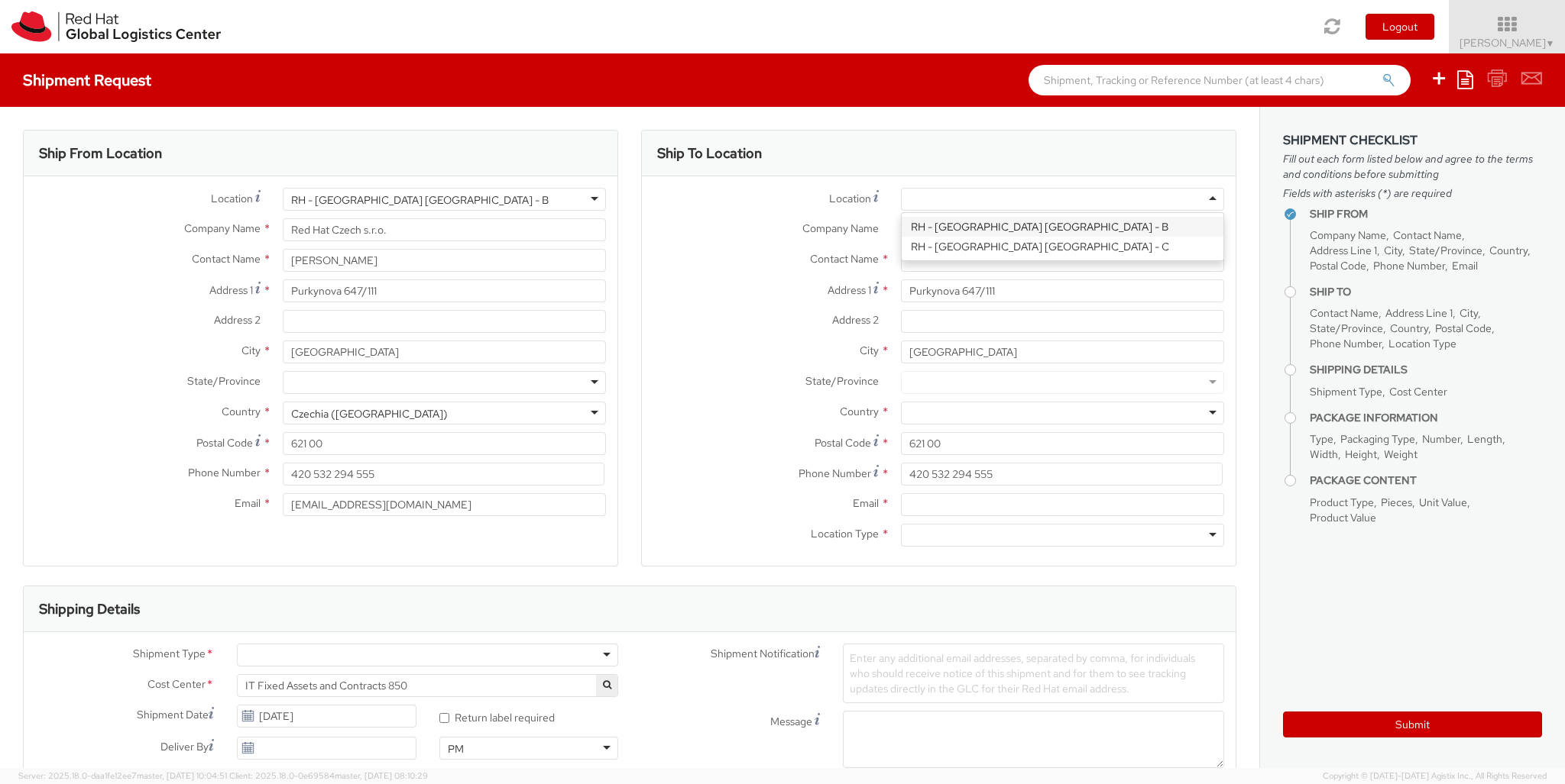
click at [977, 535] on div at bounding box center [1062, 535] width 323 height 23
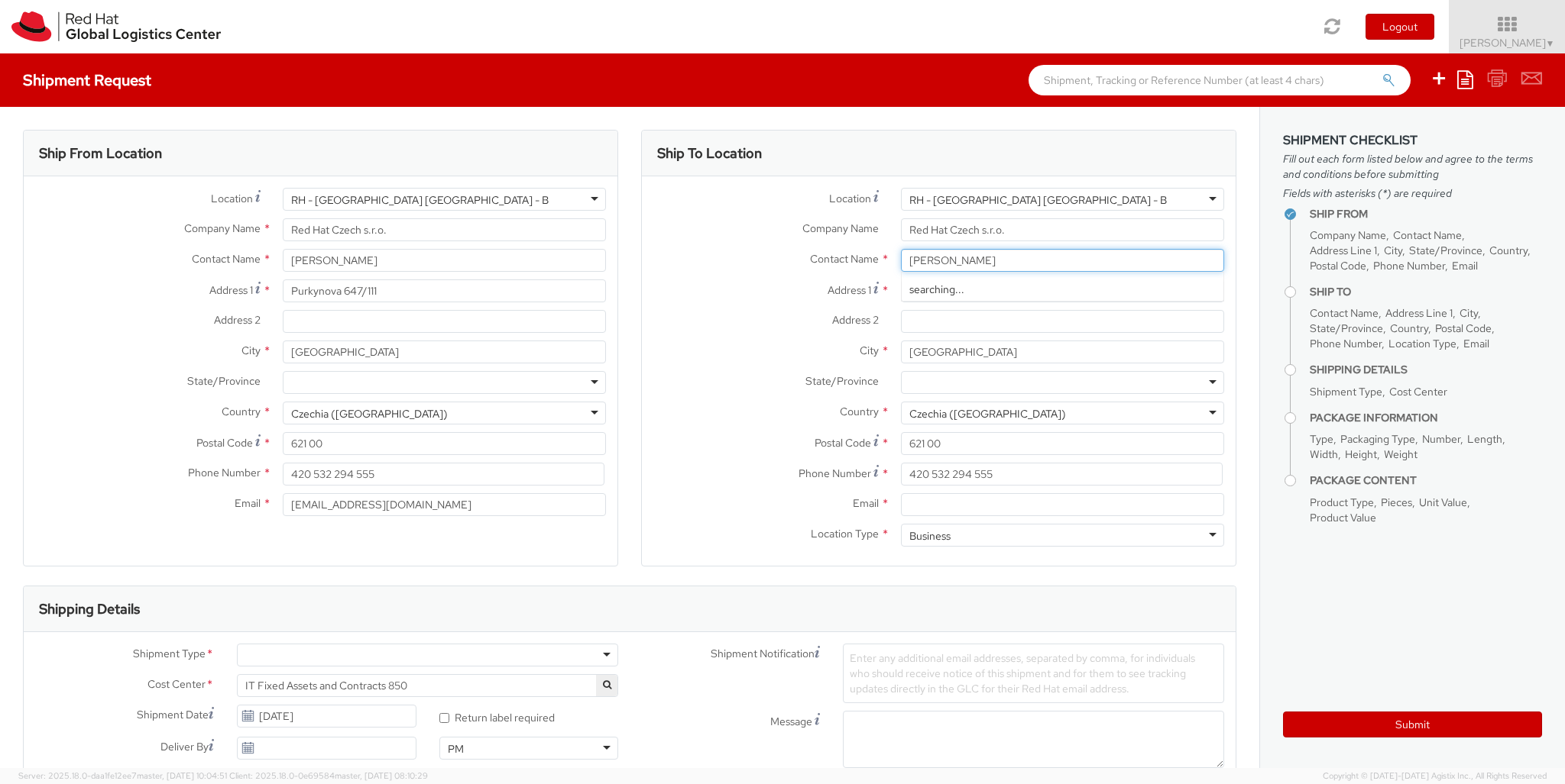
type input "[PERSON_NAME]"
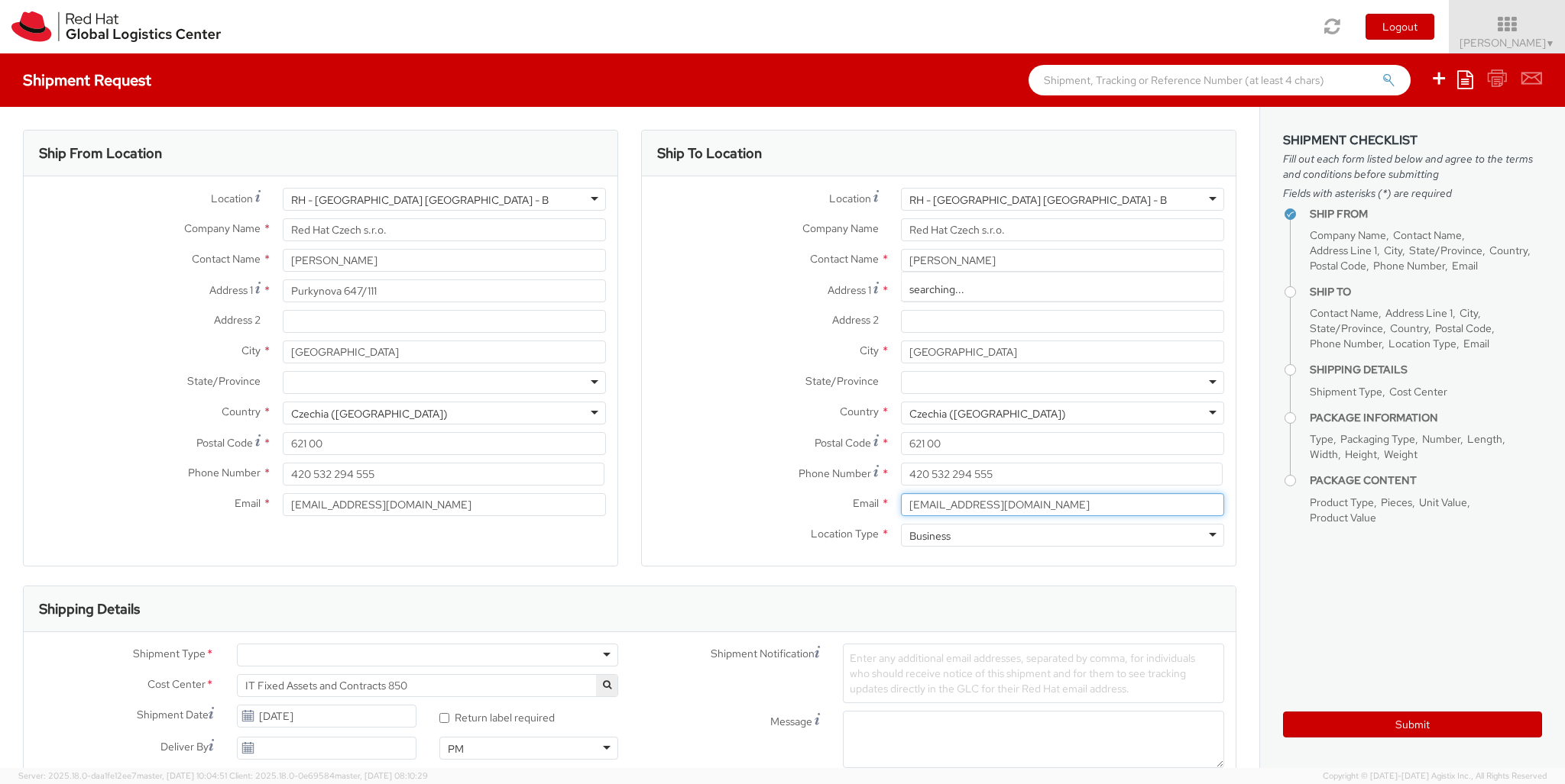
type input "[EMAIL_ADDRESS][DOMAIN_NAME]"
type input "771286864"
click at [427, 655] on div at bounding box center [428, 655] width 381 height 23
type input "bu"
click at [907, 726] on div at bounding box center [907, 787] width 128 height 23
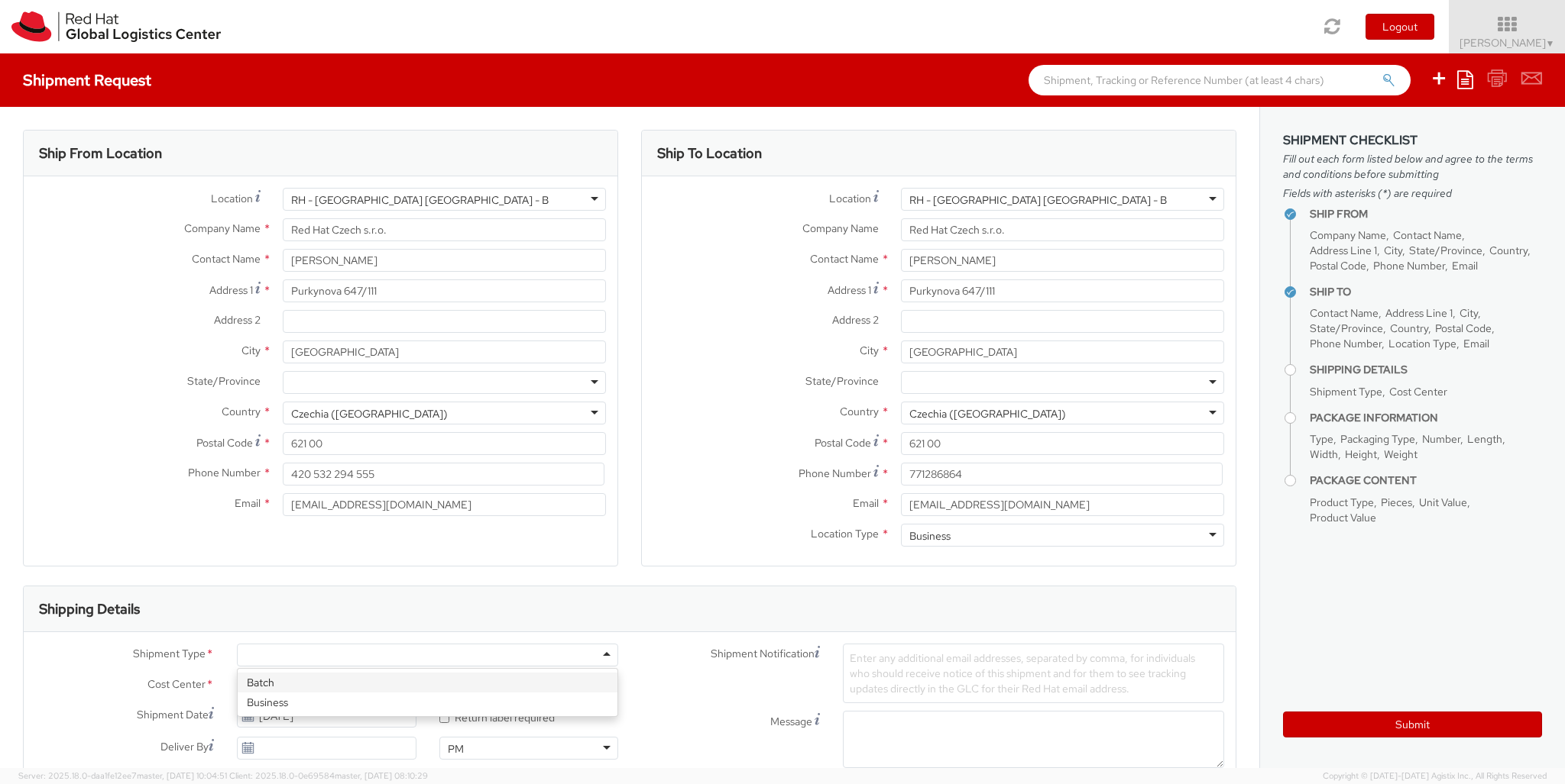
type input "ref"
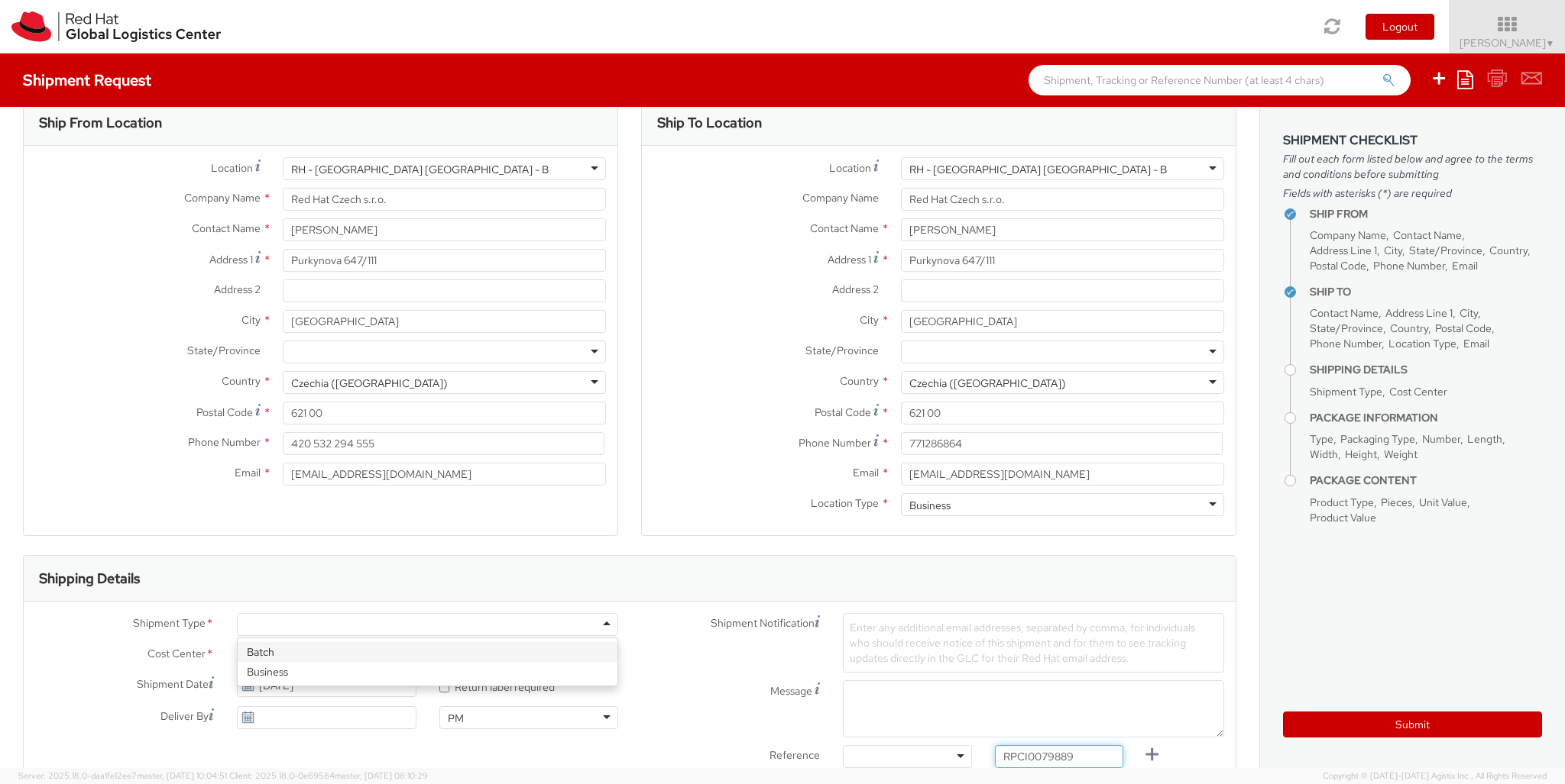
type input "RPCI0079889"
type input "[EMAIL_ADDRESS][DOMAIN_NAME]"
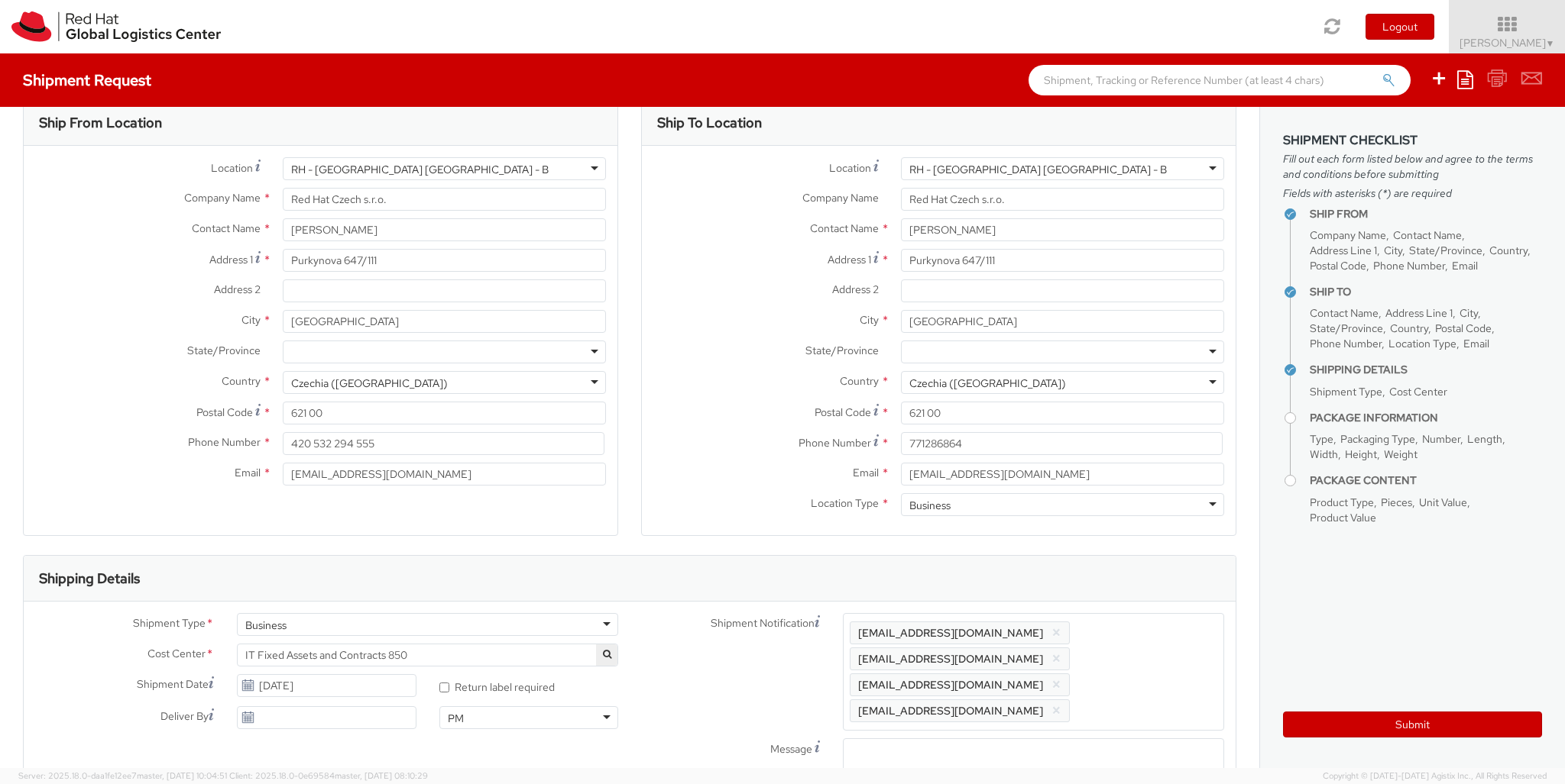
type input "lap"
select select "LAPTOP"
type input "your"
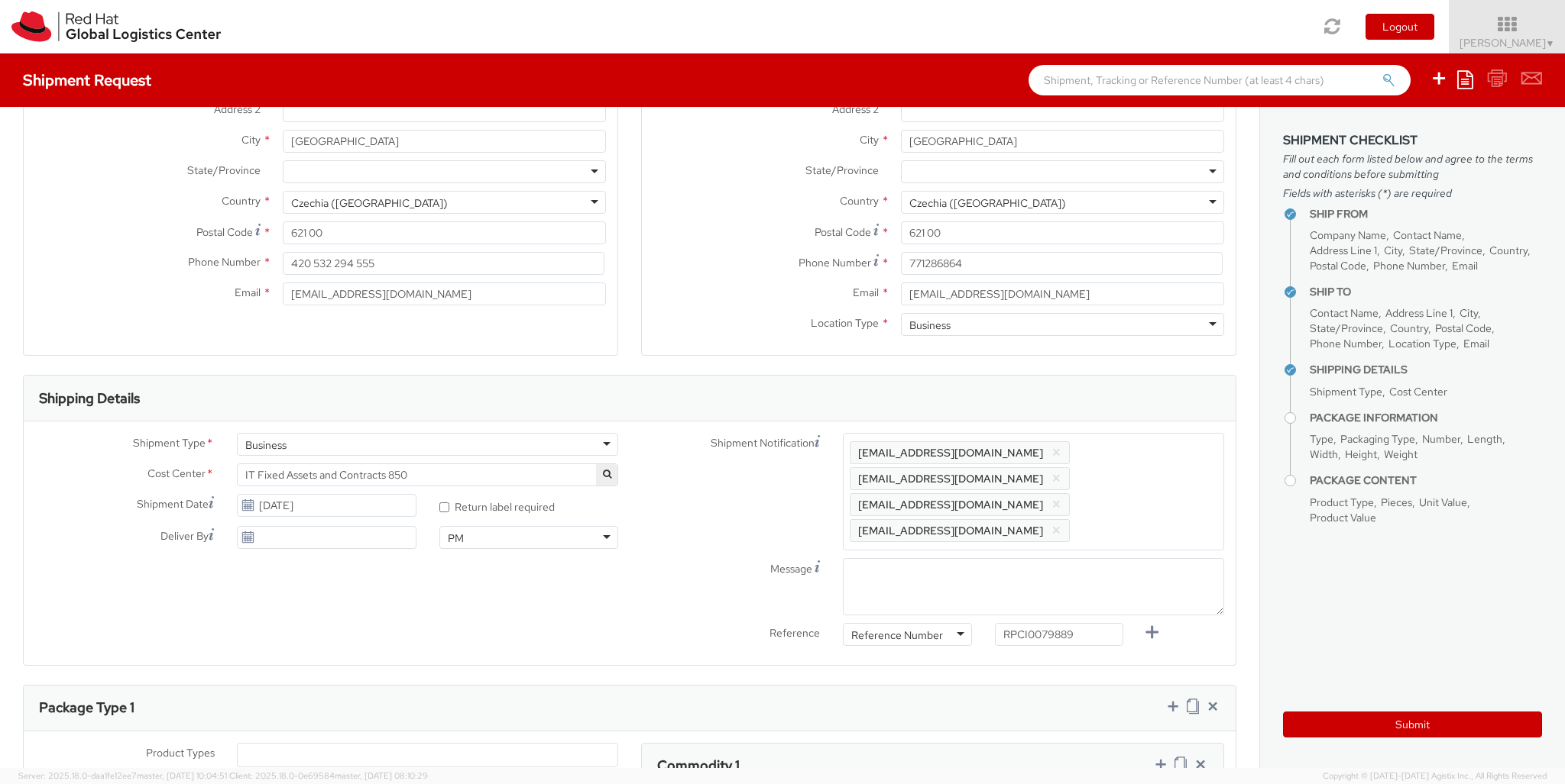
type input "1"
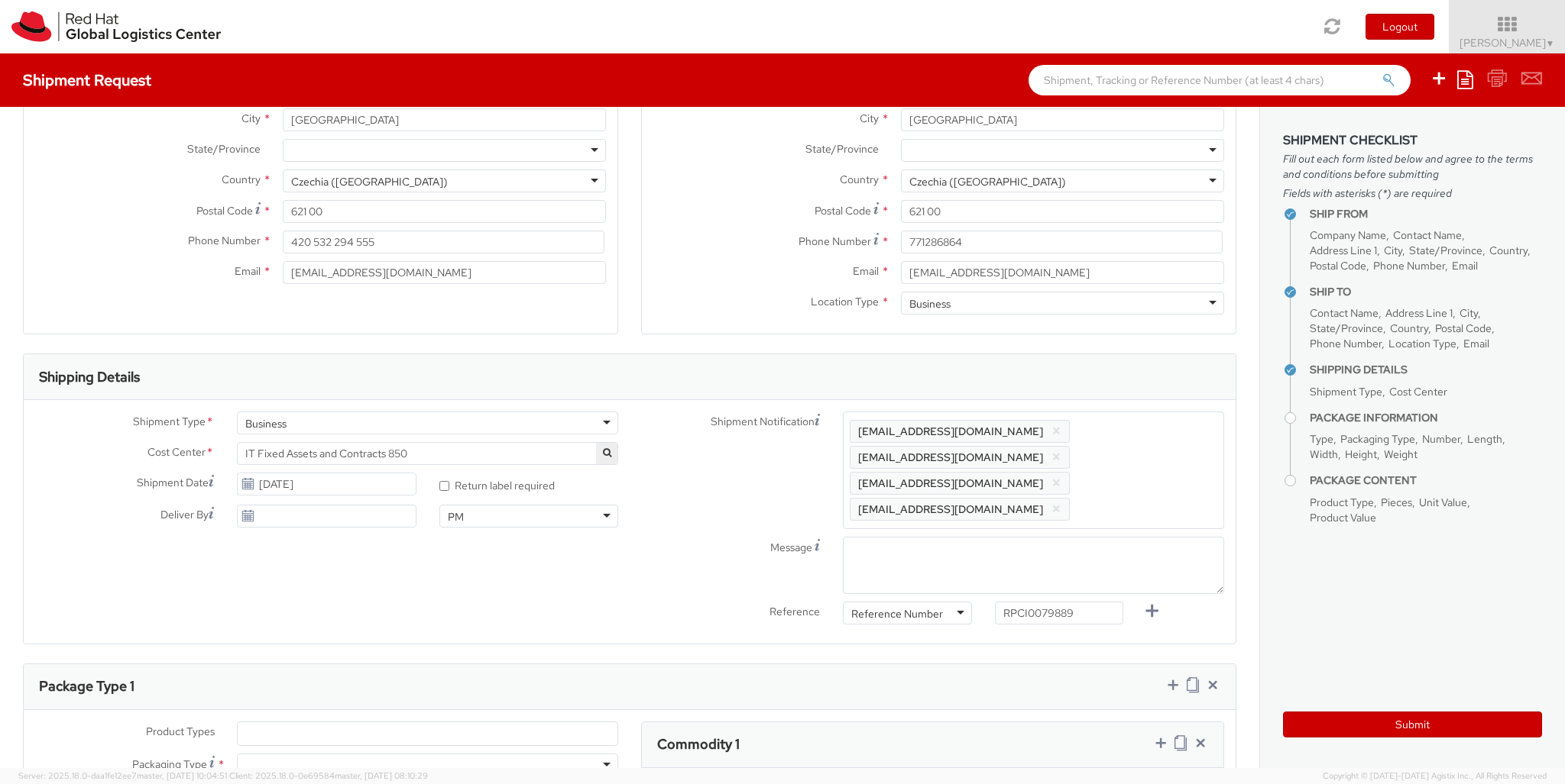
type input "50"
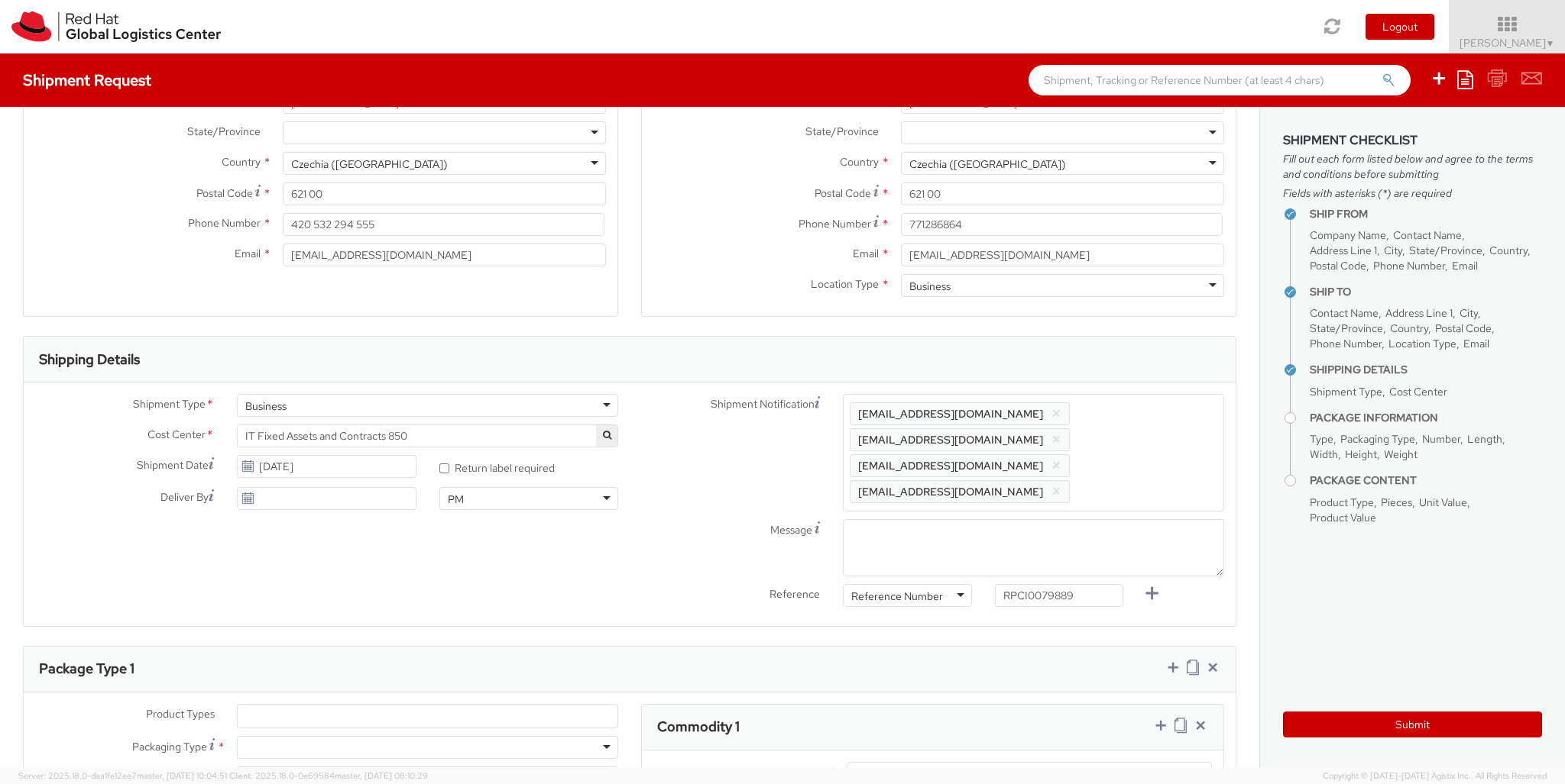
type input "30"
type input "20"
type input "3.8"
type input "Macbook Air 13"
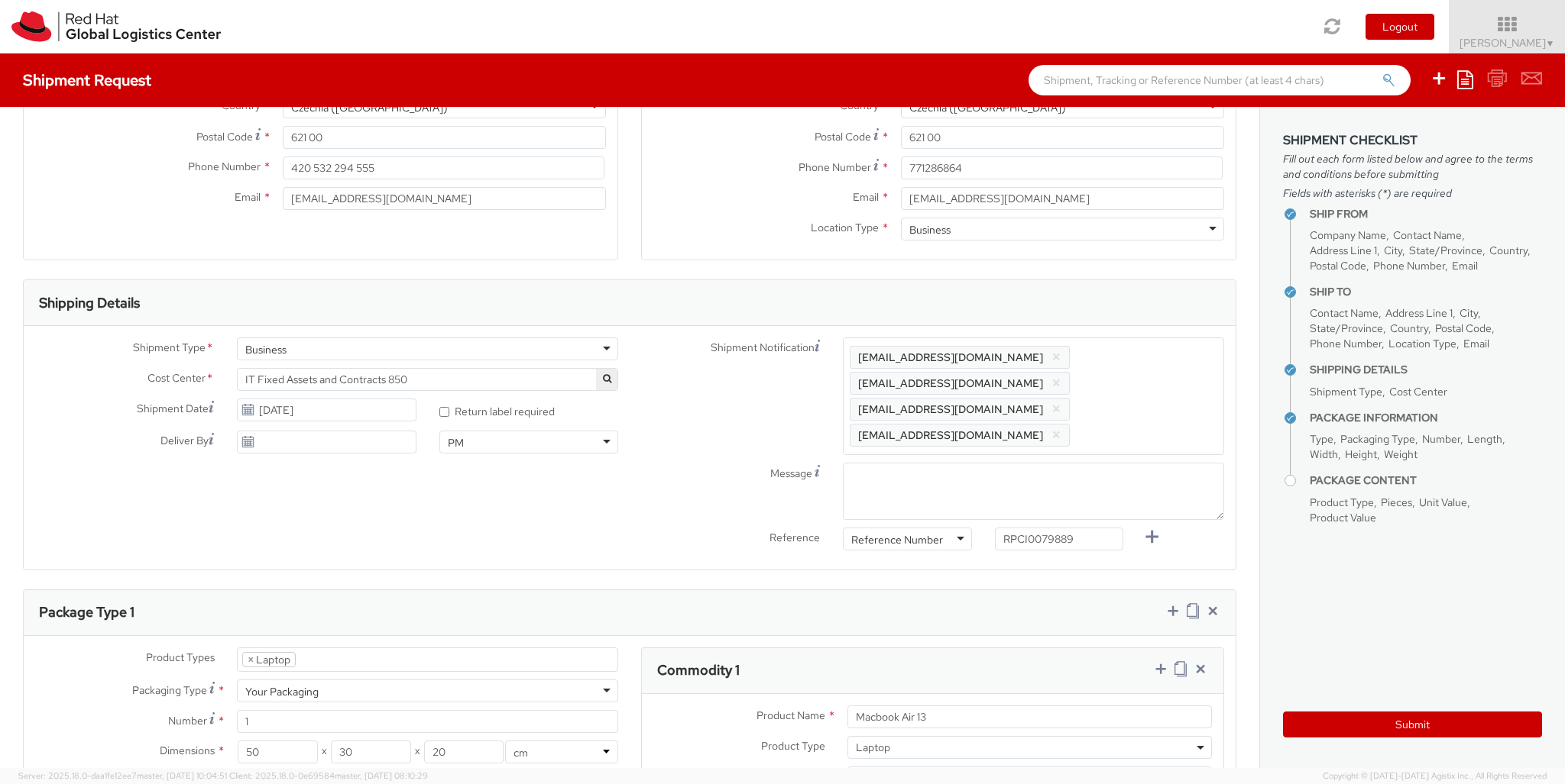
type input "1,251.88"
type input "EUR"
click at [977, 662] on icon at bounding box center [1160, 669] width 15 height 15
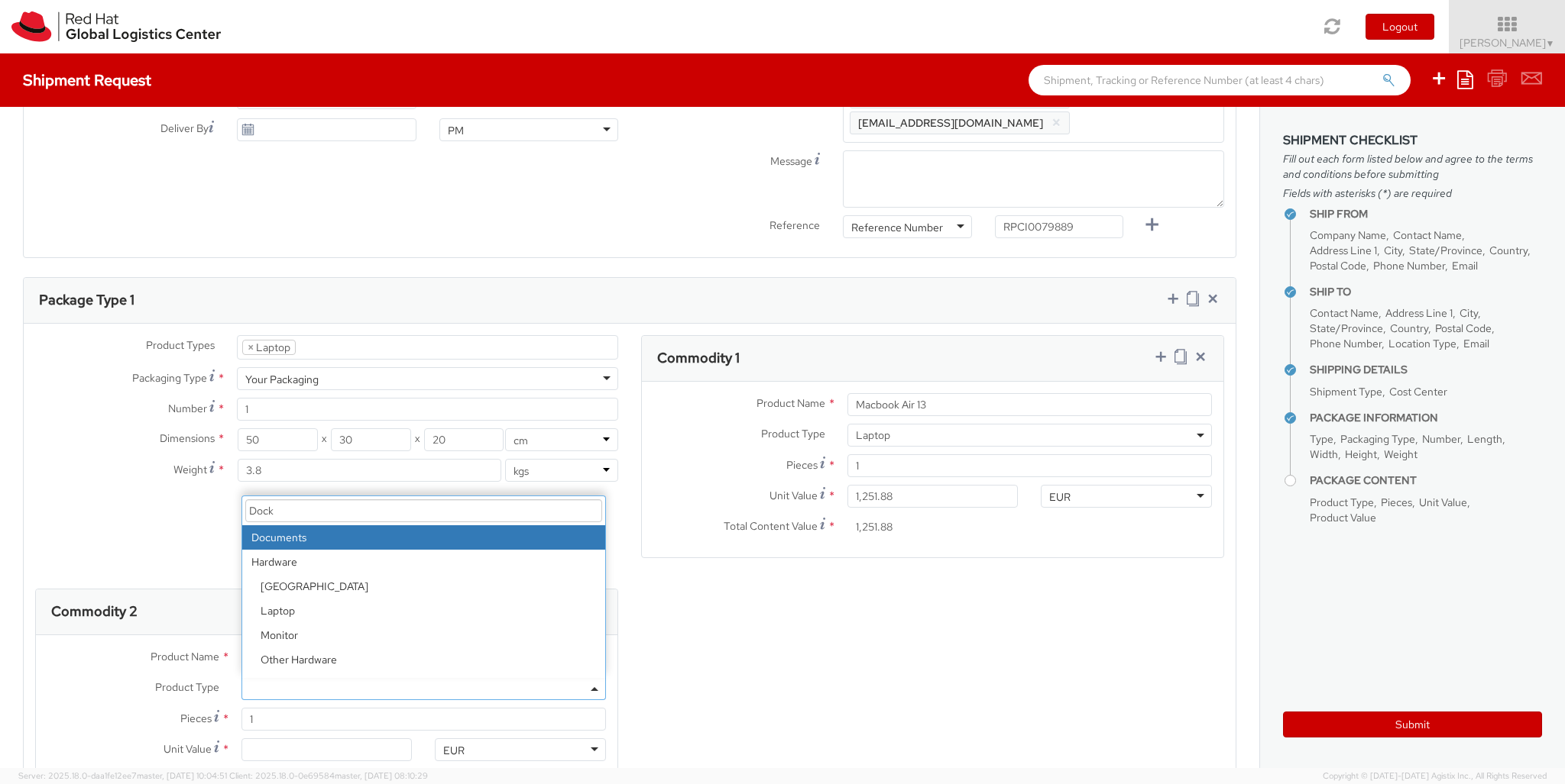
select select "DOC_STATION"
click at [327, 726] on input "Unit Value *" at bounding box center [327, 749] width 171 height 23
type input "59.94"
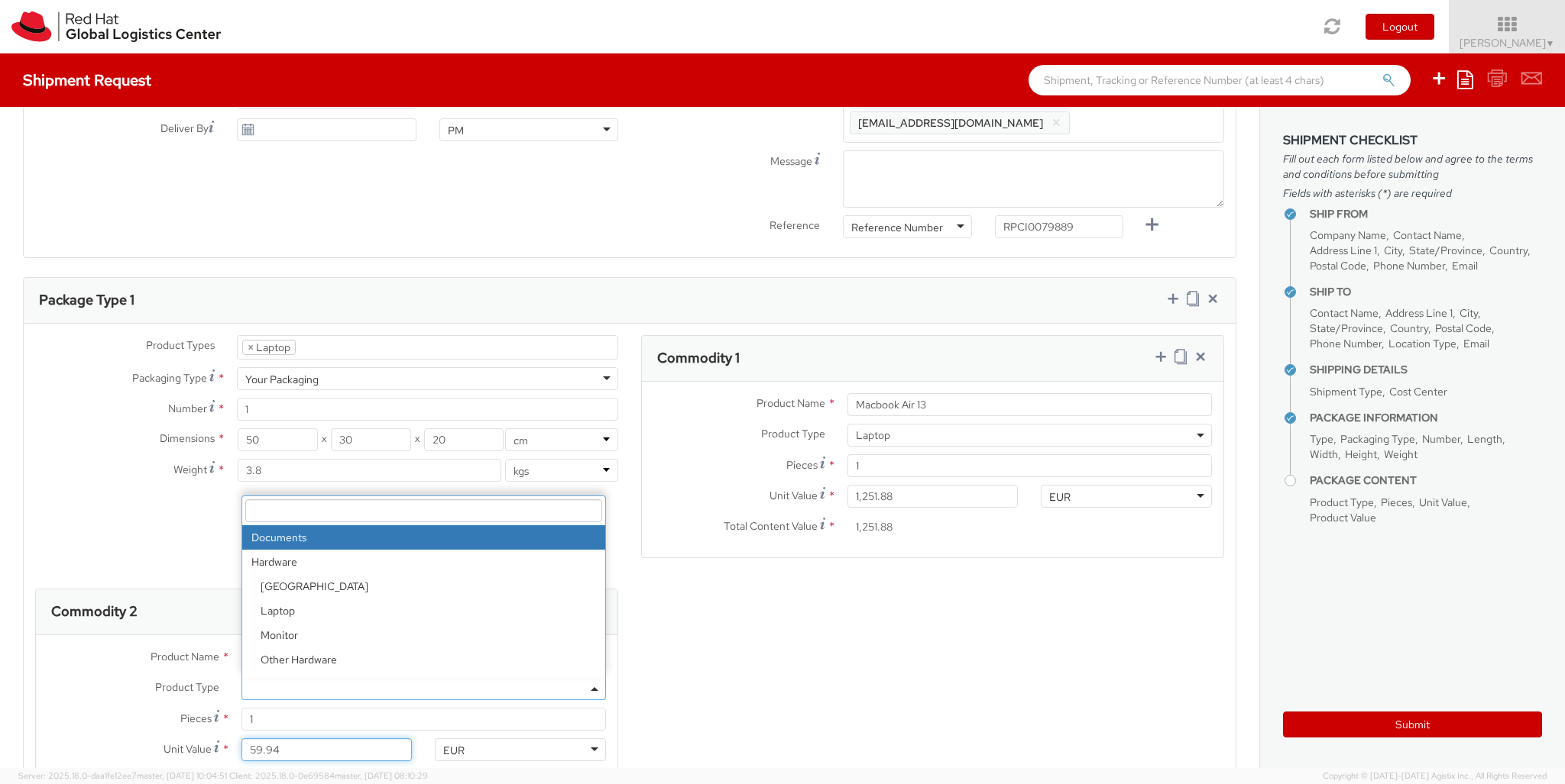
scroll to position [49, 0]
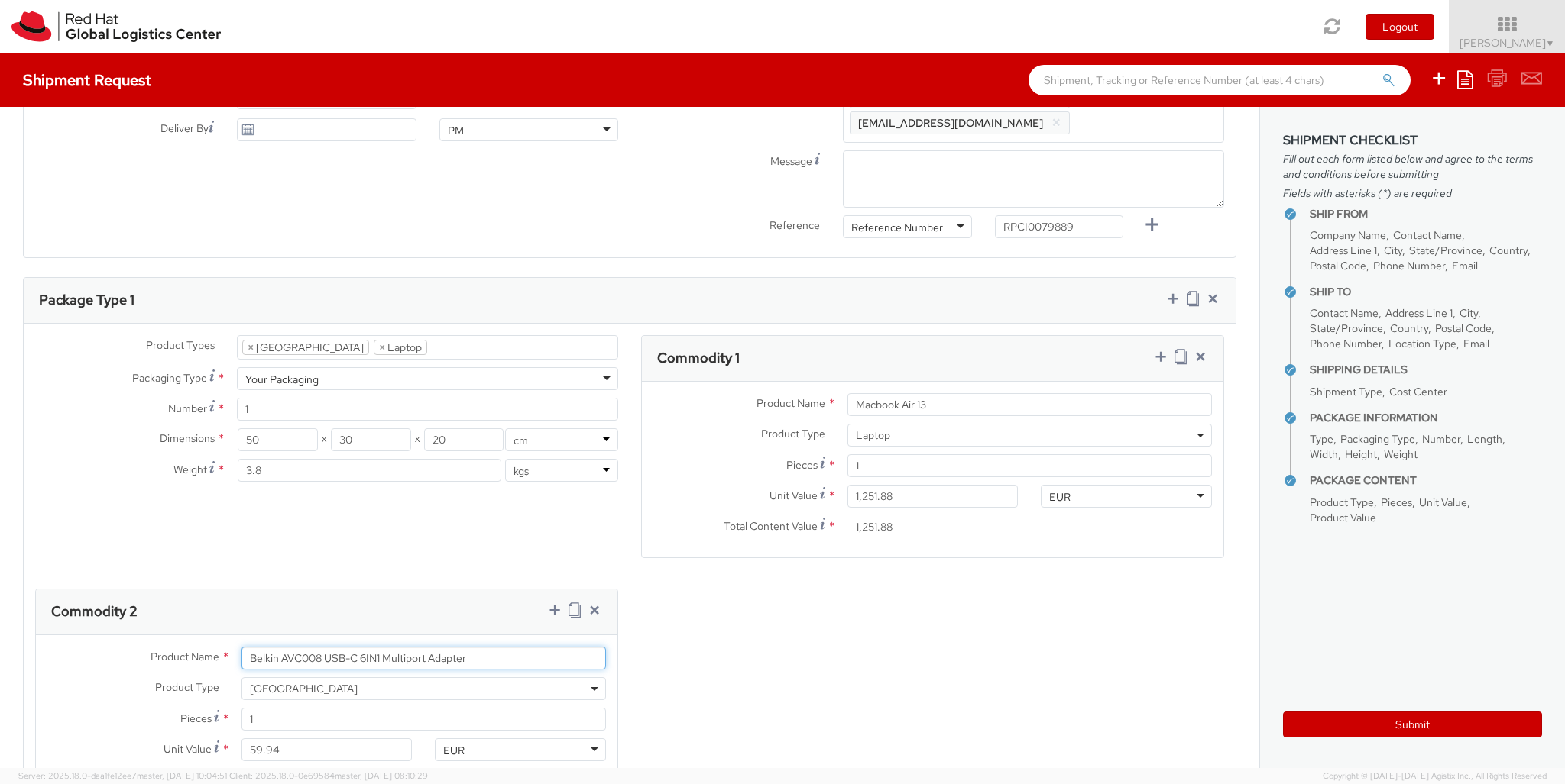
type input "Belkin AVC008 USB-C 6IN1 Multiport Adapter"
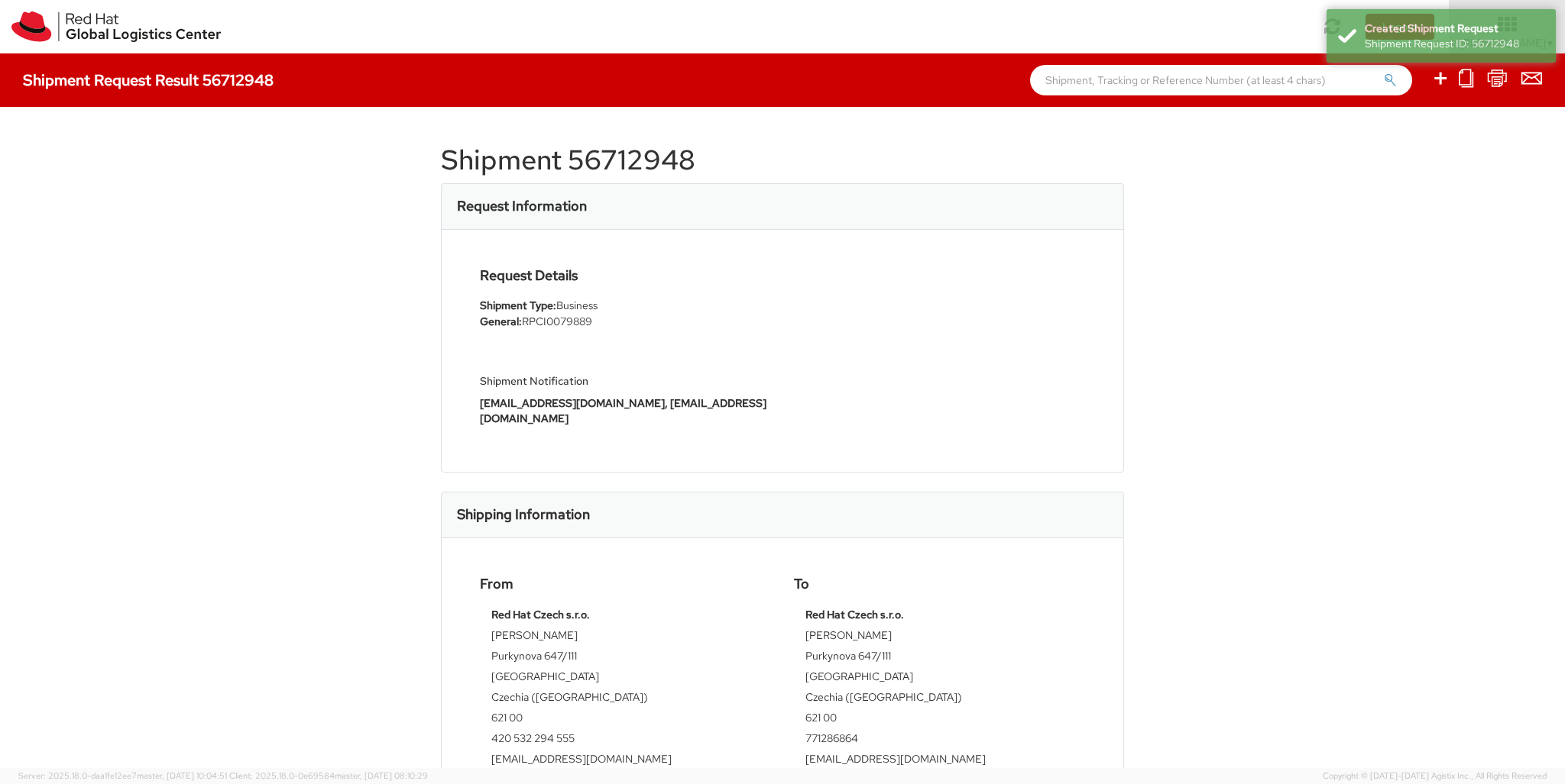
click at [977, 80] on icon at bounding box center [1440, 78] width 18 height 19
select select
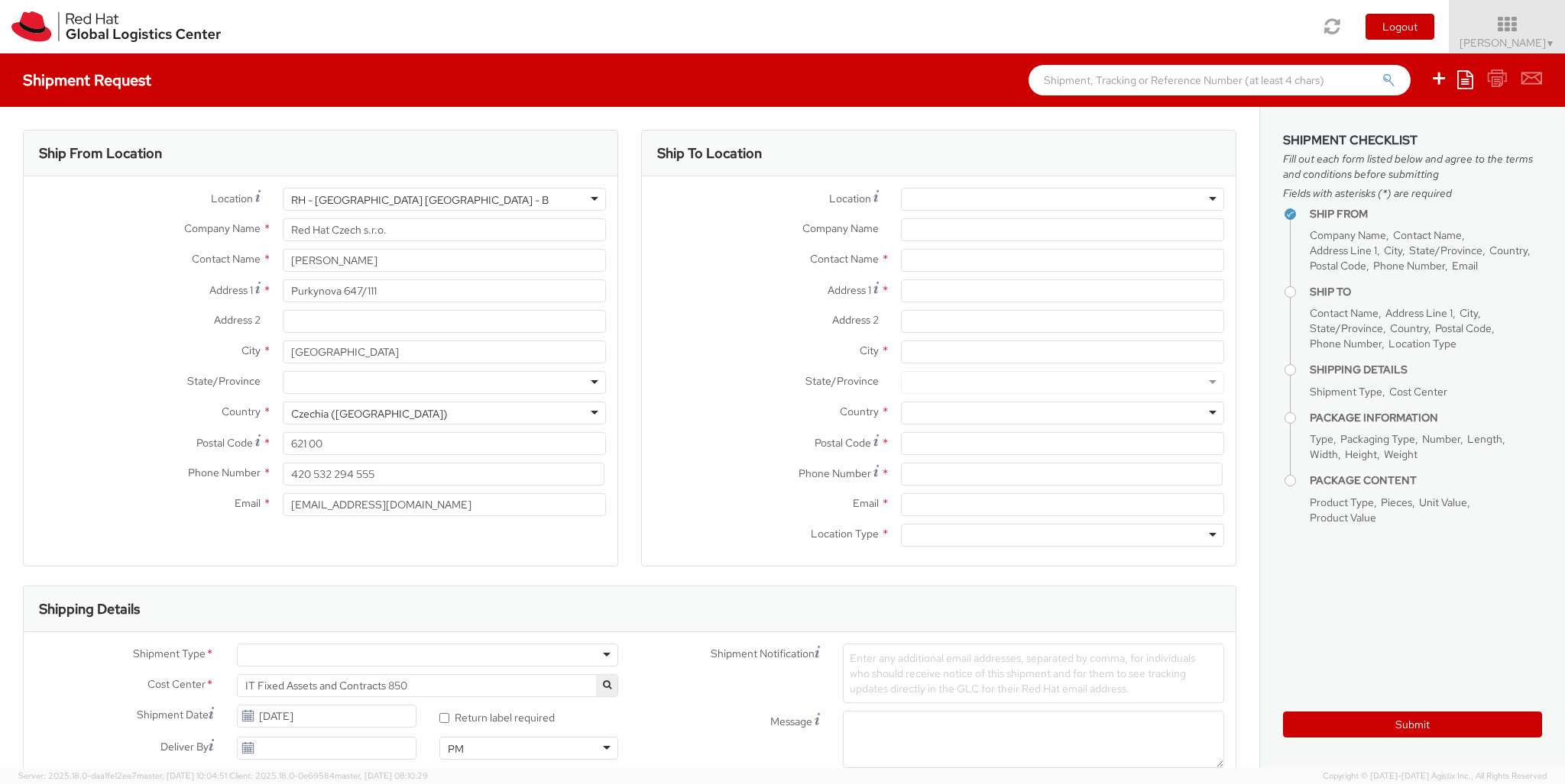
click at [977, 199] on div at bounding box center [1062, 199] width 323 height 23
click at [977, 535] on div at bounding box center [1062, 535] width 323 height 23
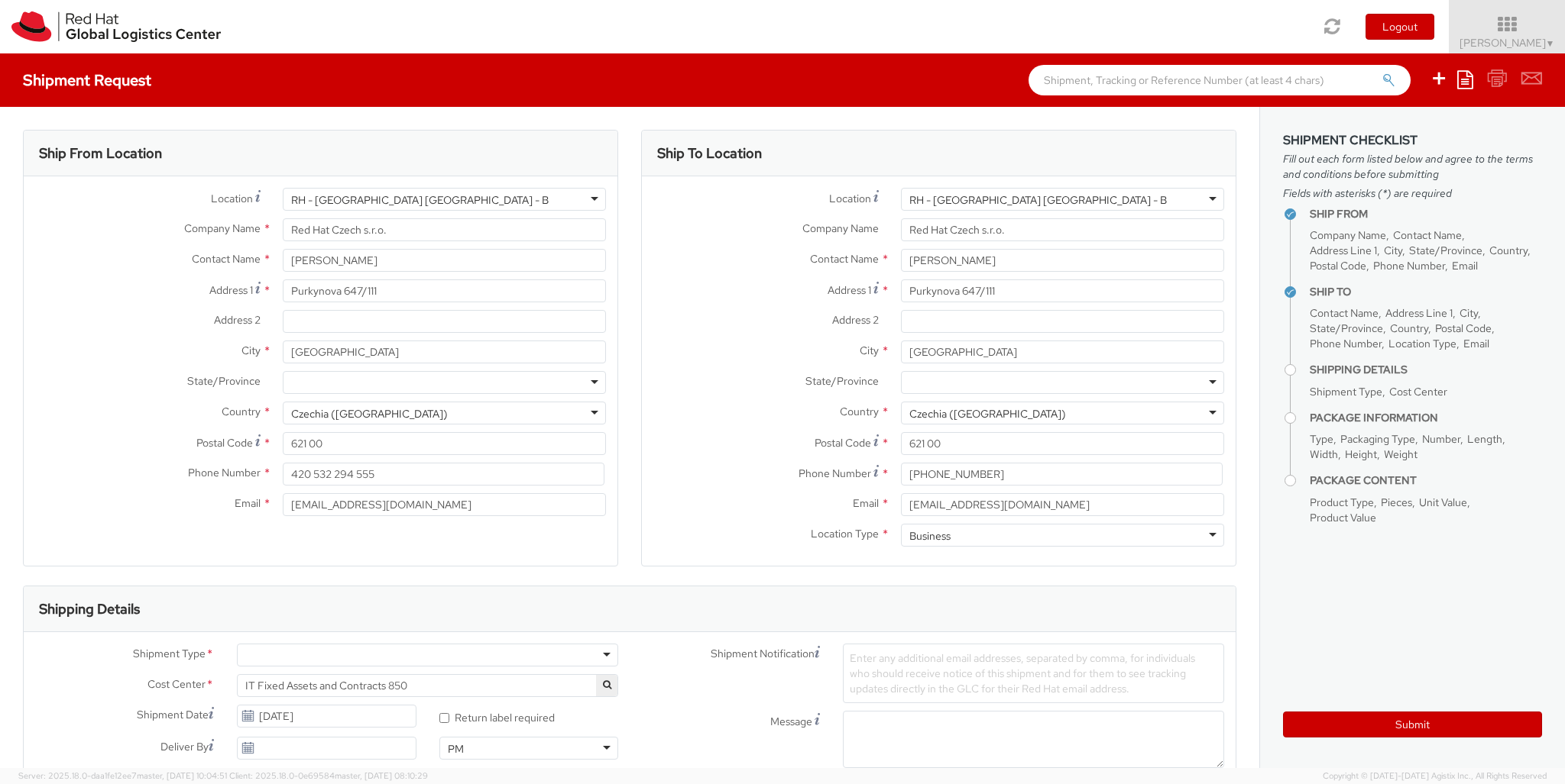
click at [427, 655] on div at bounding box center [428, 655] width 381 height 23
click at [907, 726] on div at bounding box center [907, 787] width 128 height 23
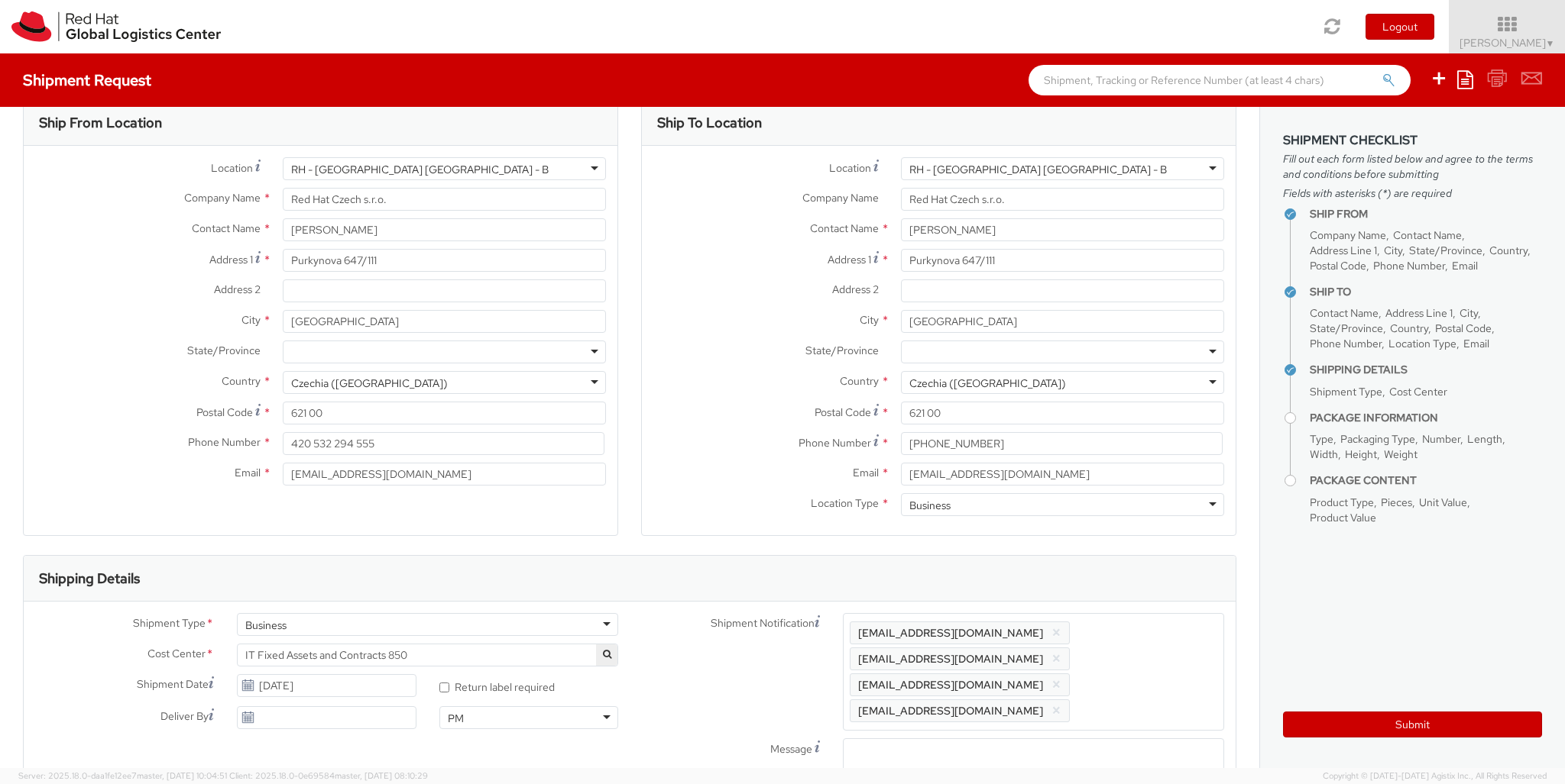
scroll to position [50, 0]
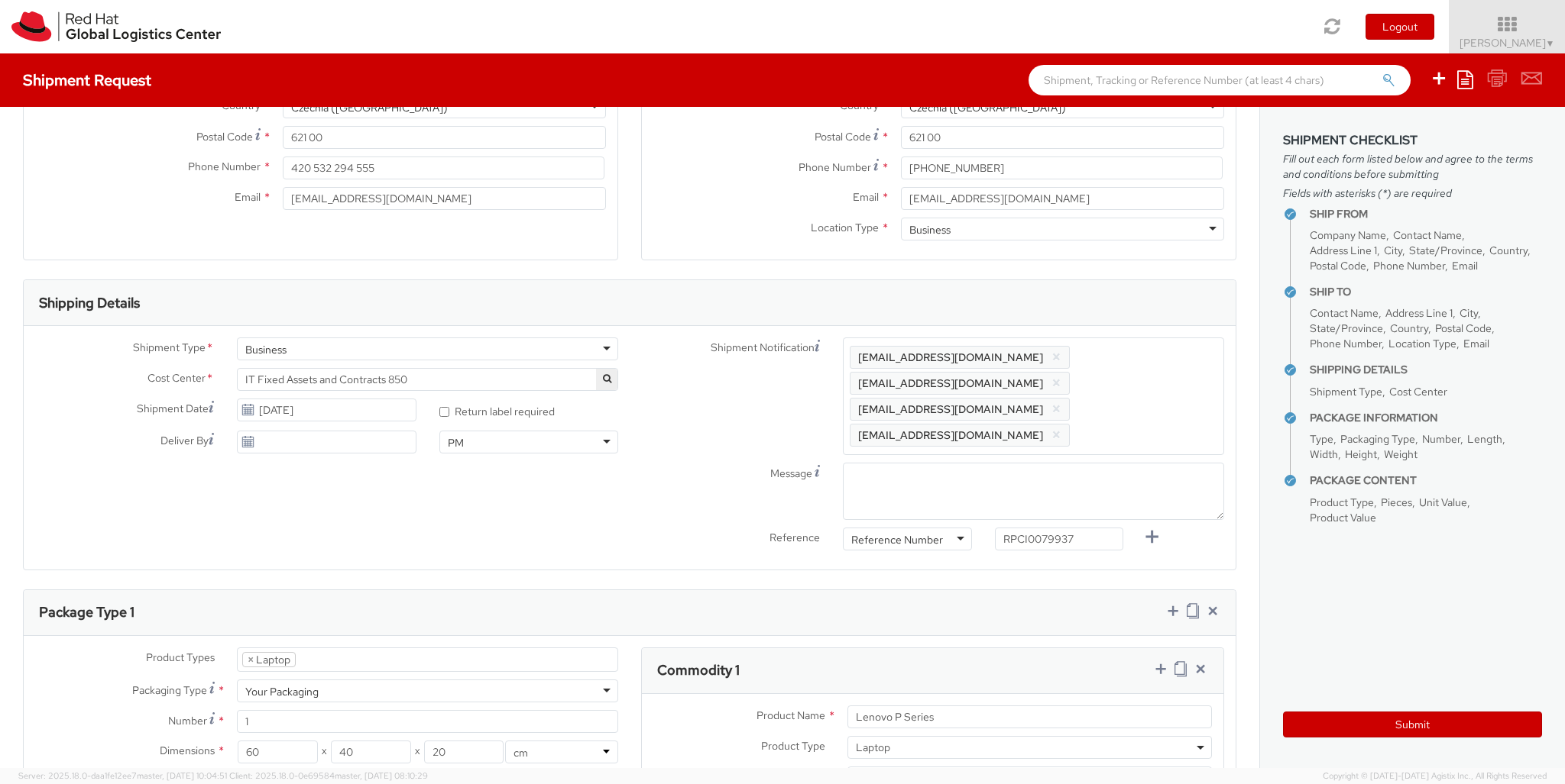
click at [977, 662] on icon at bounding box center [1160, 669] width 15 height 15
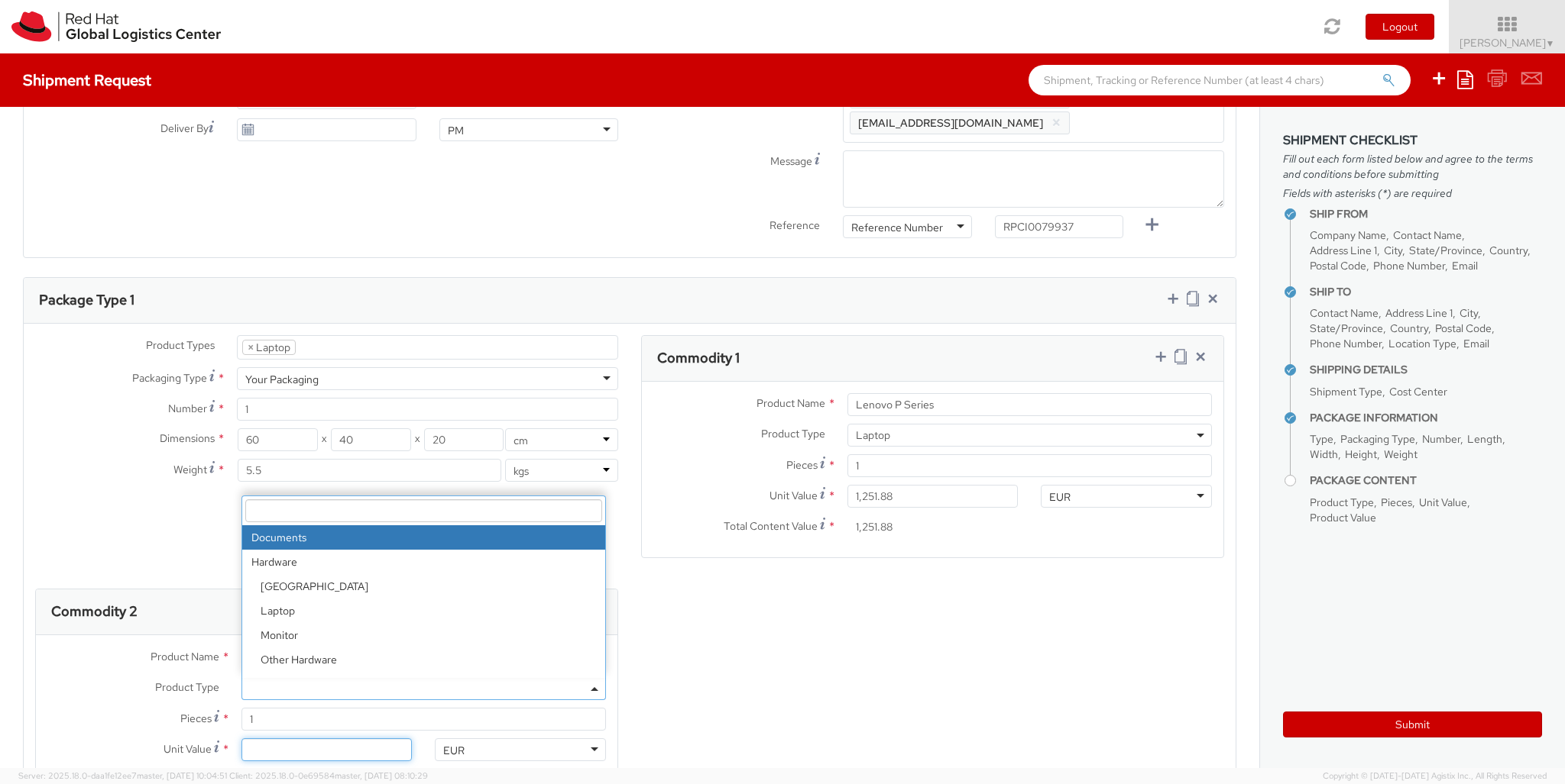
click at [327, 726] on input "Unit Value *" at bounding box center [327, 749] width 171 height 23
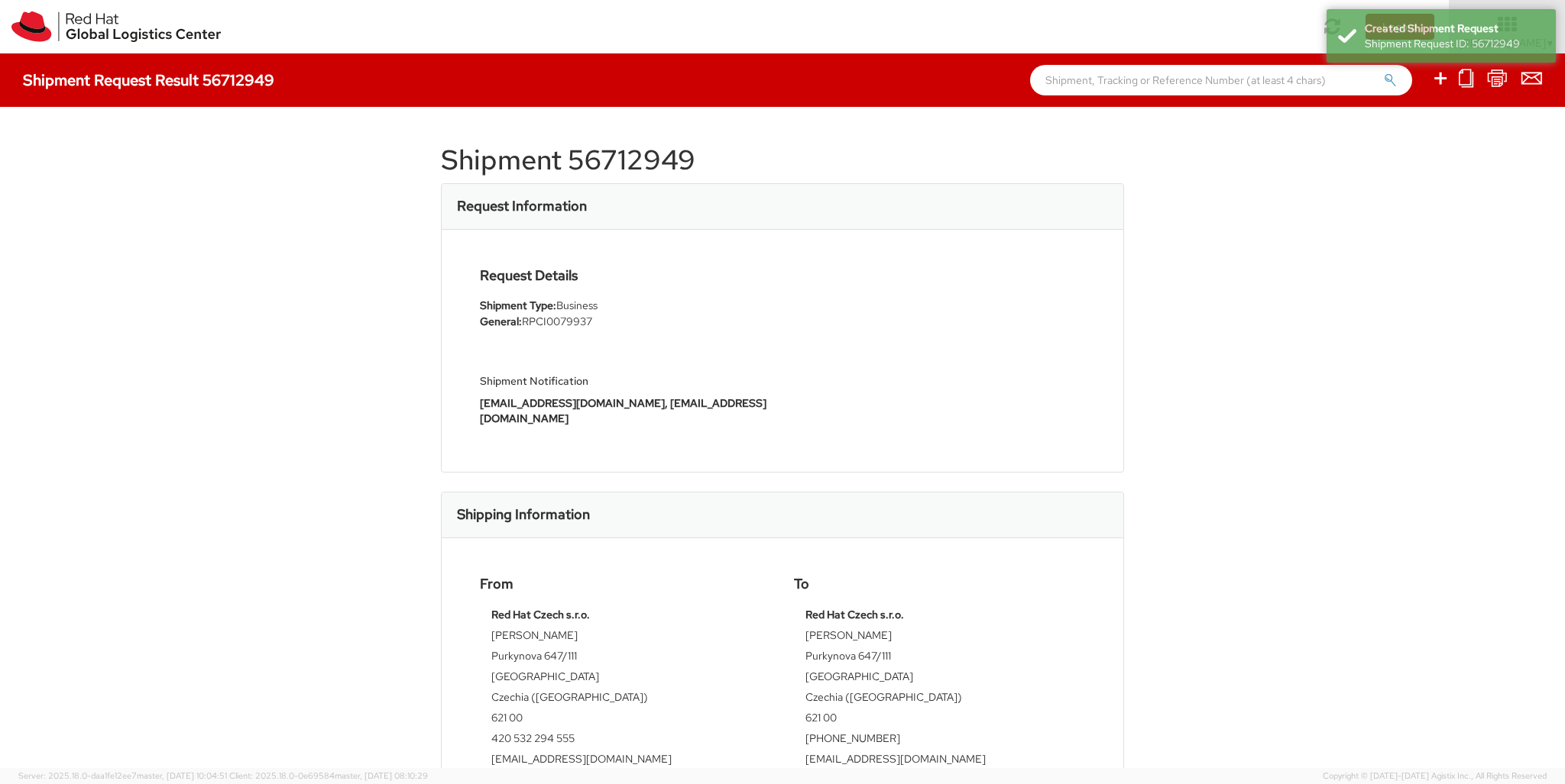
click at [977, 80] on icon at bounding box center [1440, 78] width 18 height 19
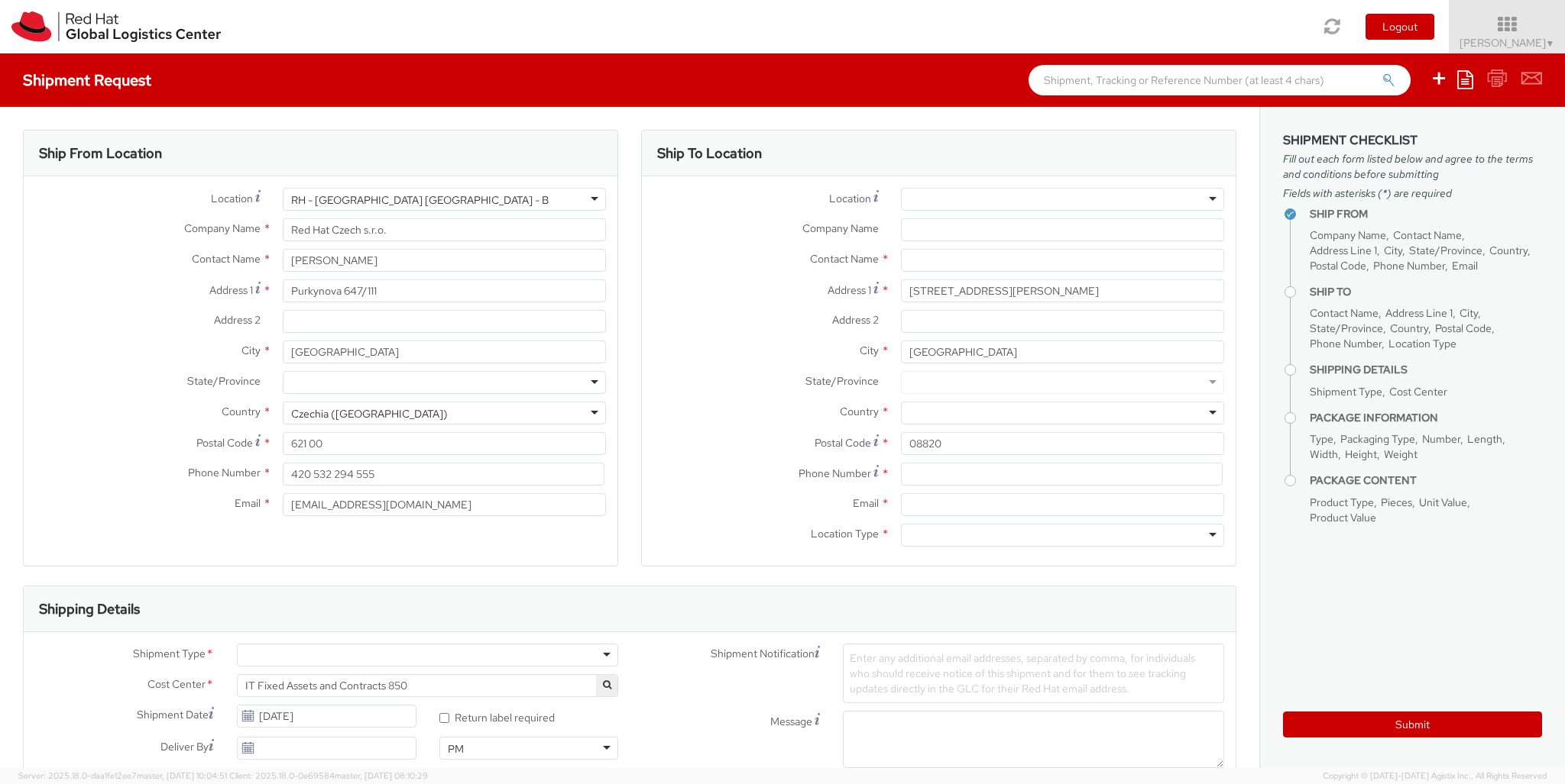
click at [977, 413] on div at bounding box center [1062, 413] width 323 height 23
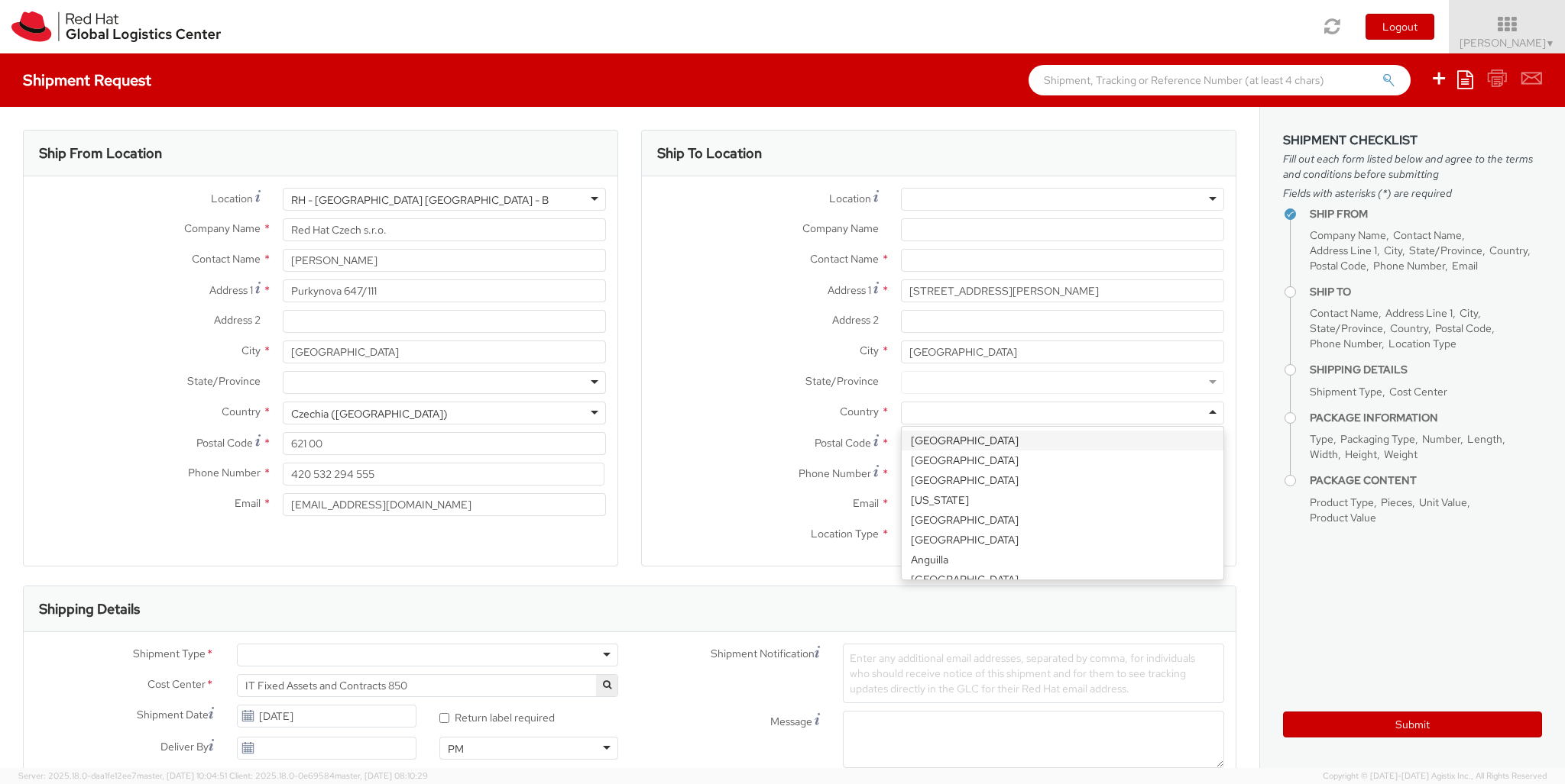
click at [977, 535] on div at bounding box center [1062, 535] width 323 height 23
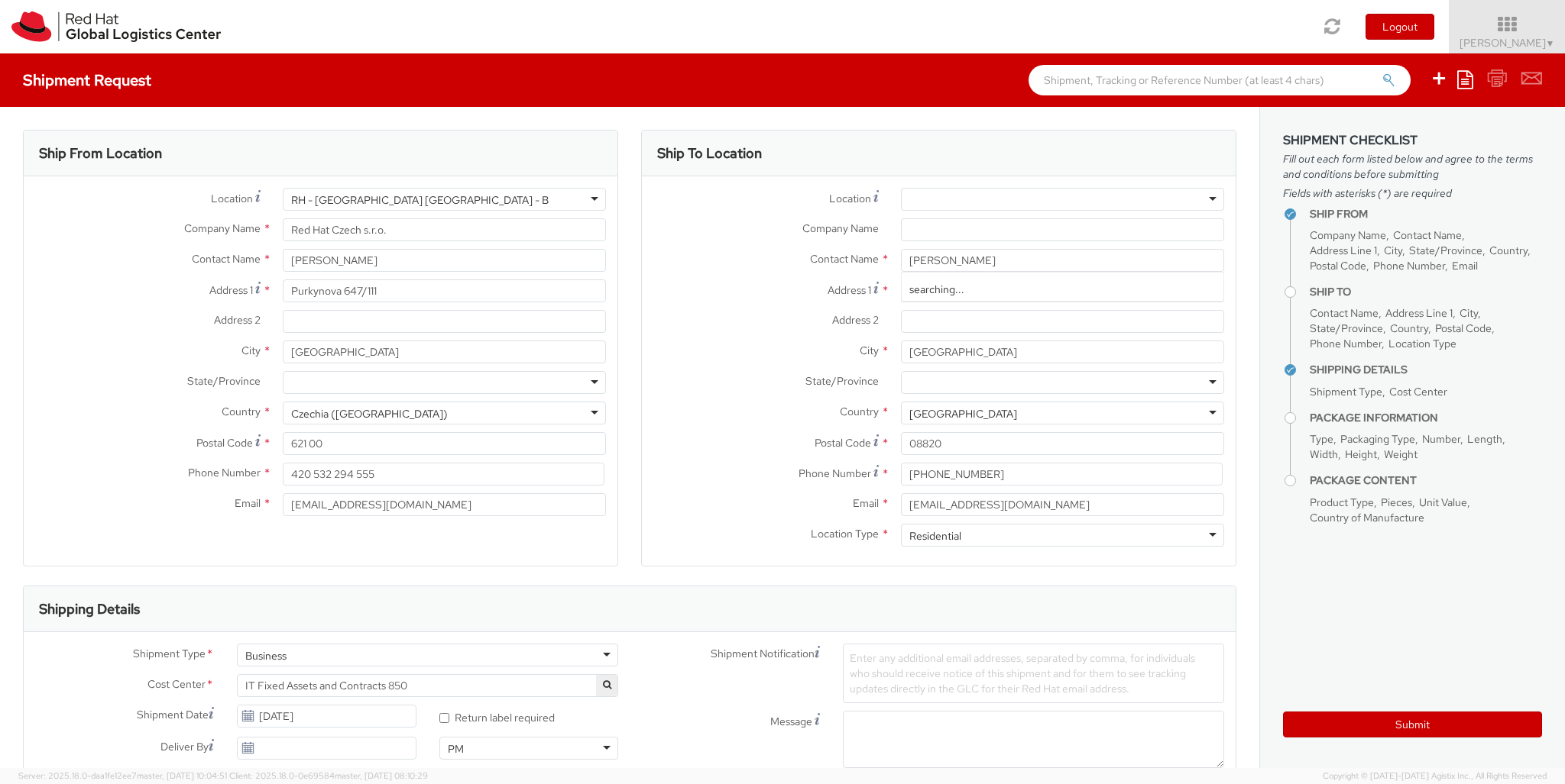
click at [427, 655] on div "Business" at bounding box center [428, 655] width 381 height 23
click at [907, 726] on div at bounding box center [907, 787] width 128 height 23
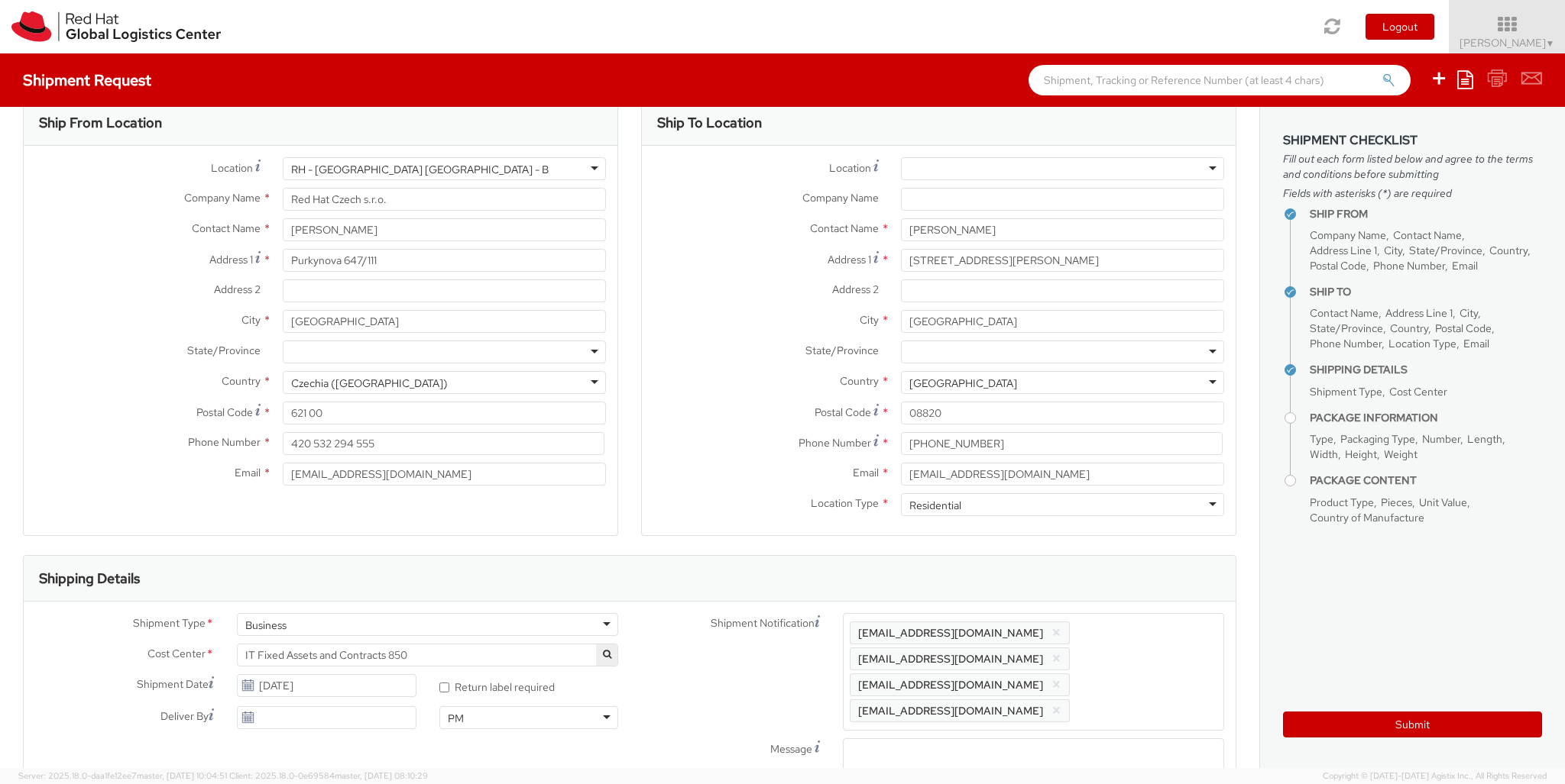
scroll to position [50, 0]
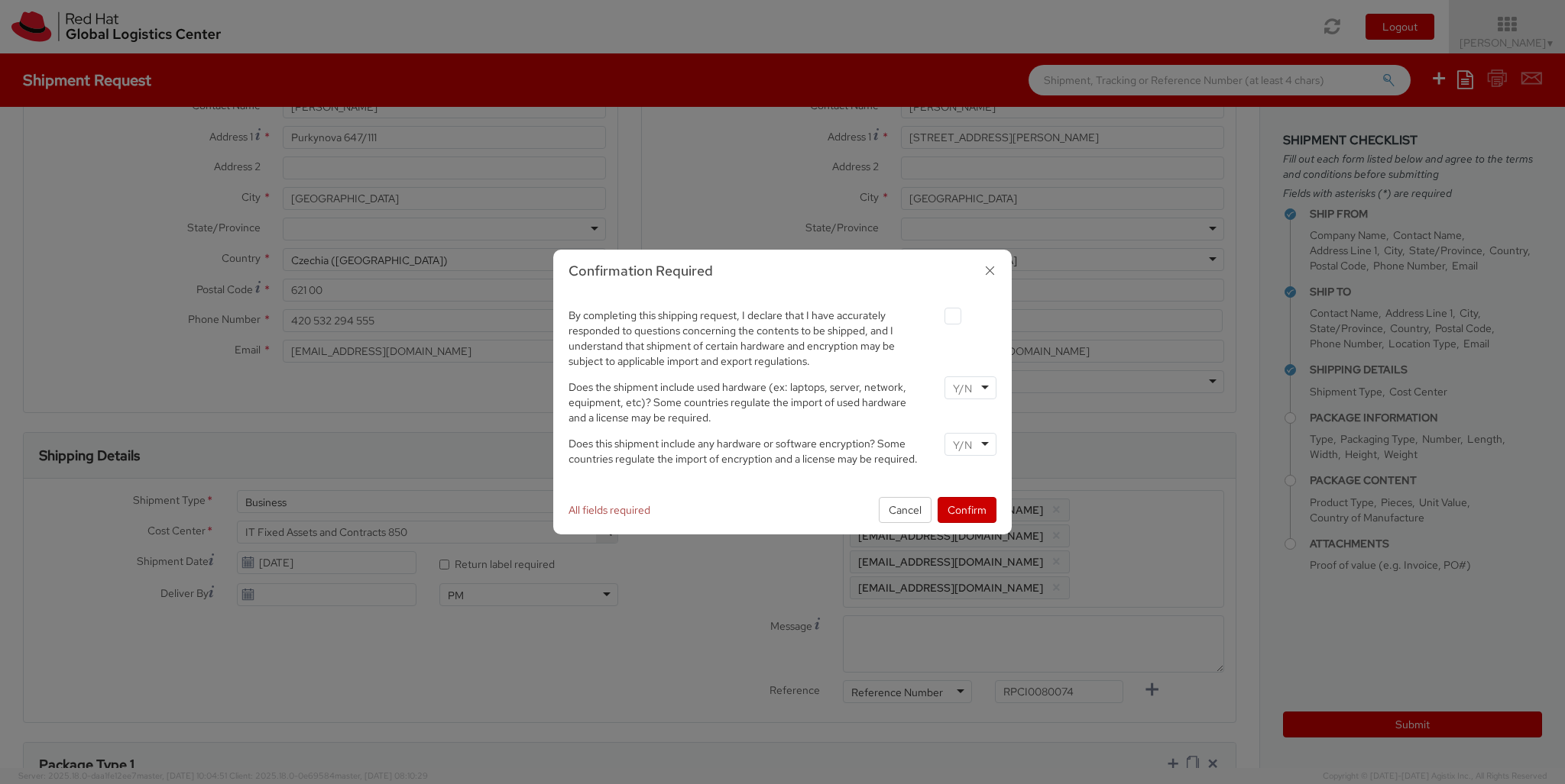
click at [952, 315] on label at bounding box center [952, 315] width 17 height 17
click at [939, 315] on input "checkbox" at bounding box center [935, 316] width 10 height 10
click at [970, 387] on input "select-one" at bounding box center [964, 388] width 22 height 15
click at [970, 443] on input "select-one" at bounding box center [964, 445] width 22 height 15
click at [966, 509] on button "Confirm" at bounding box center [967, 510] width 59 height 26
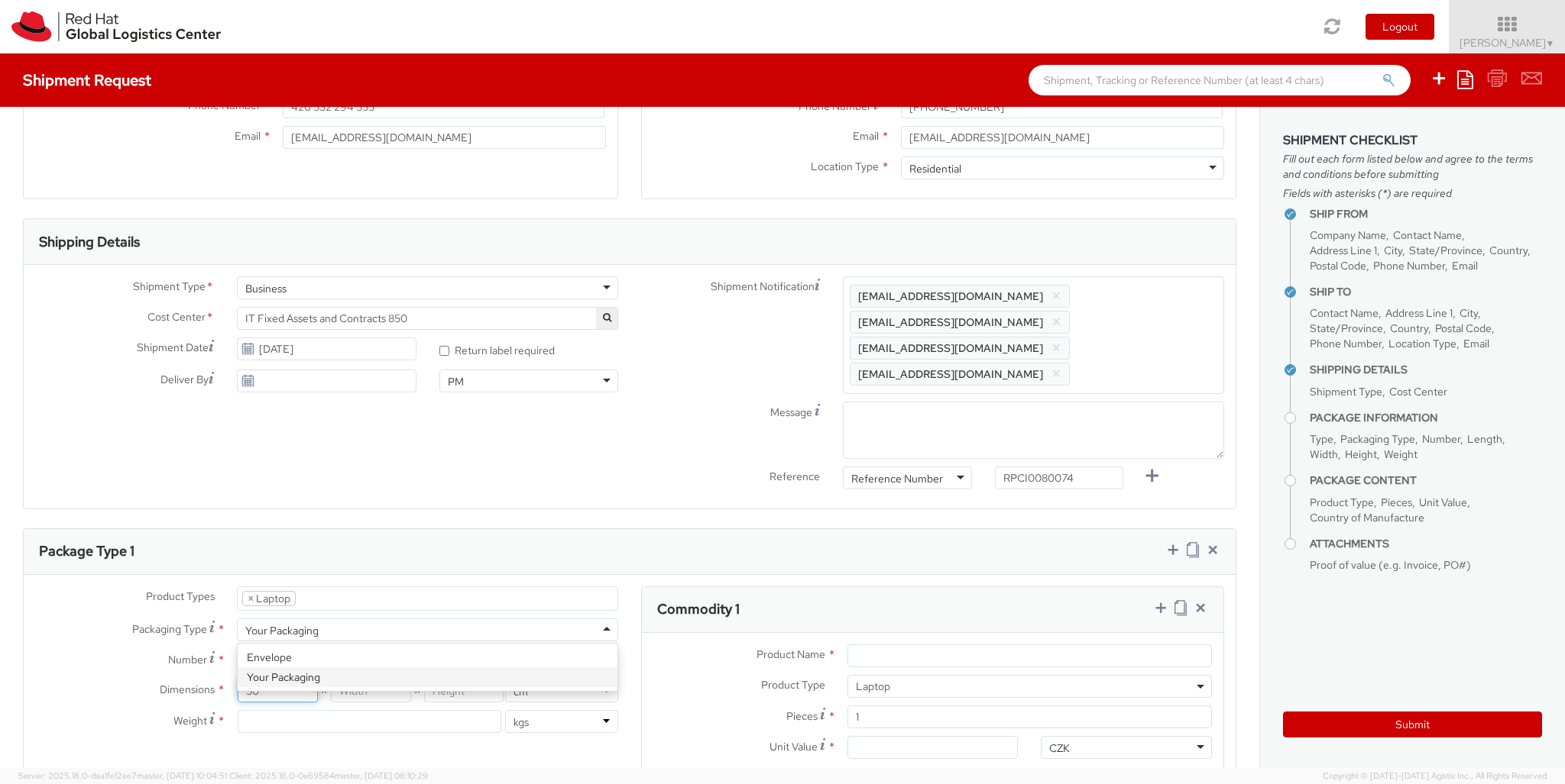
scroll to position [0, 0]
click at [932, 726] on input "Unit Value *" at bounding box center [933, 747] width 171 height 23
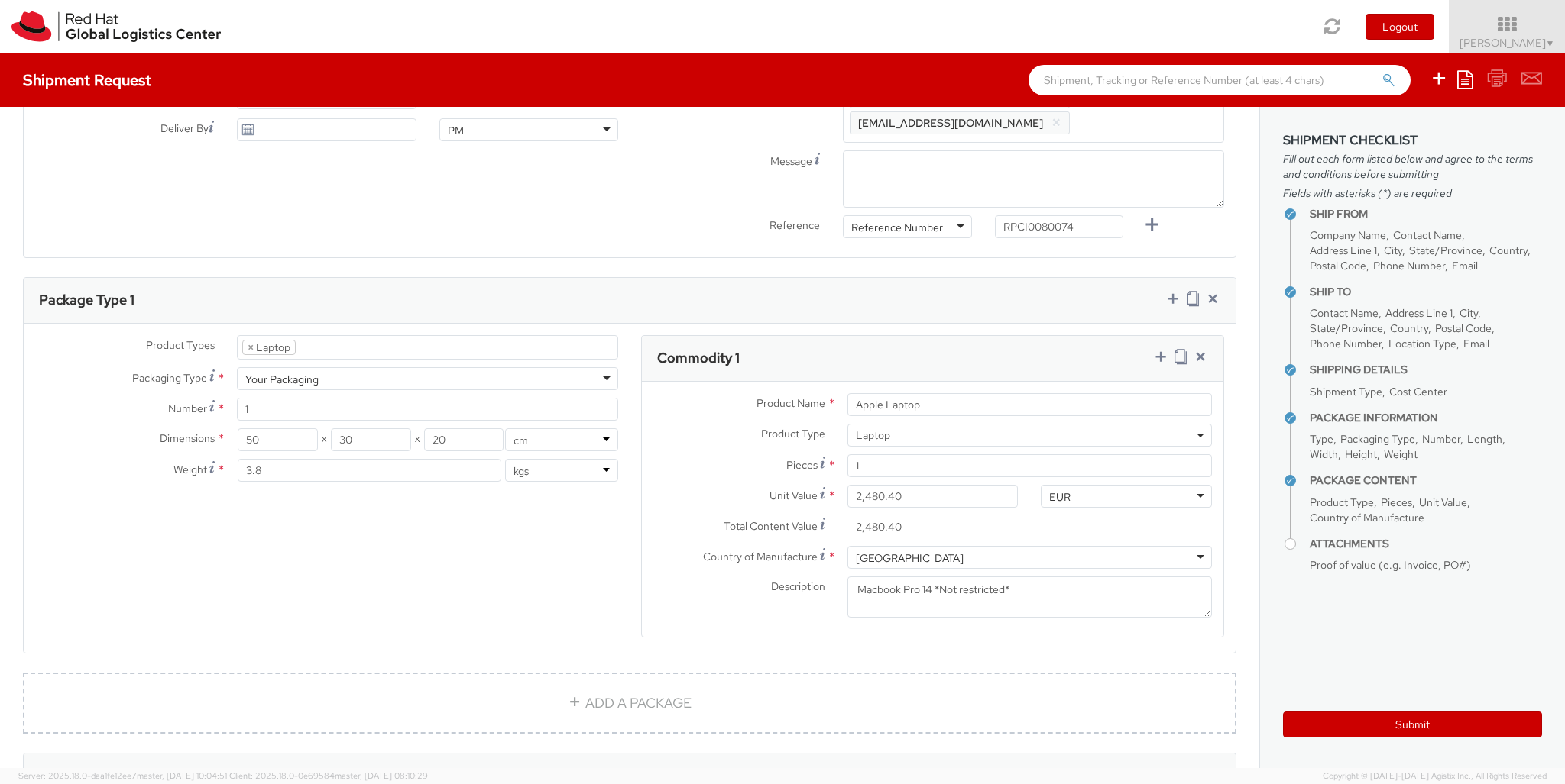
click at [977, 349] on icon at bounding box center [1160, 356] width 15 height 15
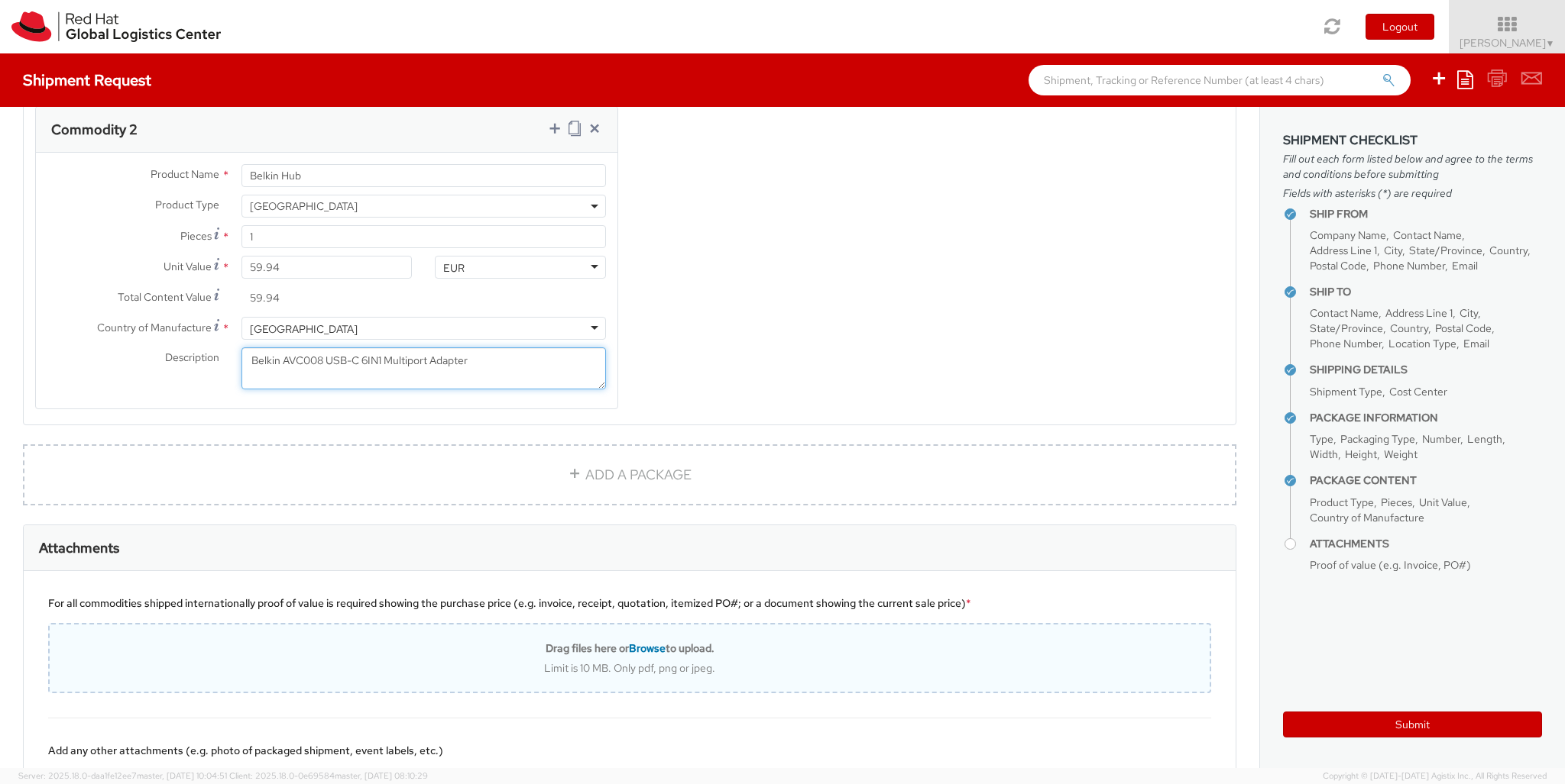
scroll to position [1186, 0]
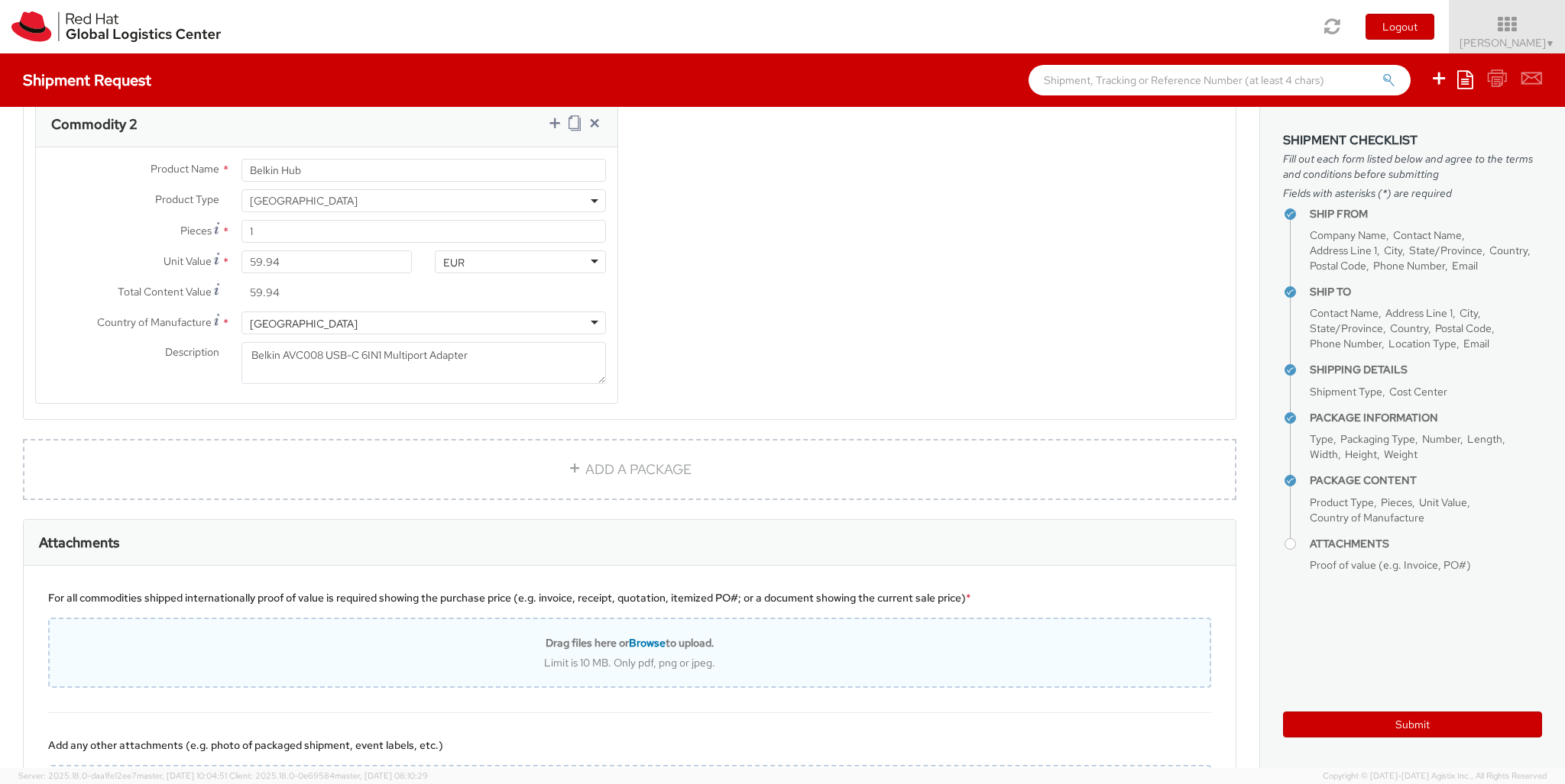
click at [646, 618] on div "Drag files here or Browse to upload. Limit is 10 MB. Only pdf, png or jpeg." at bounding box center [629, 653] width 1163 height 70
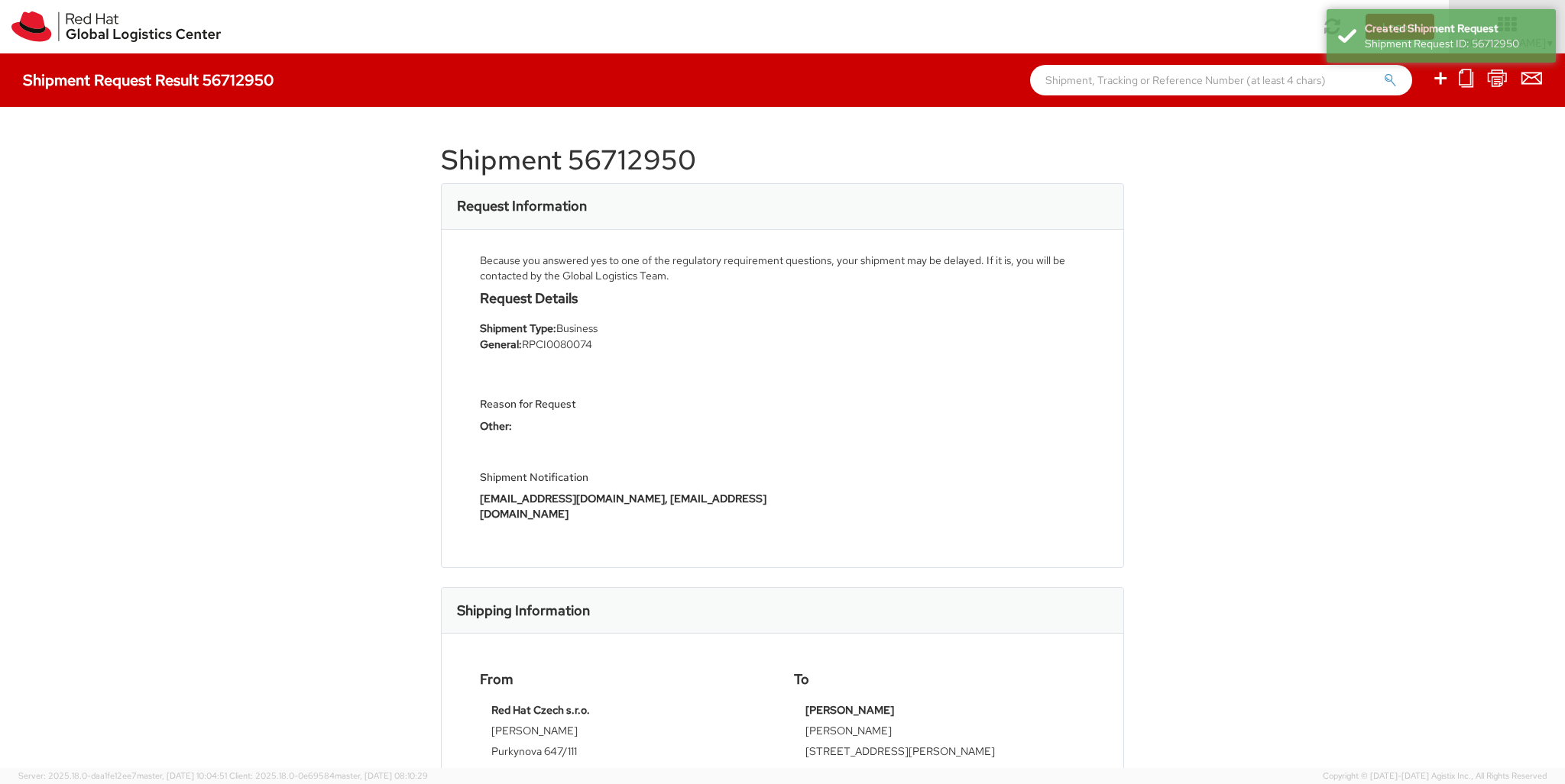
click at [977, 80] on icon at bounding box center [1440, 78] width 18 height 19
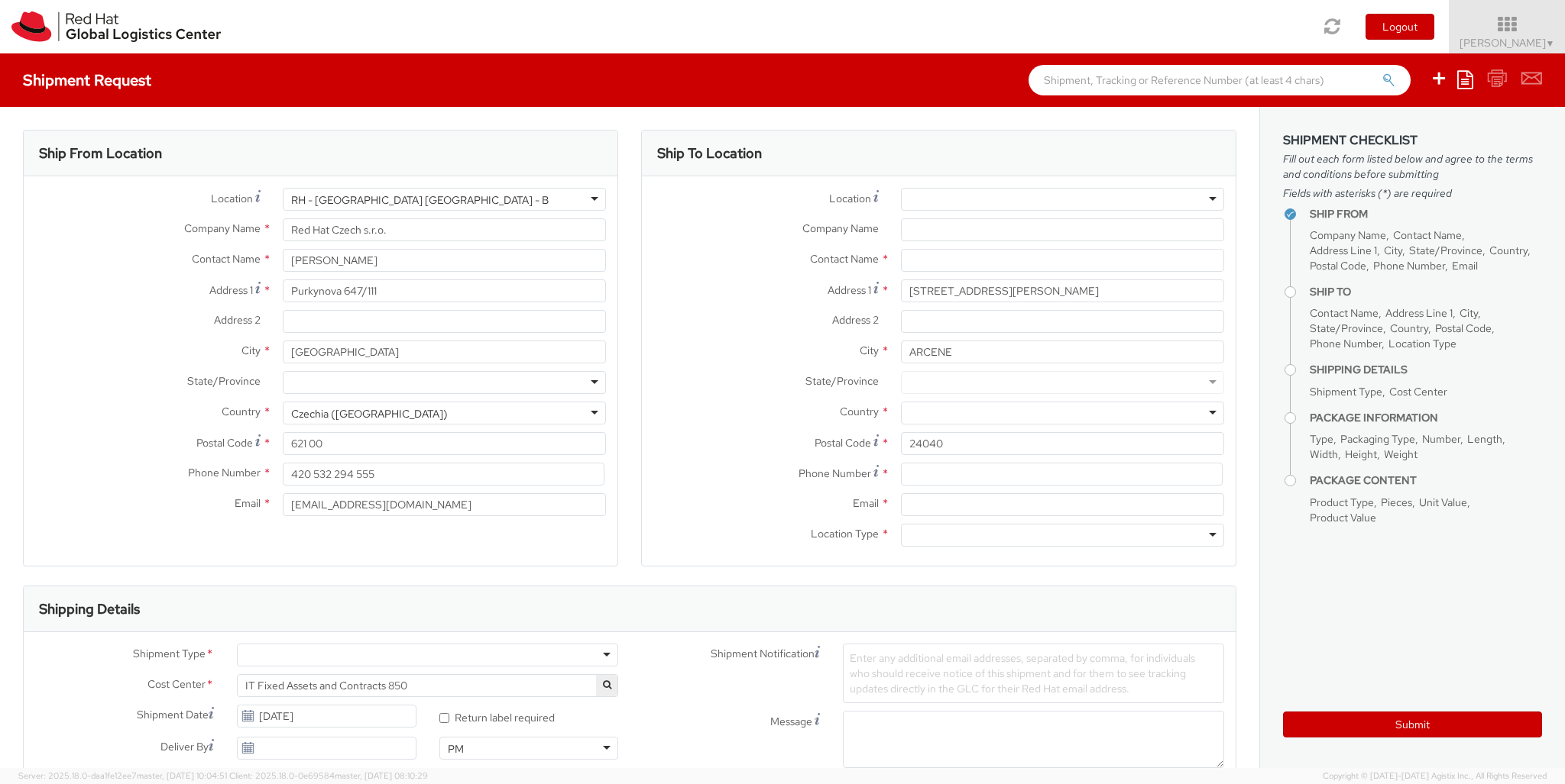
click at [977, 413] on div at bounding box center [1062, 413] width 323 height 23
click at [977, 535] on div at bounding box center [1062, 535] width 323 height 23
click at [427, 655] on div "Business" at bounding box center [428, 655] width 381 height 23
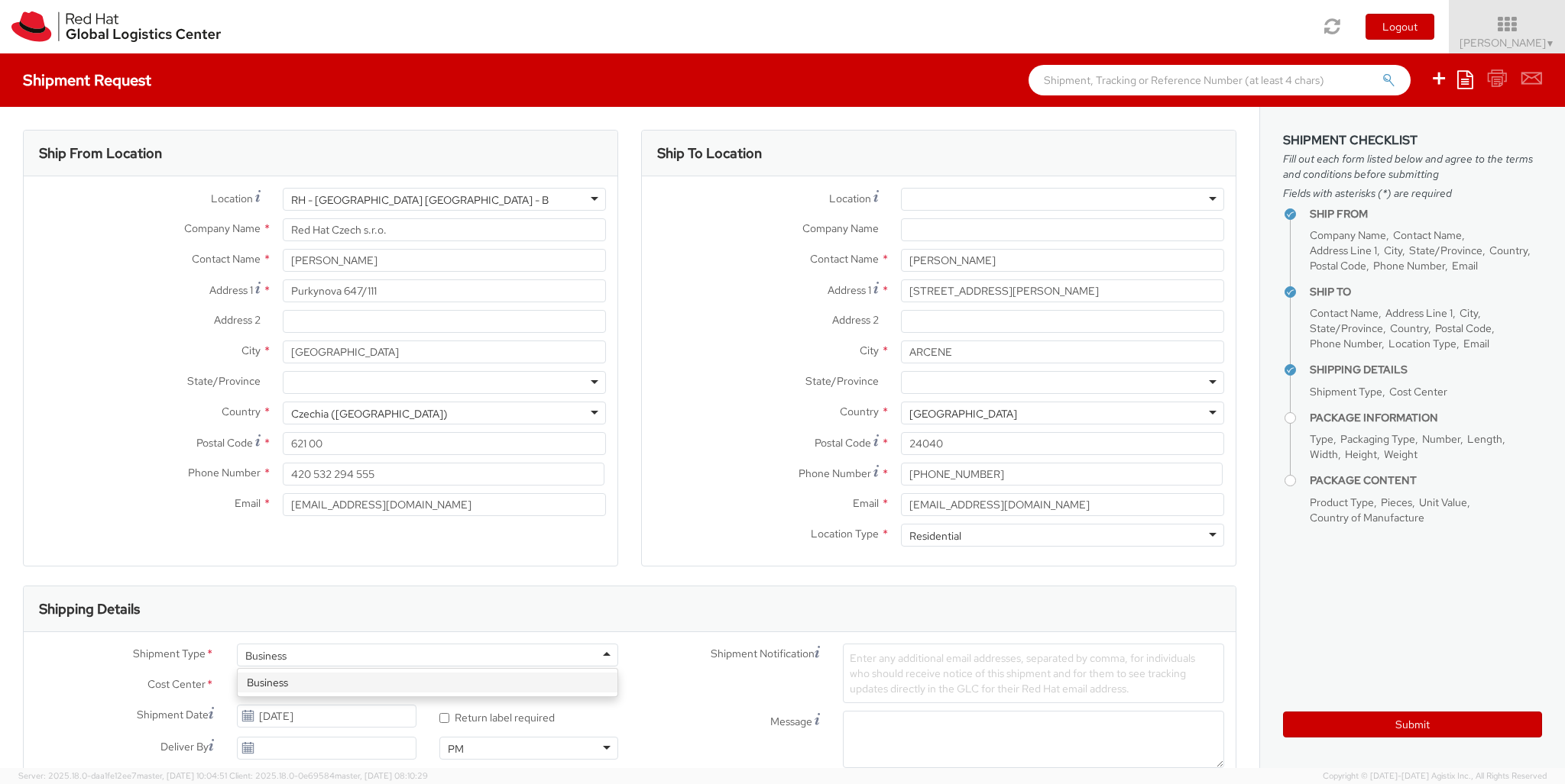
click at [907, 726] on div at bounding box center [907, 787] width 128 height 23
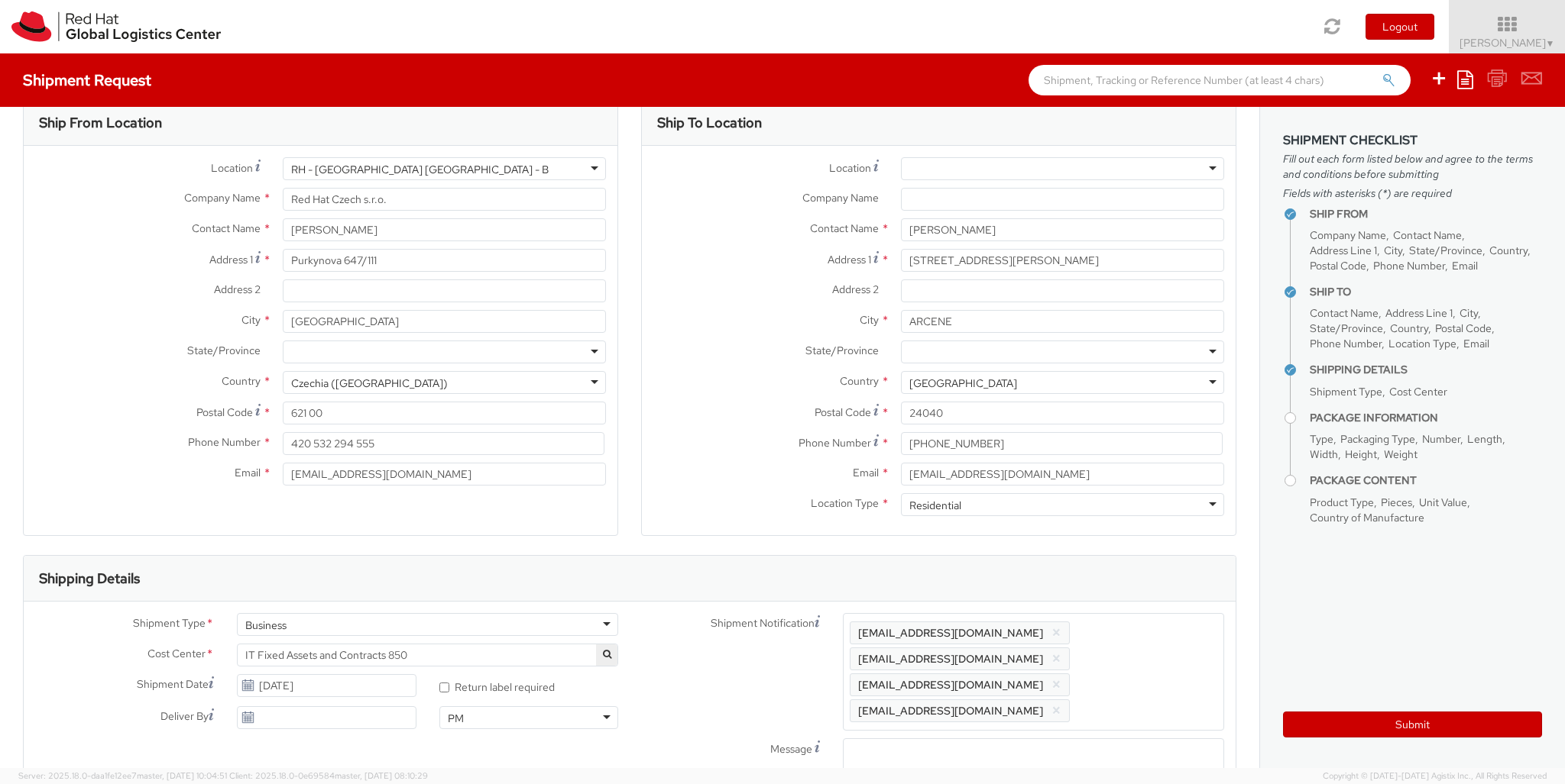
scroll to position [50, 0]
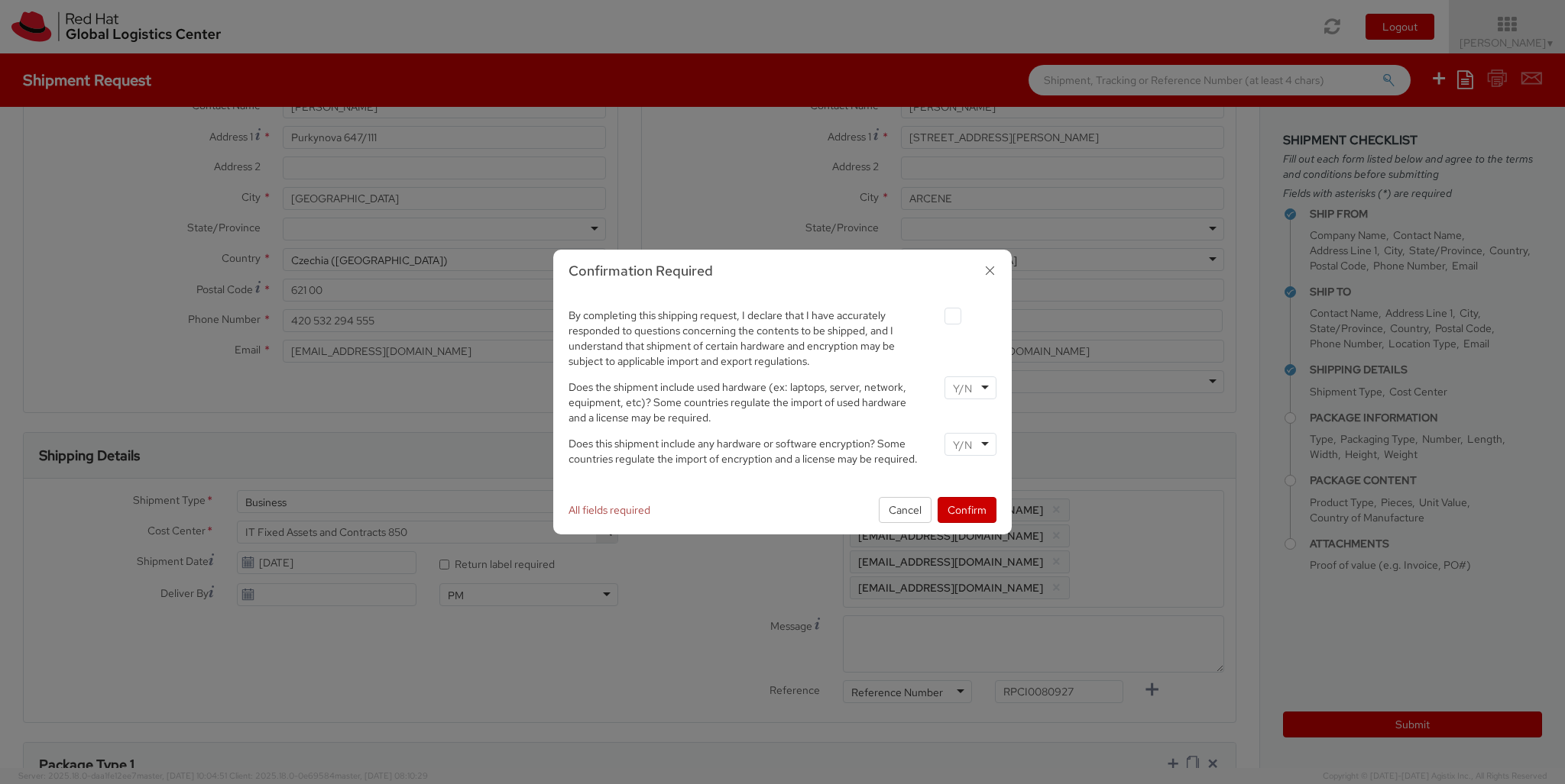
click at [952, 315] on label at bounding box center [952, 315] width 17 height 17
click at [939, 315] on input "checkbox" at bounding box center [935, 316] width 10 height 10
click at [970, 387] on input "select-one" at bounding box center [964, 388] width 22 height 15
click at [970, 443] on input "select-one" at bounding box center [964, 445] width 22 height 15
click at [966, 509] on button "Confirm" at bounding box center [967, 510] width 59 height 26
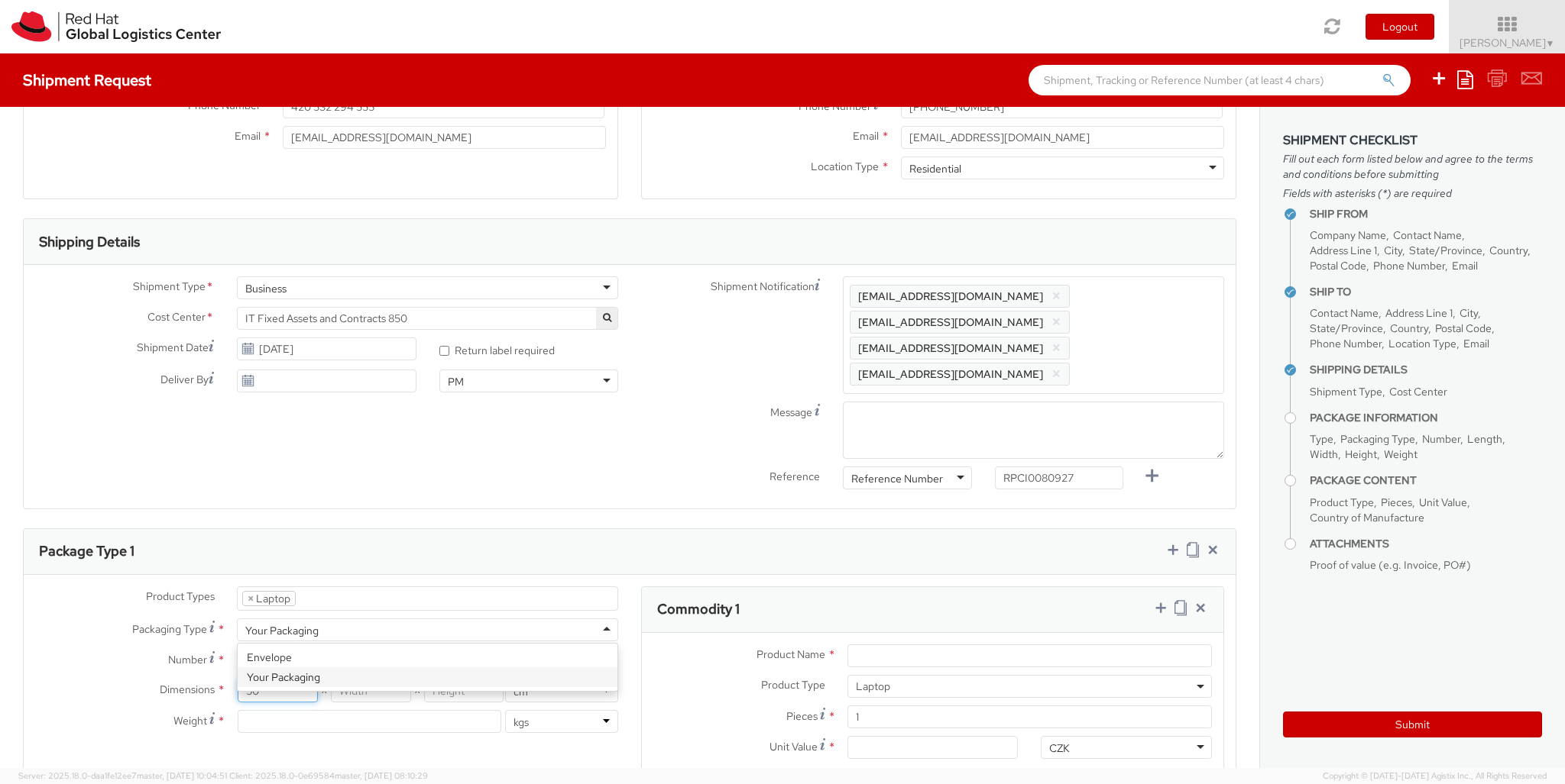
scroll to position [0, 0]
click at [932, 726] on input "Unit Value *" at bounding box center [933, 747] width 171 height 23
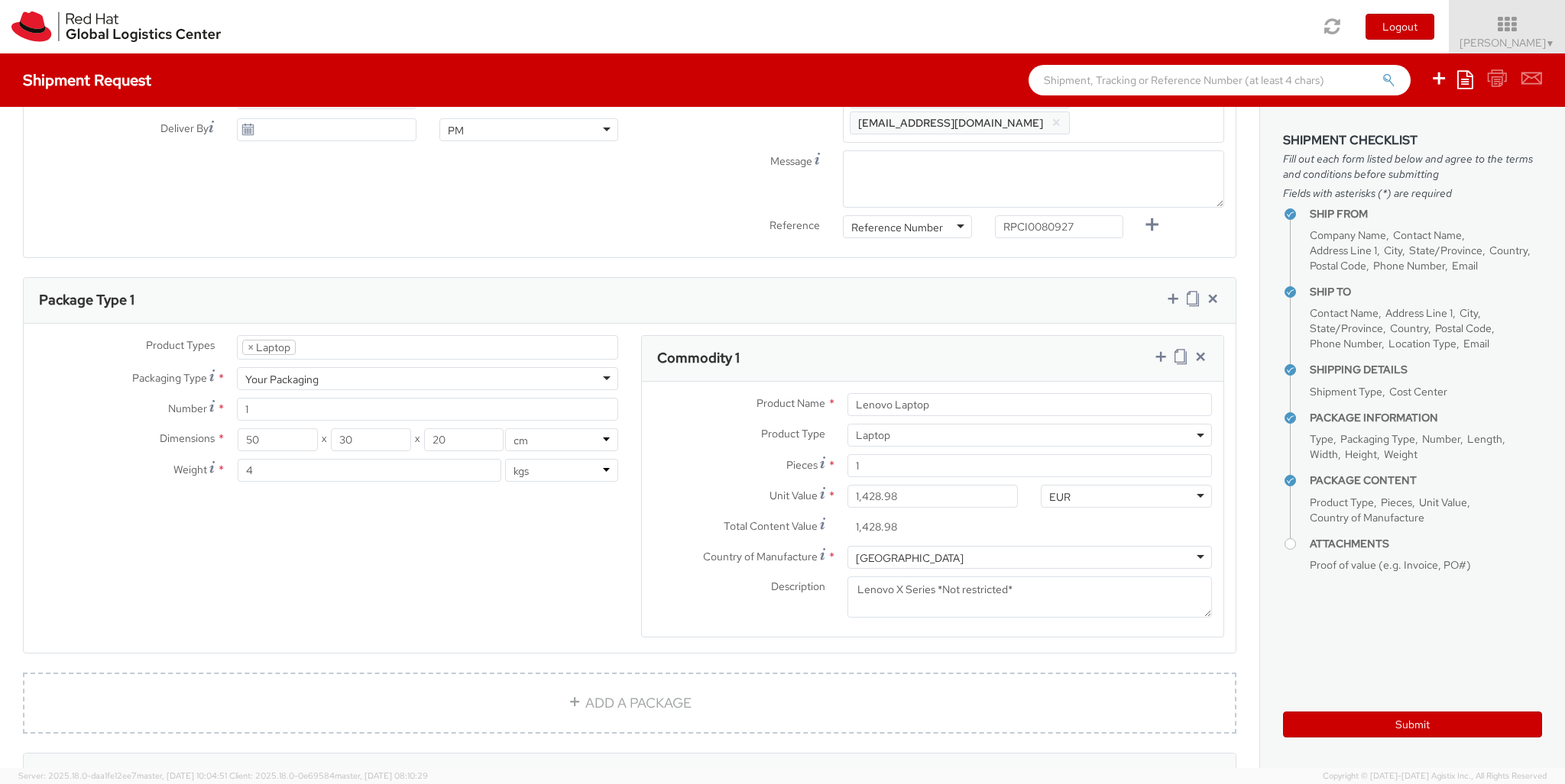
click at [977, 349] on icon at bounding box center [1160, 356] width 15 height 15
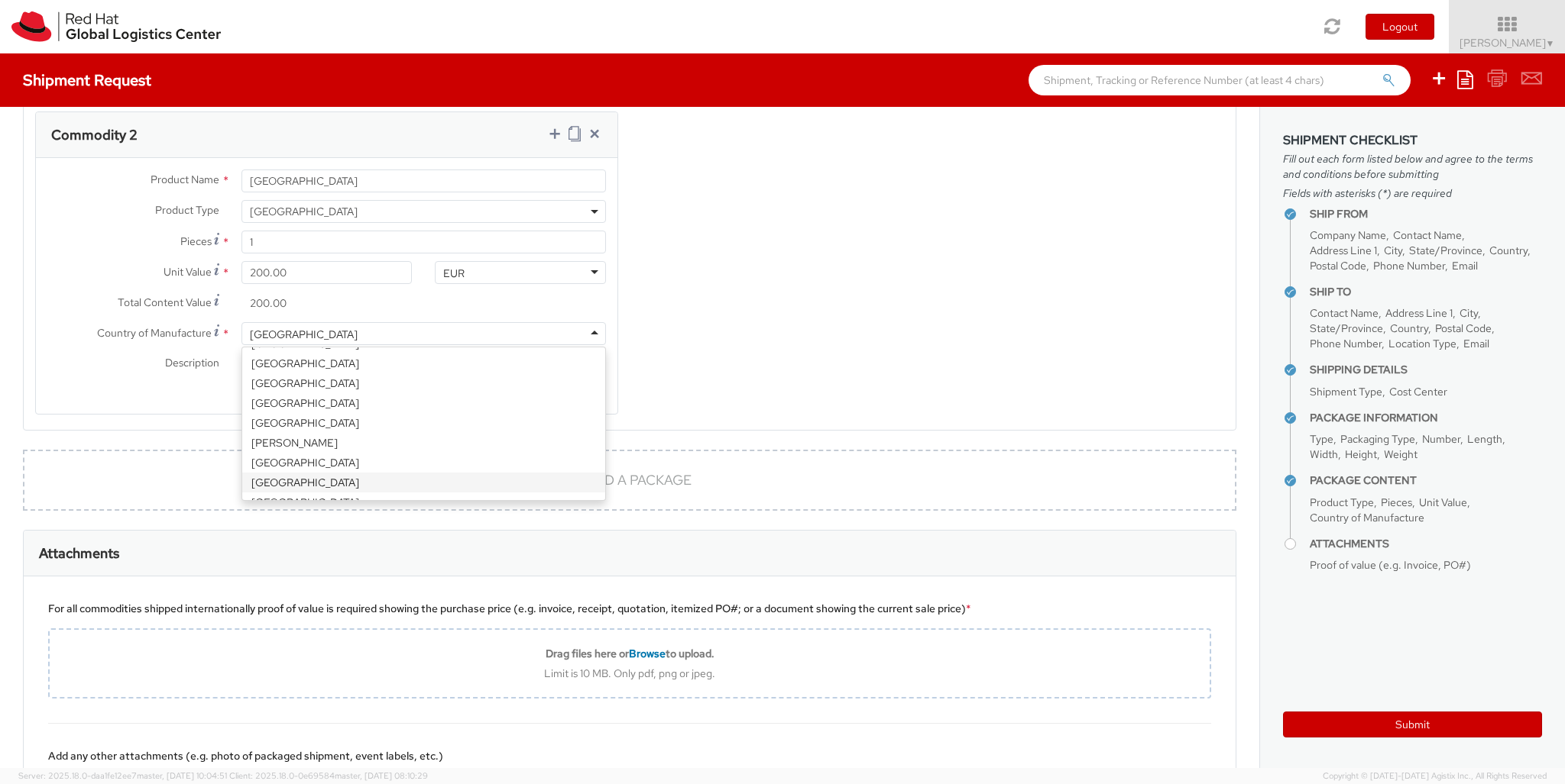
scroll to position [1306, 0]
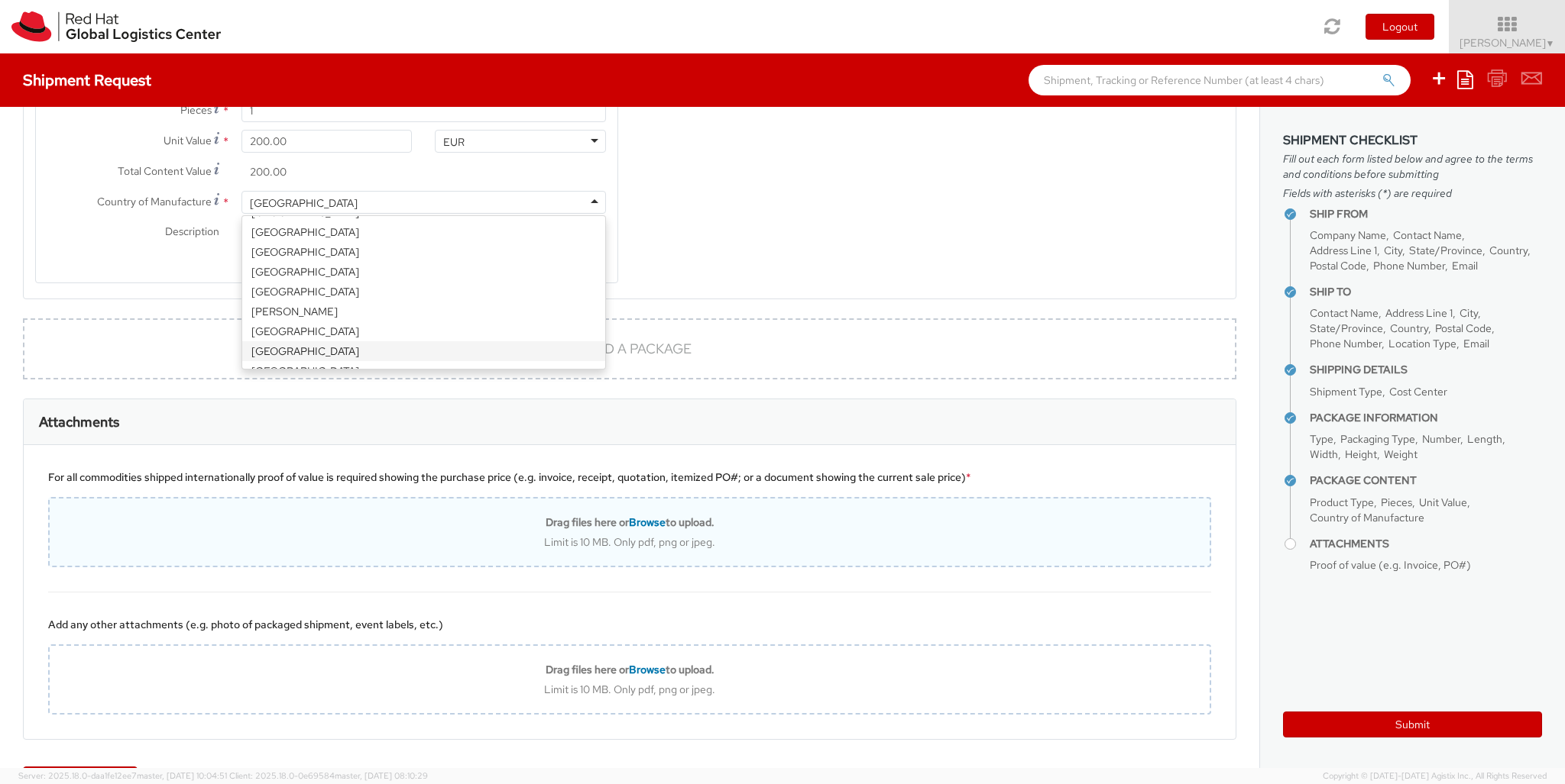
click at [862, 515] on div "Drag files here or Browse to upload." at bounding box center [629, 522] width 1160 height 13
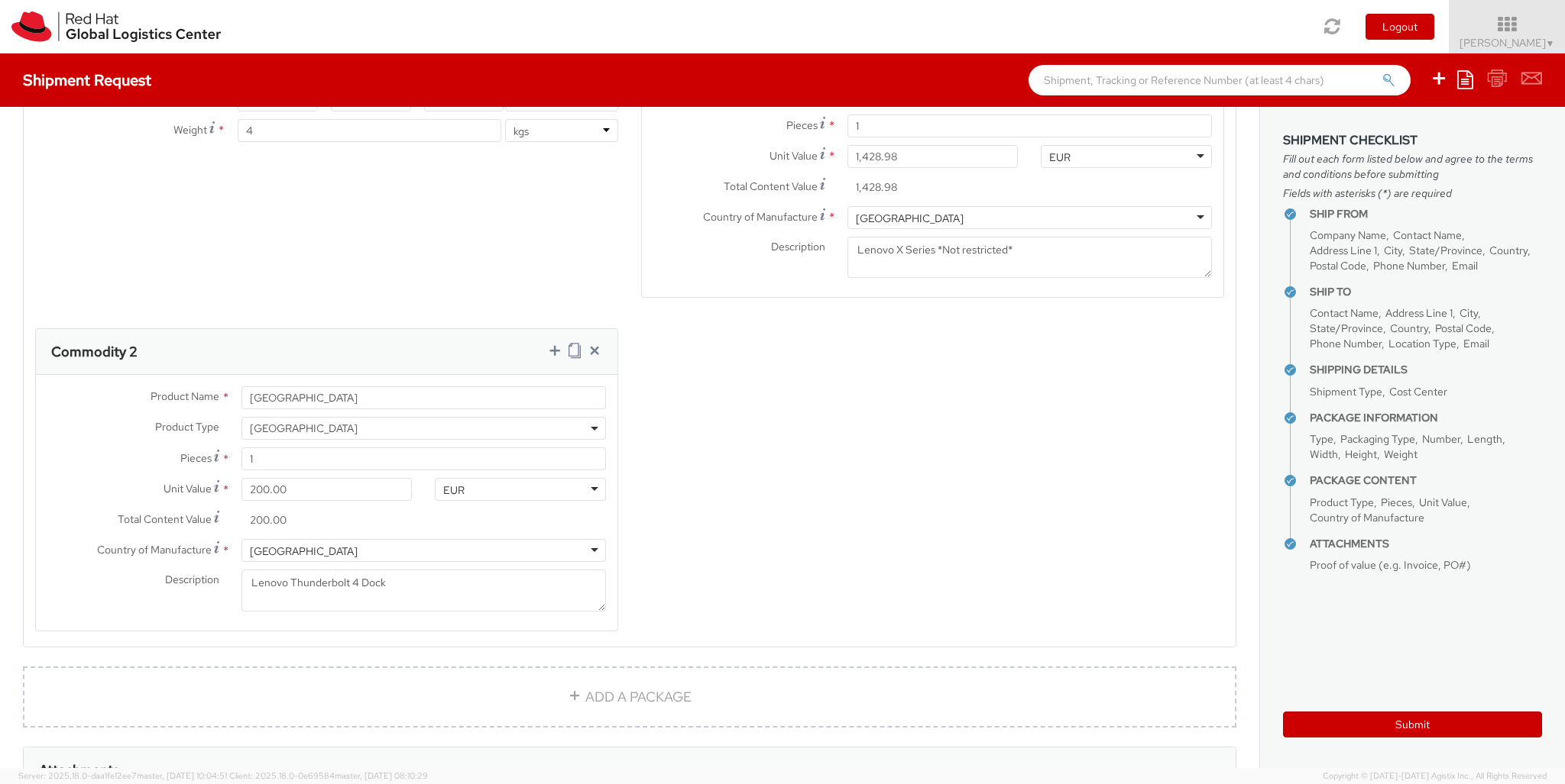
scroll to position [871, 0]
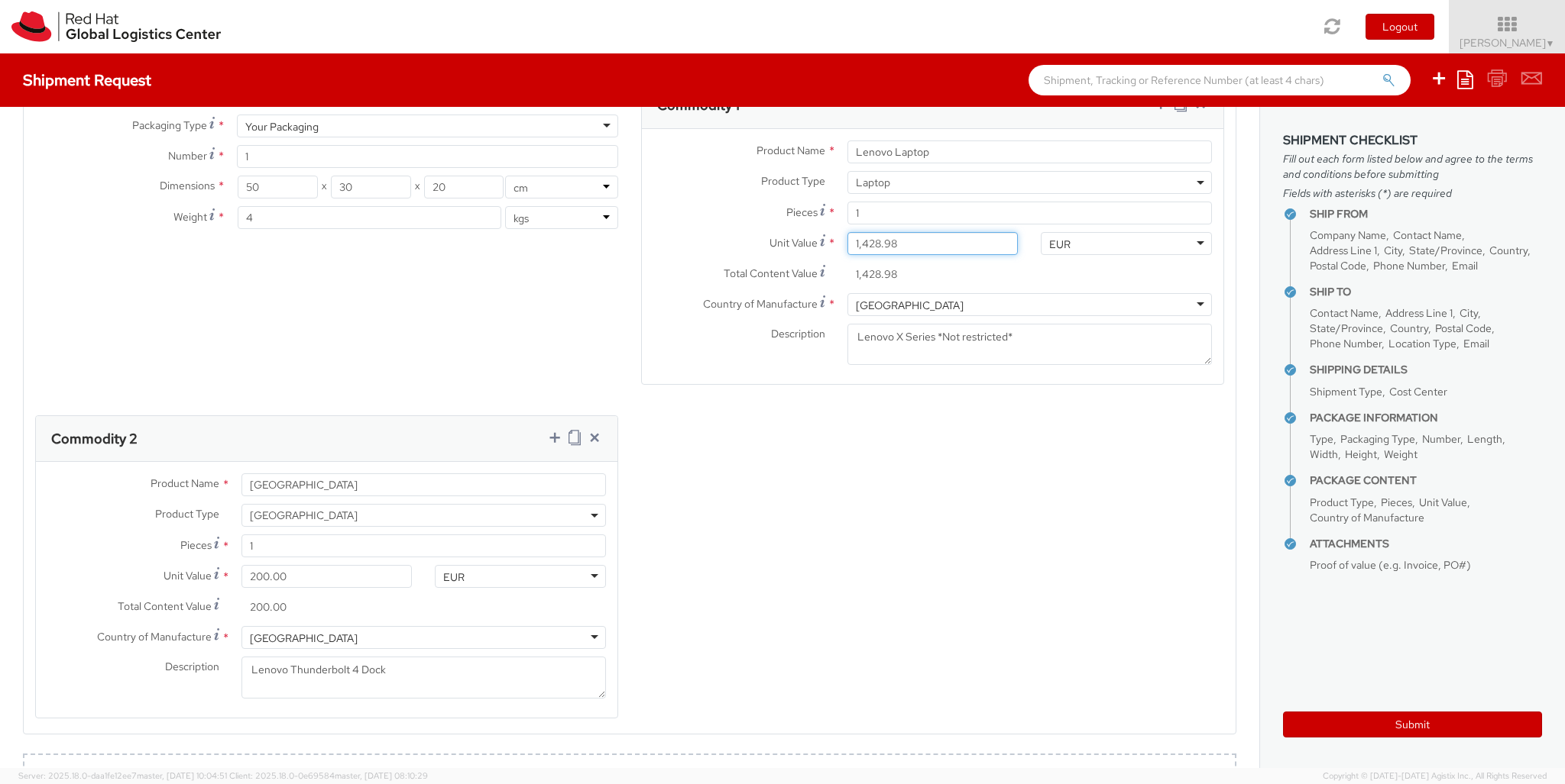
drag, startPoint x: 877, startPoint y: 193, endPoint x: 729, endPoint y: 158, distance: 152.1
click at [848, 232] on input "1,428.98" at bounding box center [933, 243] width 171 height 23
paste input "314.91"
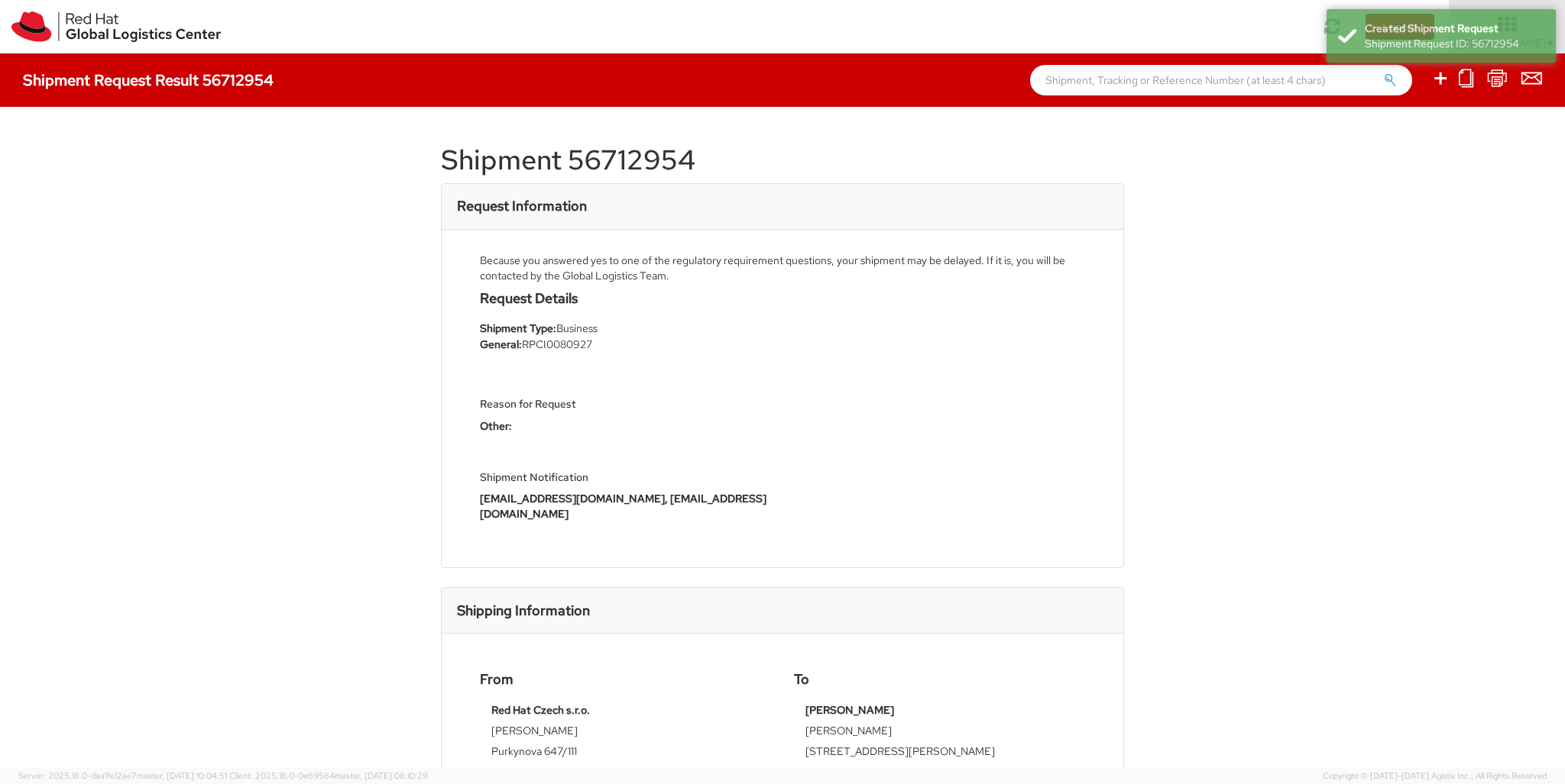
click at [977, 80] on icon at bounding box center [1440, 78] width 18 height 19
